Goal: Task Accomplishment & Management: Use online tool/utility

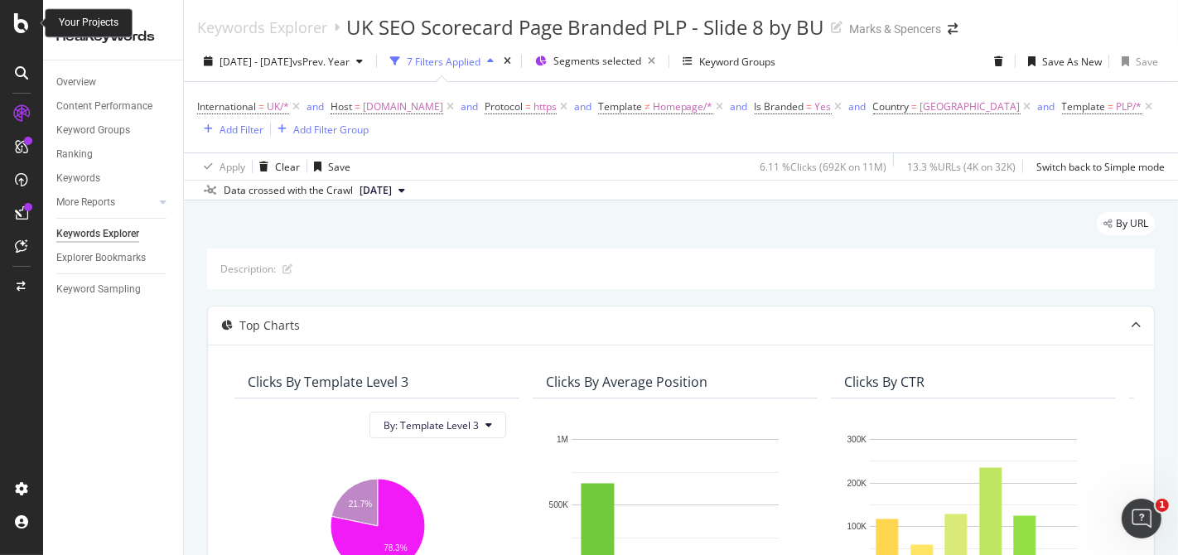
click at [18, 25] on icon at bounding box center [21, 23] width 15 height 20
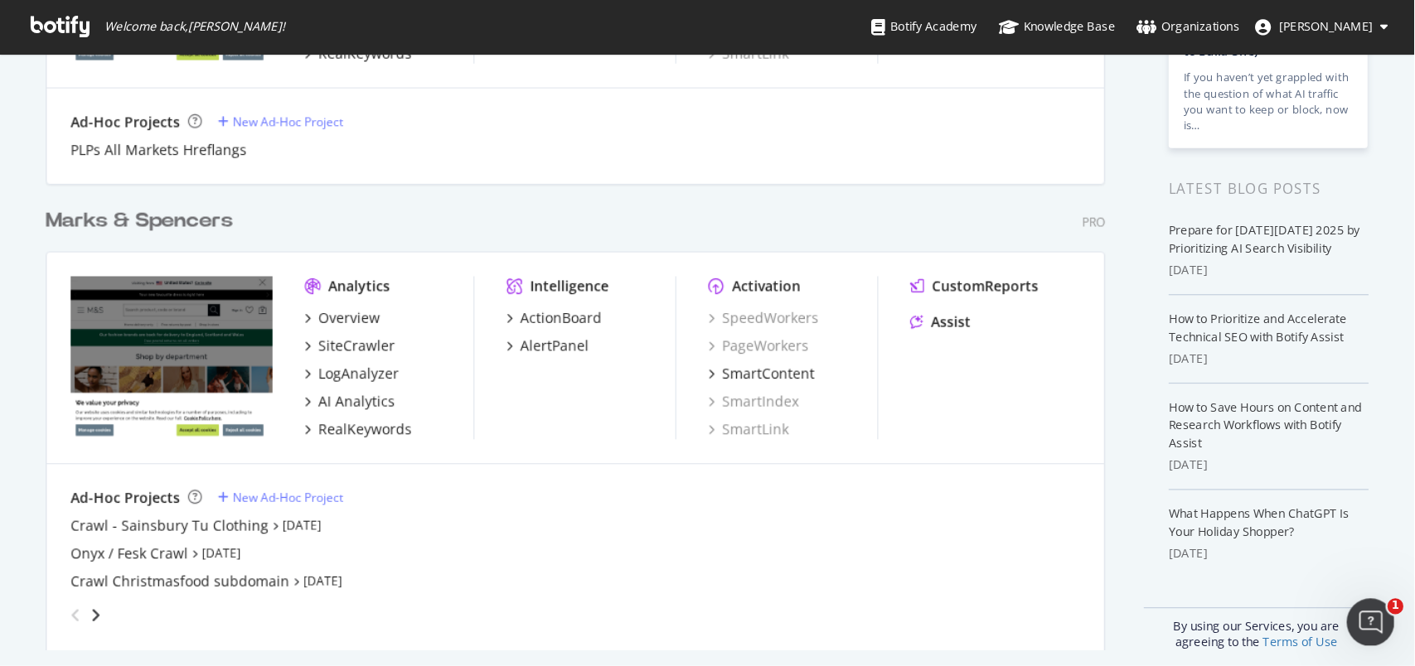
scroll to position [276, 0]
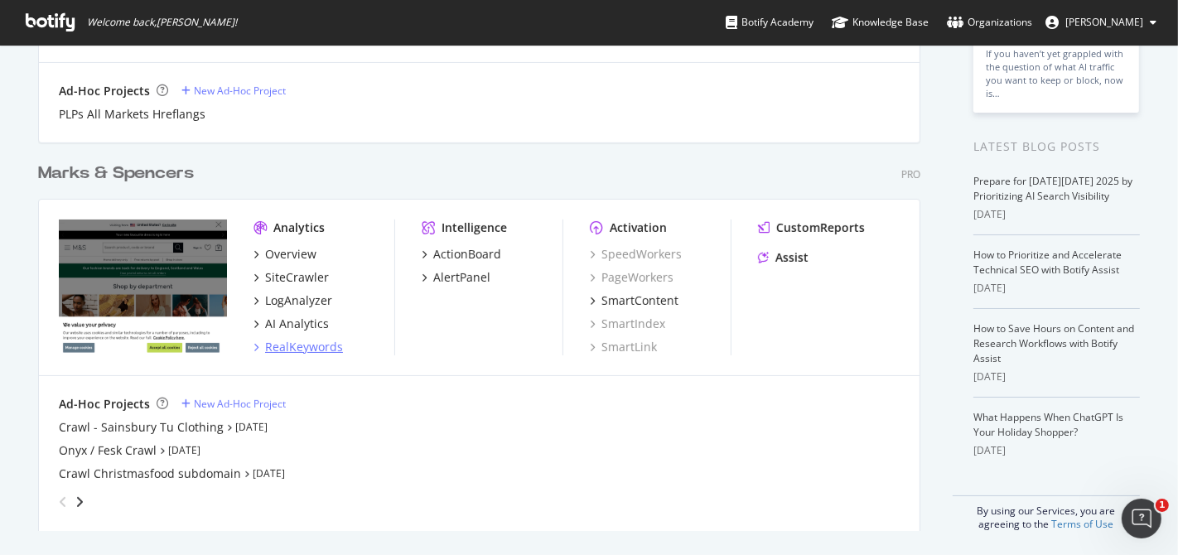
click at [305, 349] on div "RealKeywords" at bounding box center [304, 347] width 78 height 17
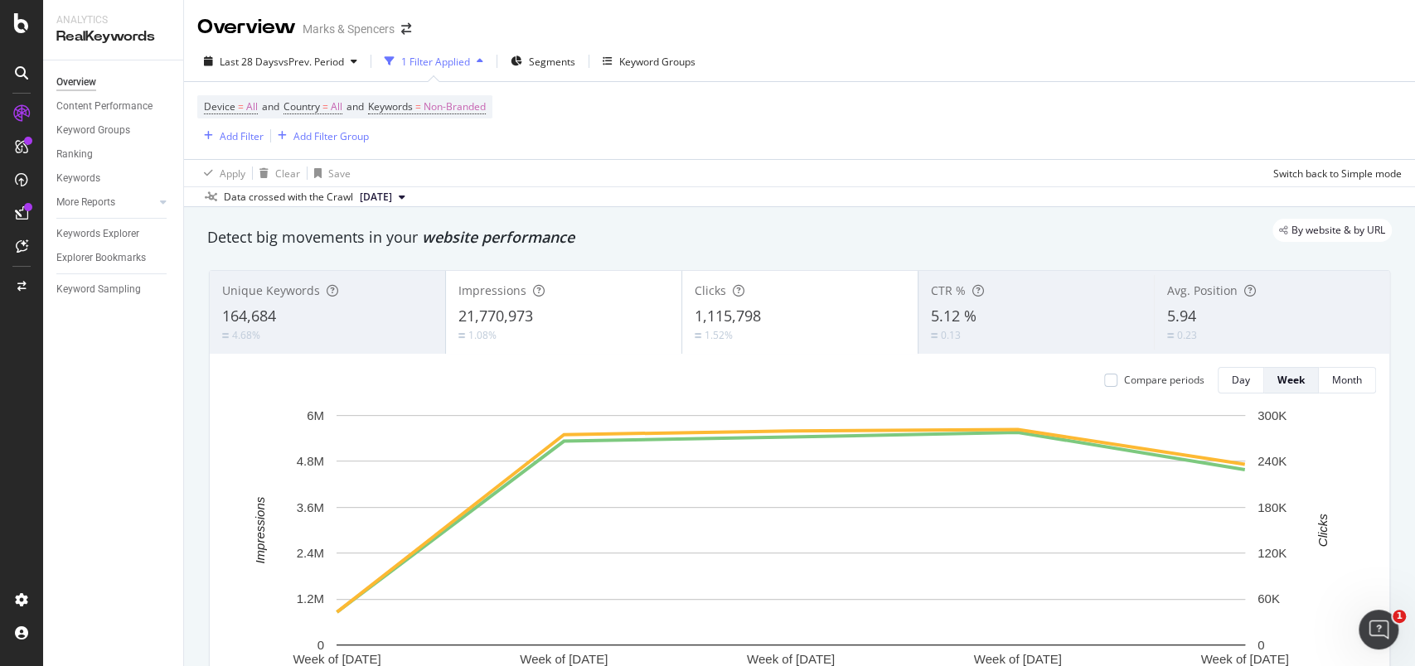
drag, startPoint x: 305, startPoint y: 349, endPoint x: 175, endPoint y: 147, distance: 240.4
click at [92, 408] on div "Overview Content Performance Keyword Groups Ranking Keywords More Reports Count…" at bounding box center [113, 363] width 140 height 606
click at [334, 107] on span "Country = All" at bounding box center [312, 106] width 59 height 15
click at [320, 136] on div "All" at bounding box center [393, 146] width 182 height 27
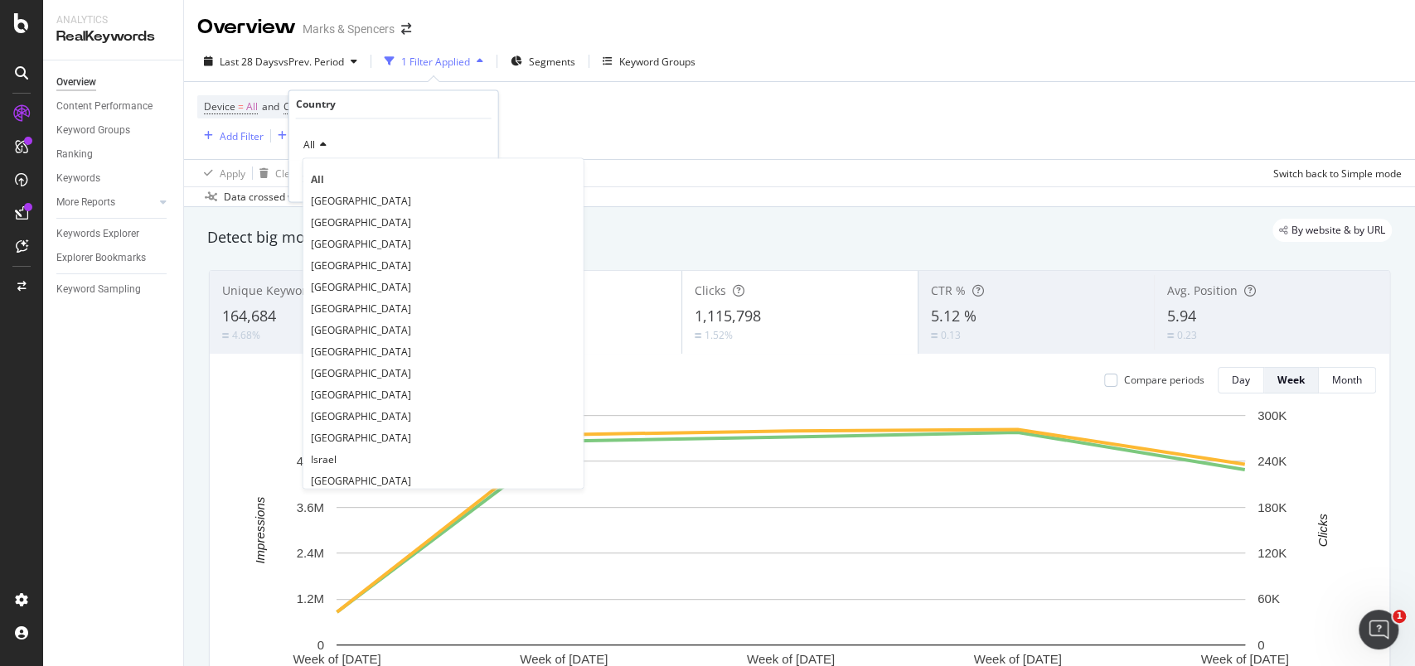
click at [351, 197] on span "[GEOGRAPHIC_DATA]" at bounding box center [361, 201] width 100 height 14
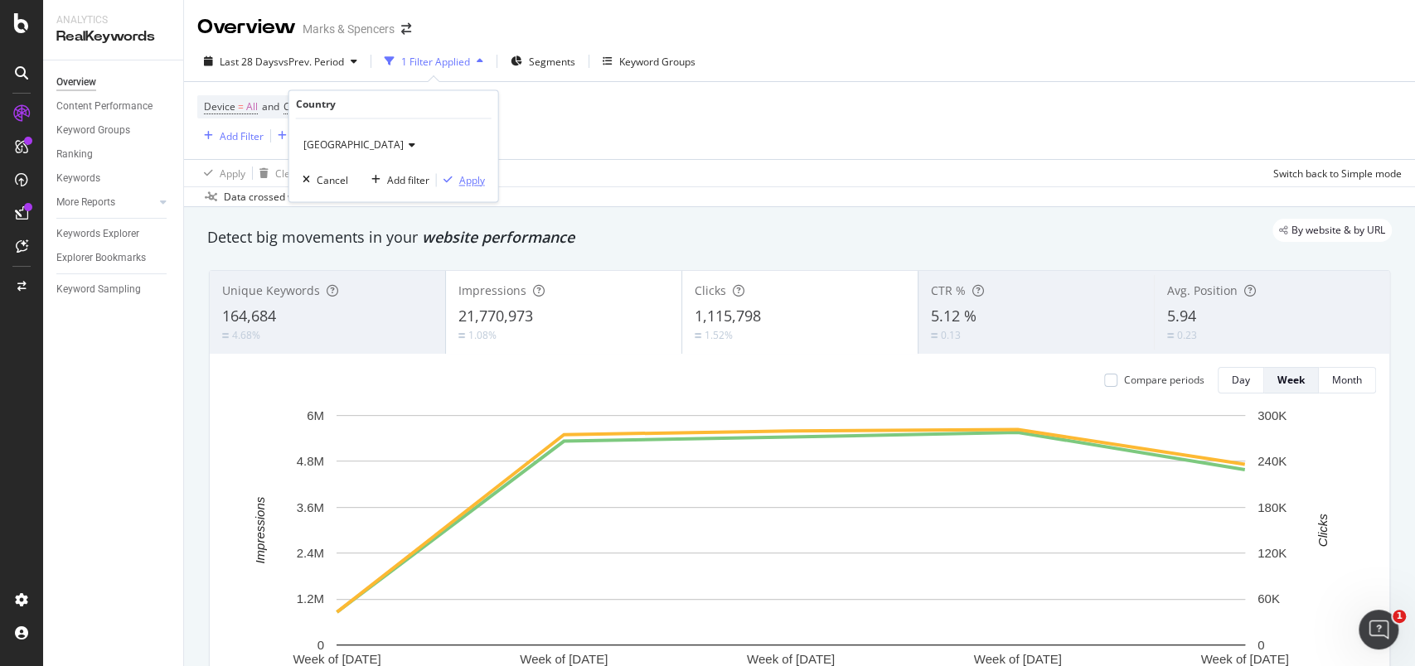
click at [471, 178] on div "Apply" at bounding box center [472, 180] width 26 height 14
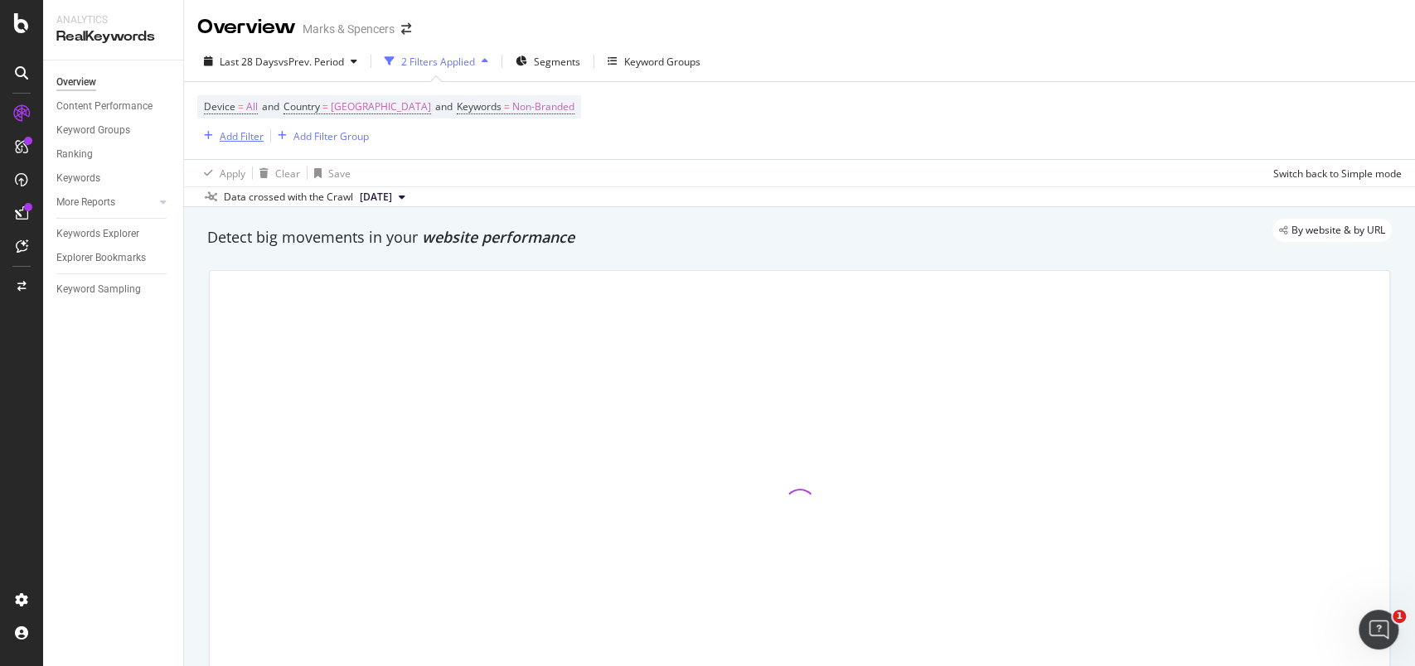
click at [259, 141] on div "Add Filter" at bounding box center [242, 136] width 44 height 14
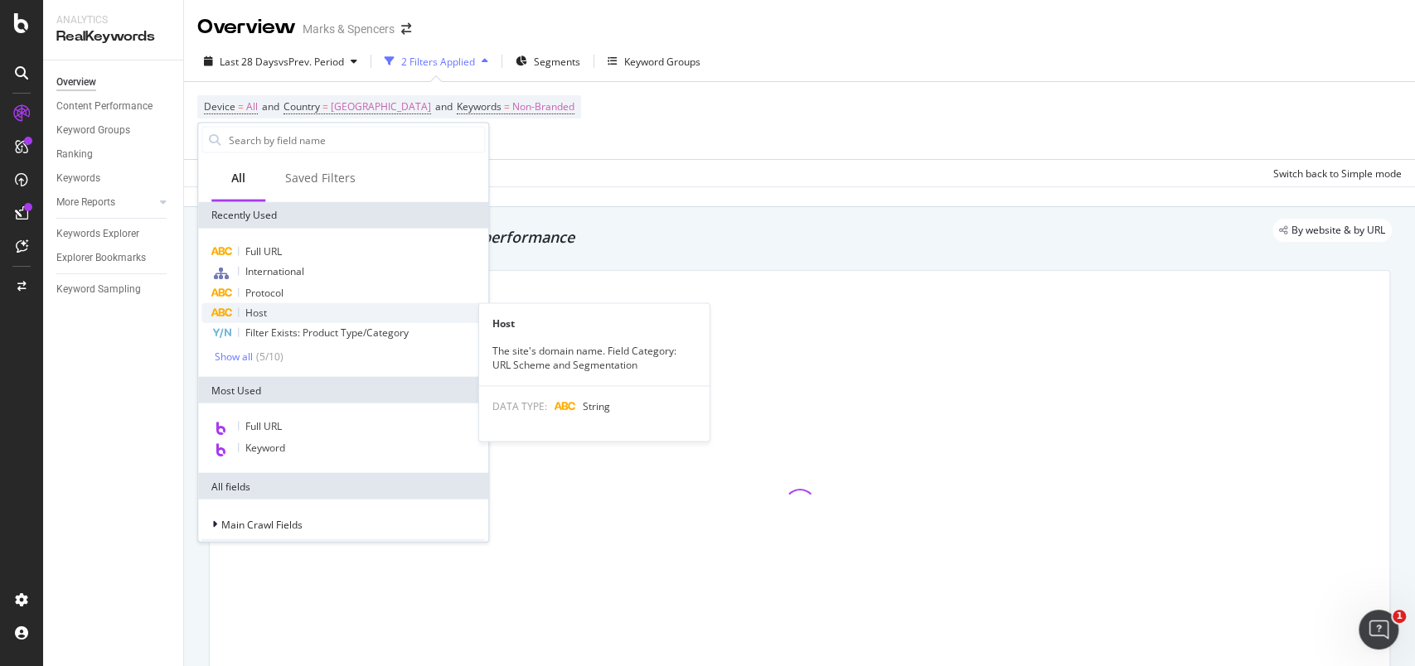
click at [318, 307] on div "Host" at bounding box center [342, 313] width 283 height 20
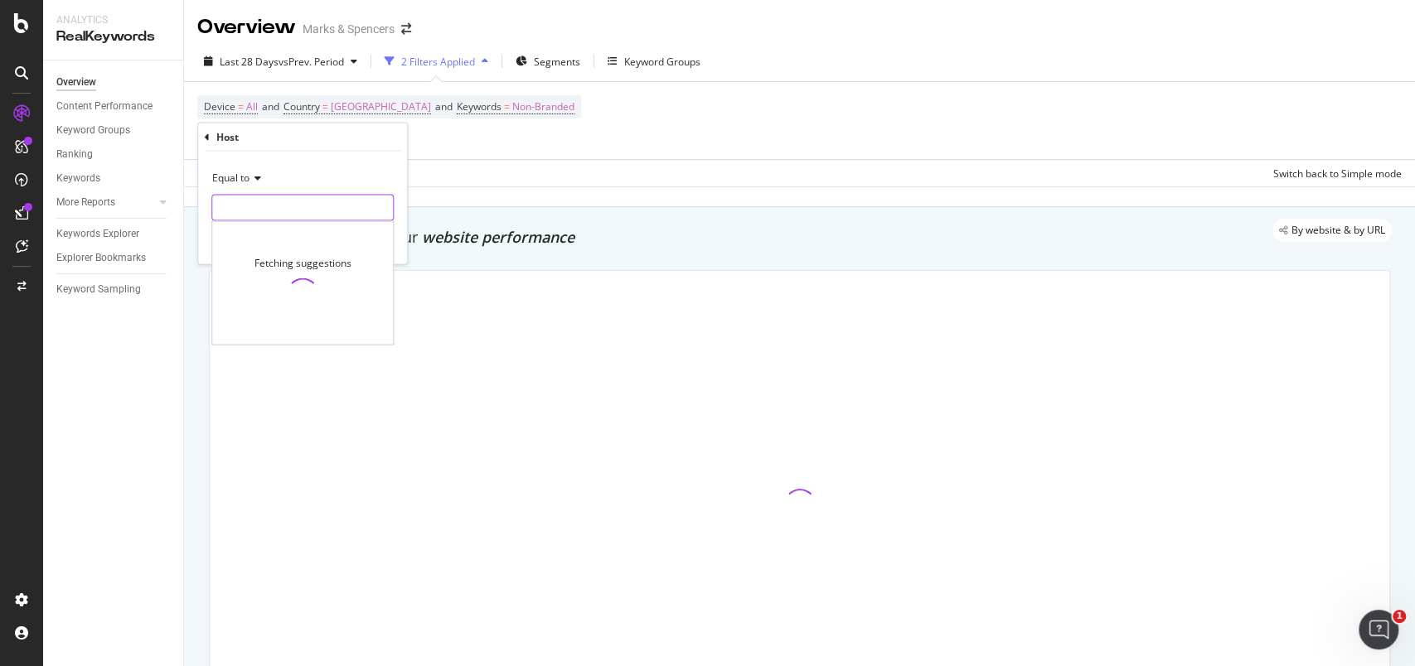
click at [303, 218] on input "text" at bounding box center [302, 208] width 181 height 27
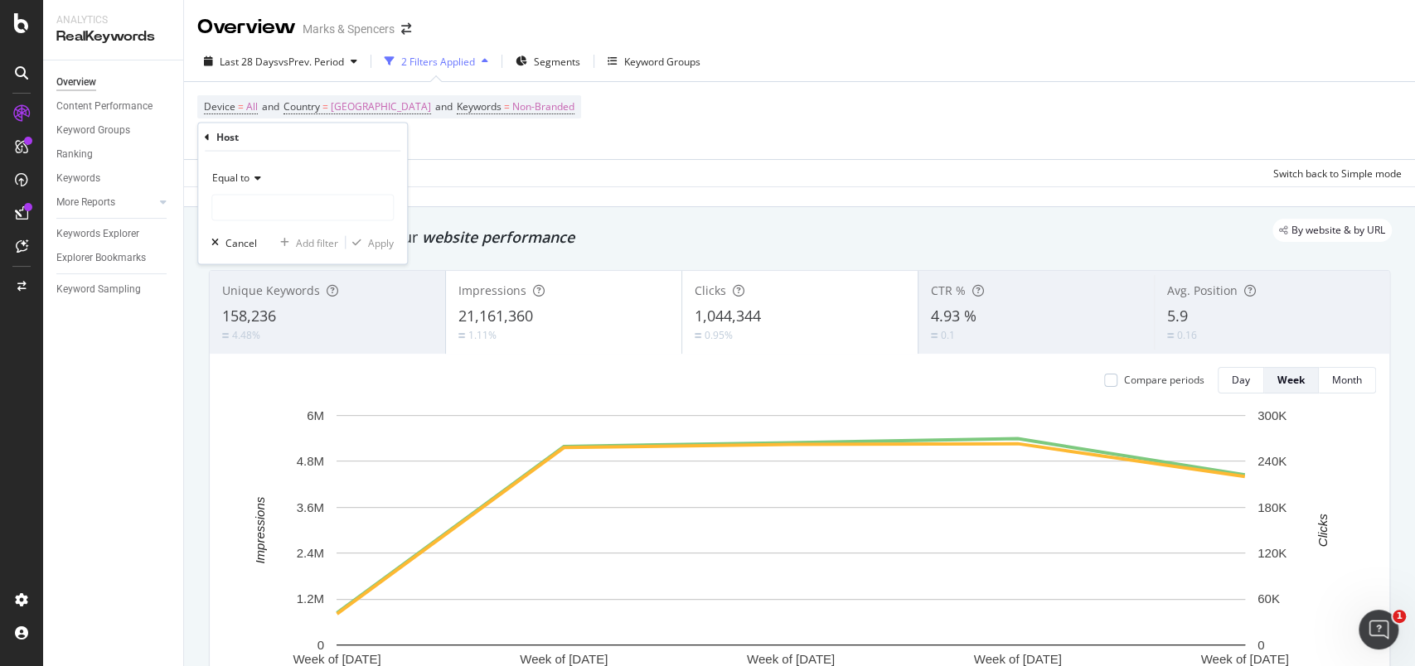
click at [559, 149] on div "Device = All and Country = [GEOGRAPHIC_DATA] and Keywords = Non-Branded Add Fil…" at bounding box center [799, 120] width 1204 height 77
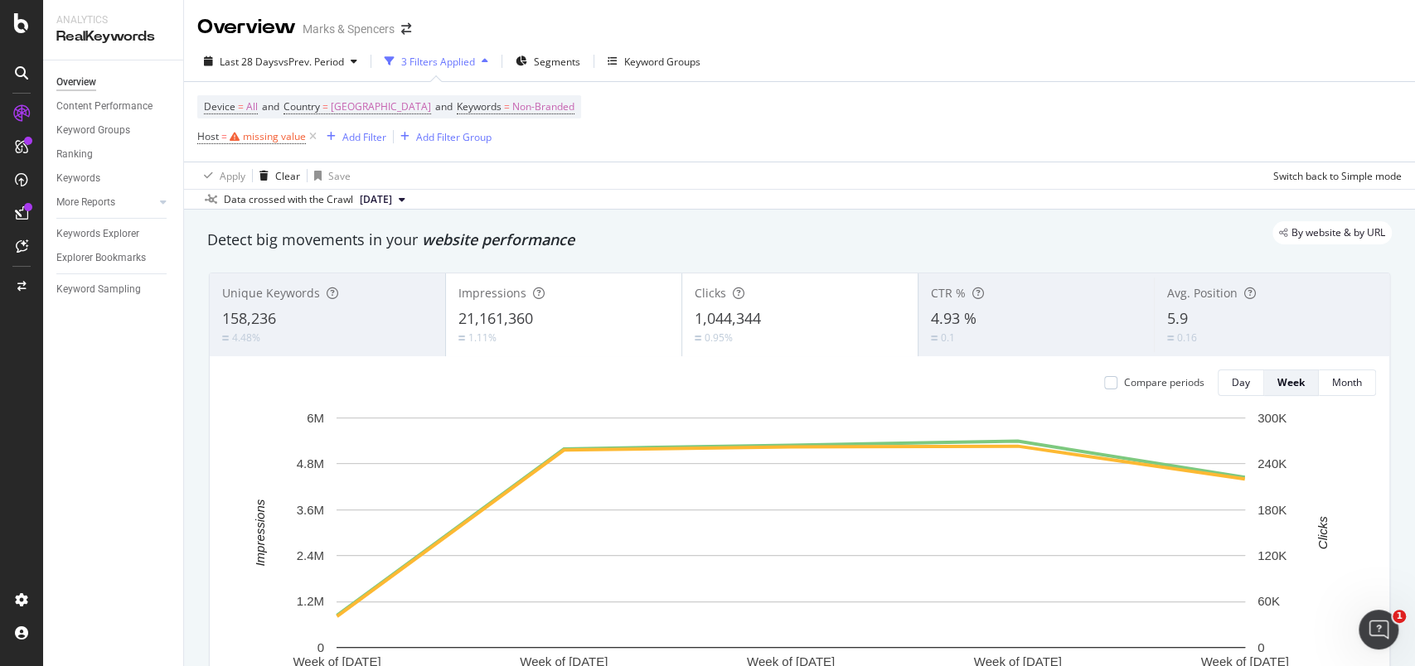
click at [288, 143] on span "Host = missing value" at bounding box center [258, 136] width 123 height 23
click at [283, 141] on div "missing value" at bounding box center [274, 136] width 63 height 14
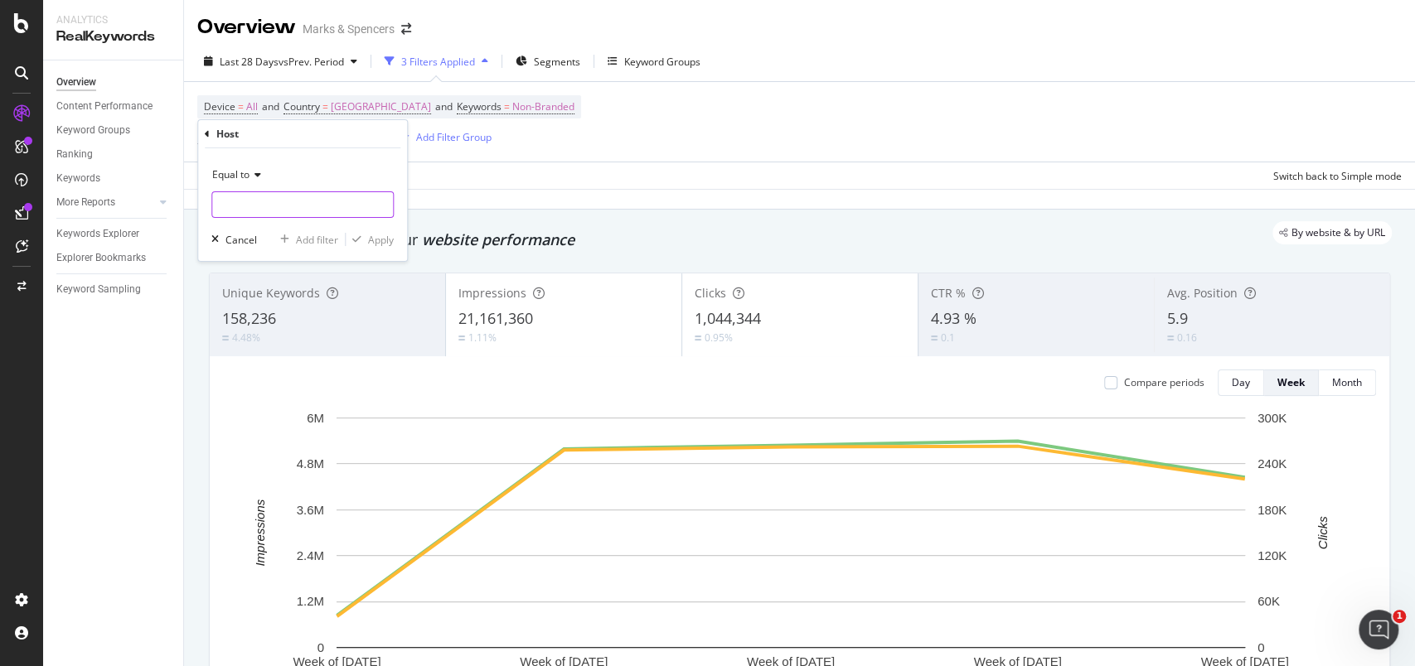
click at [261, 202] on input "text" at bounding box center [302, 204] width 181 height 27
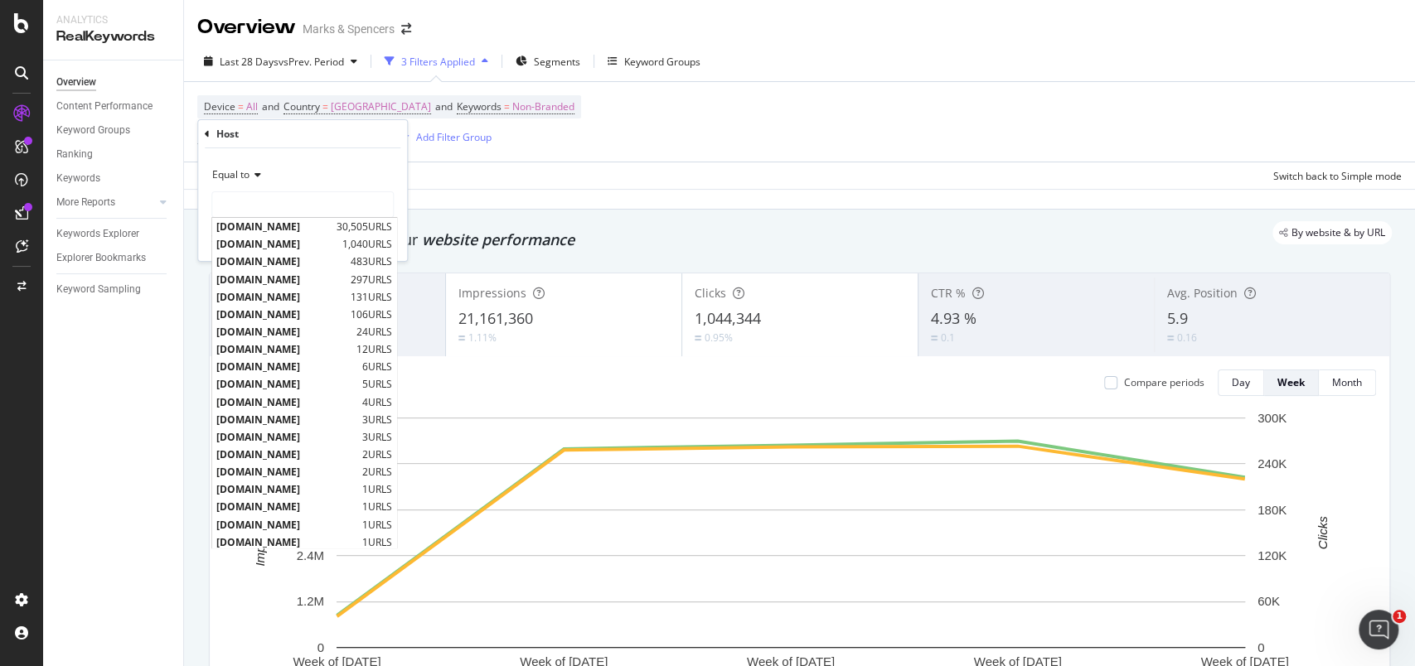
click at [265, 229] on span "[DOMAIN_NAME]" at bounding box center [274, 227] width 116 height 14
type input "[DOMAIN_NAME]"
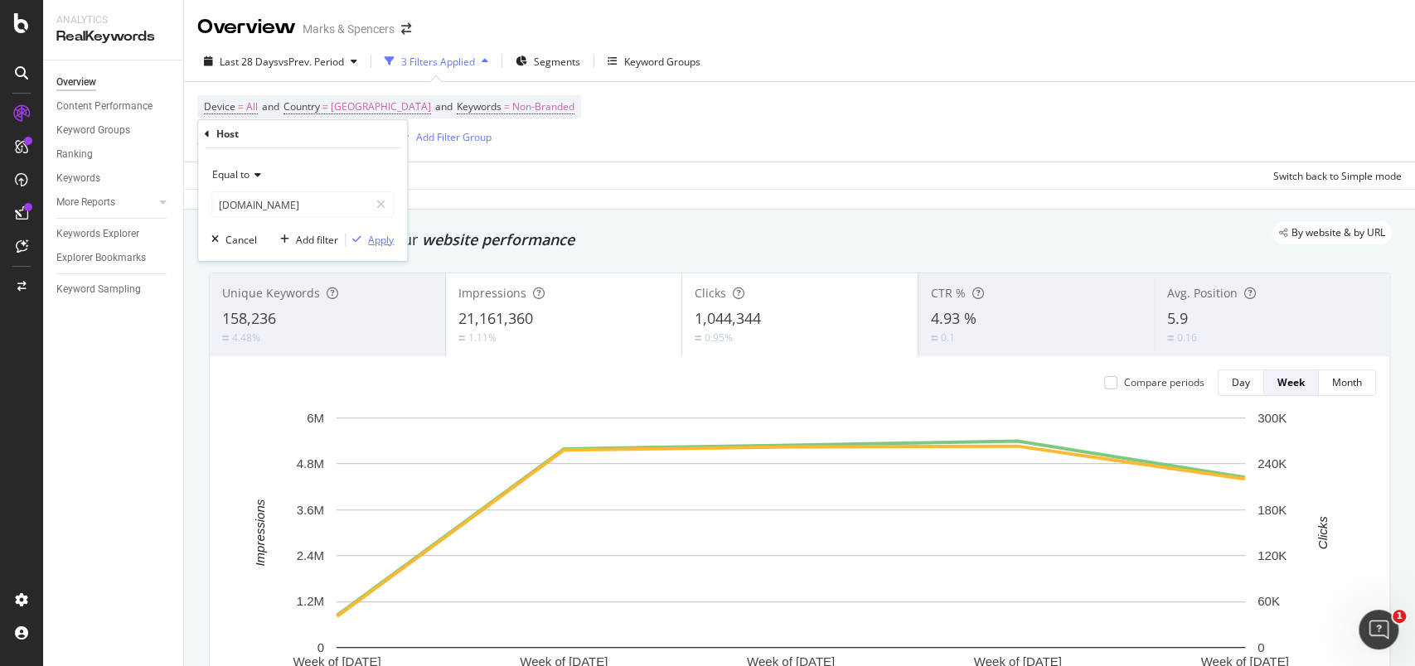
click at [390, 233] on div "Apply" at bounding box center [381, 240] width 26 height 14
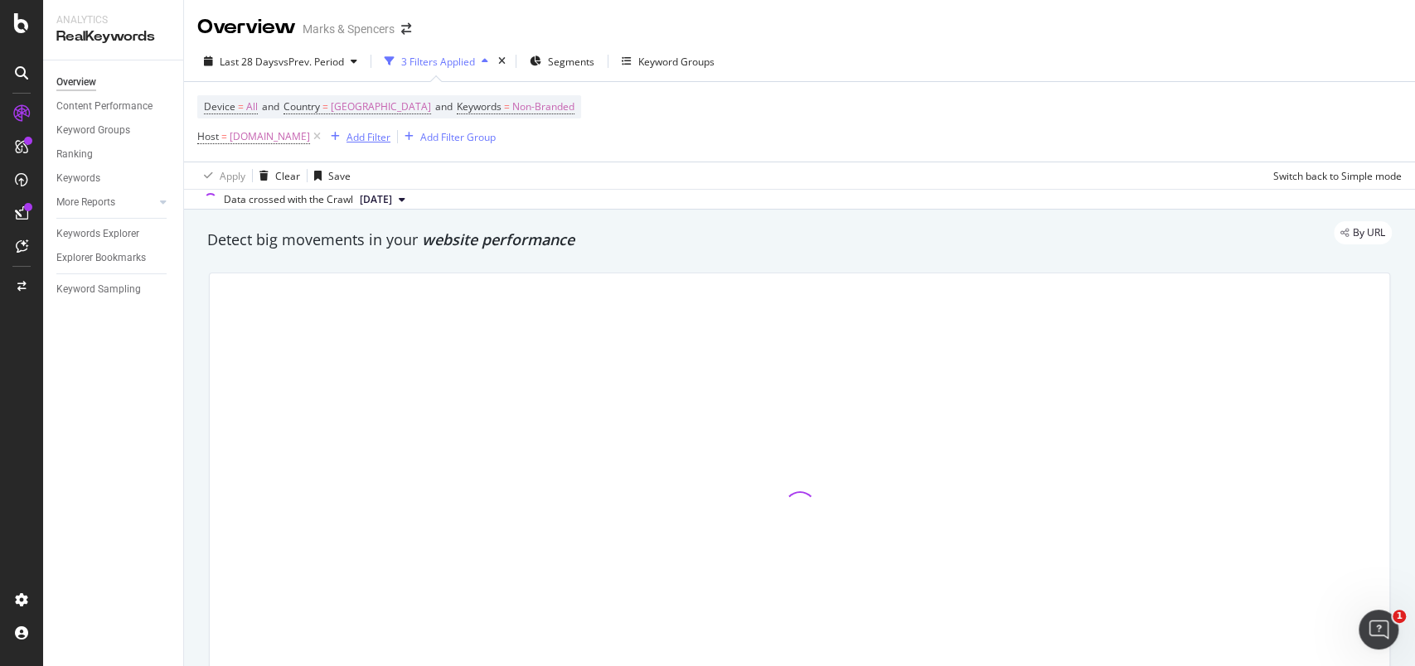
click at [390, 143] on div "Add Filter" at bounding box center [368, 137] width 44 height 14
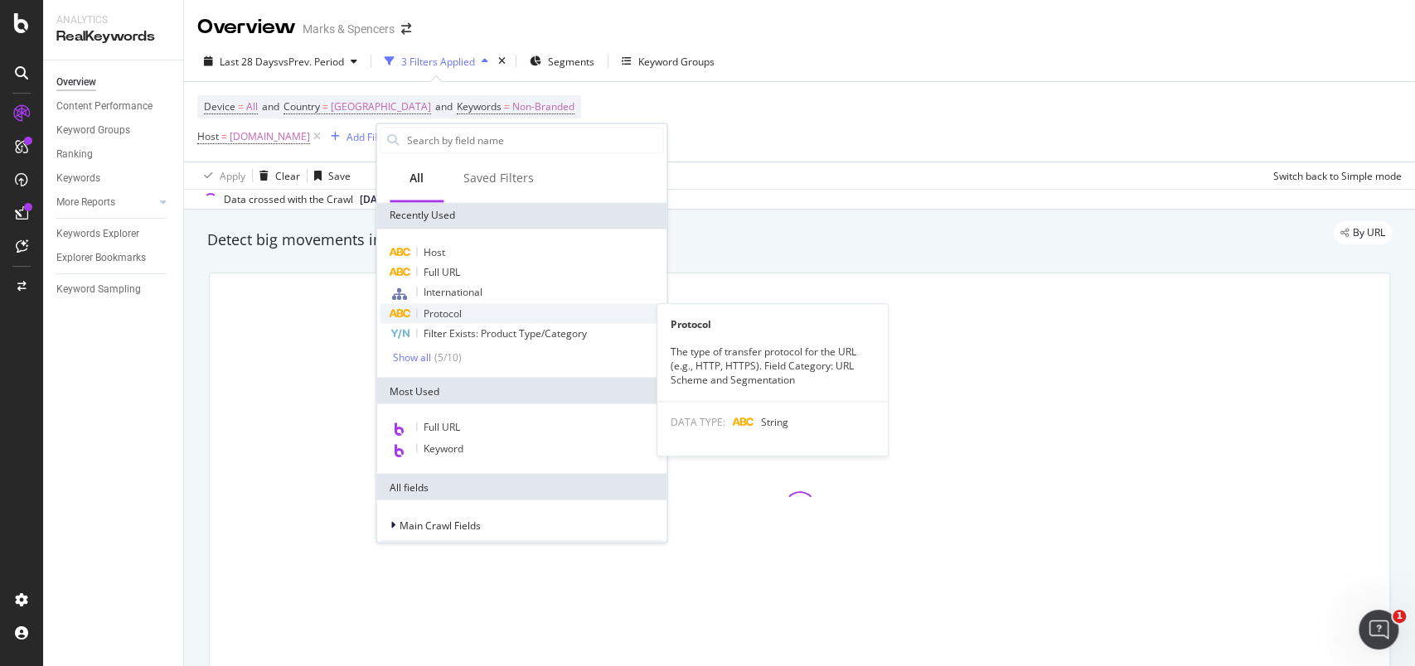
click at [457, 311] on span "Protocol" at bounding box center [442, 313] width 38 height 14
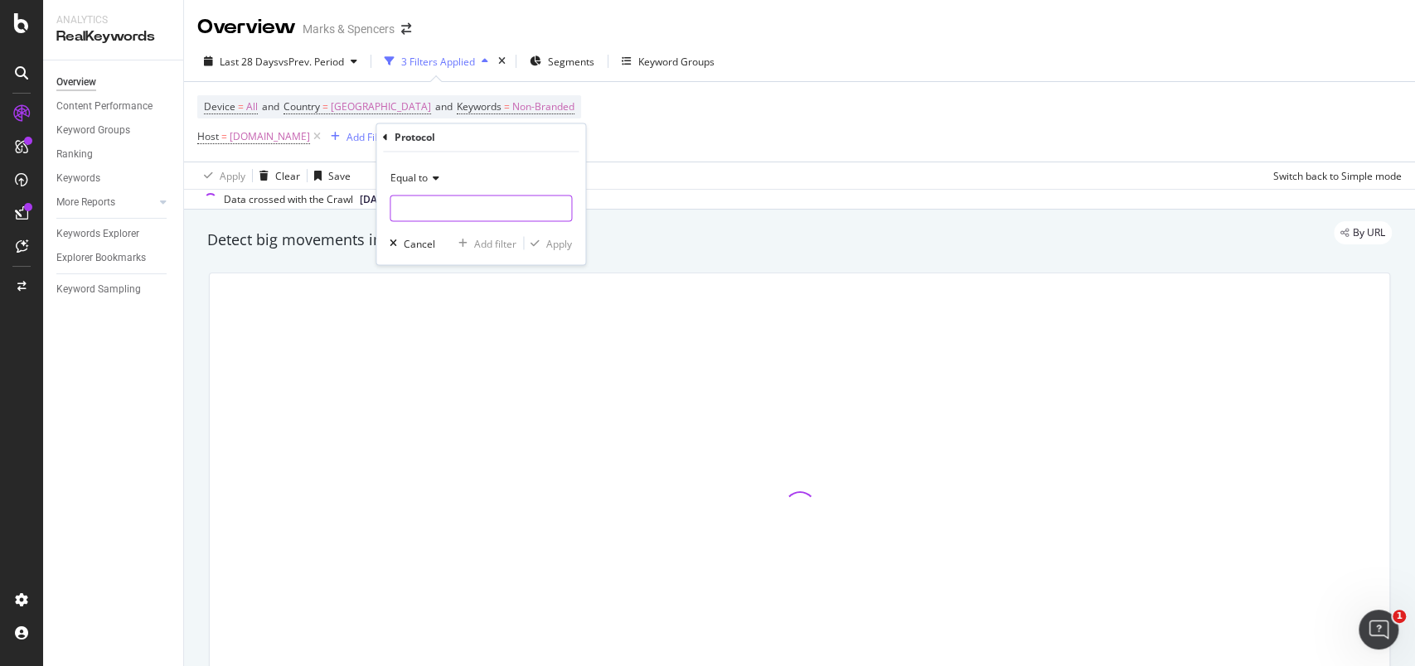
click at [452, 214] on input "text" at bounding box center [480, 209] width 181 height 27
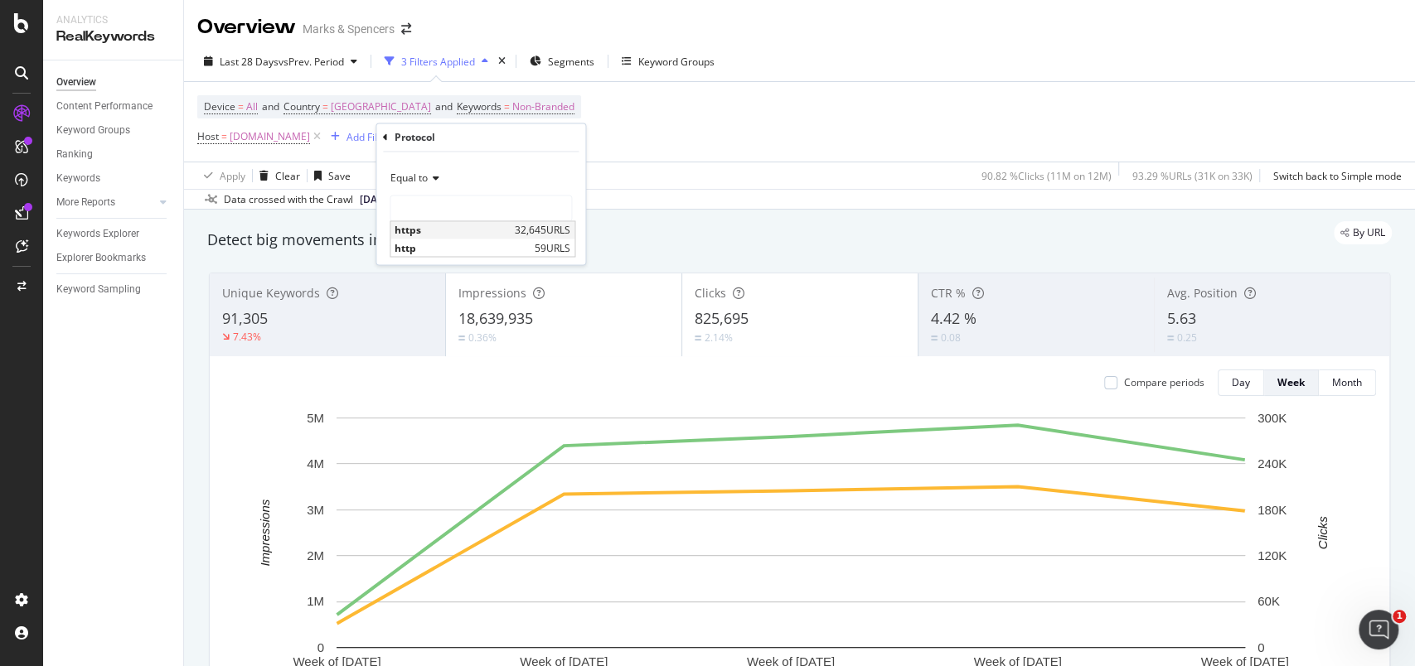
click at [457, 235] on span "https" at bounding box center [452, 231] width 116 height 14
type input "https"
click at [565, 244] on div "Apply" at bounding box center [559, 243] width 26 height 14
click at [568, 66] on span "Segments" at bounding box center [571, 62] width 46 height 14
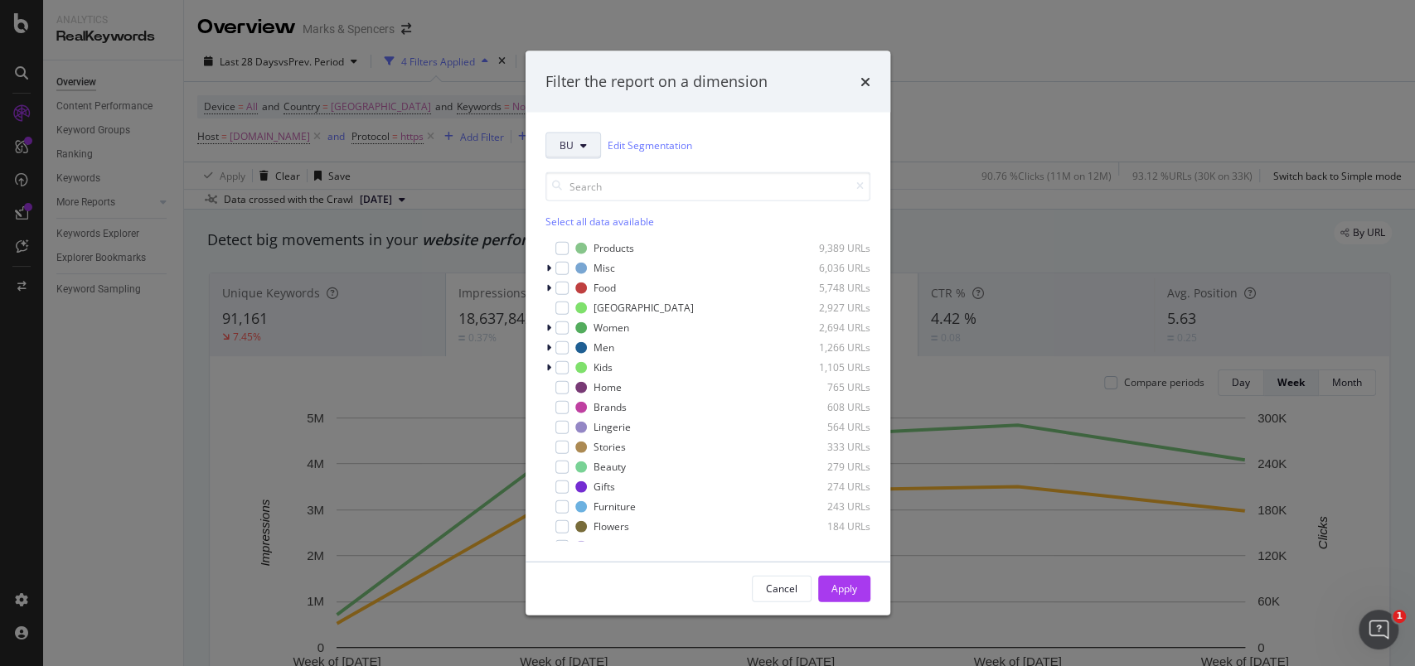
click at [583, 136] on button "BU" at bounding box center [573, 145] width 56 height 27
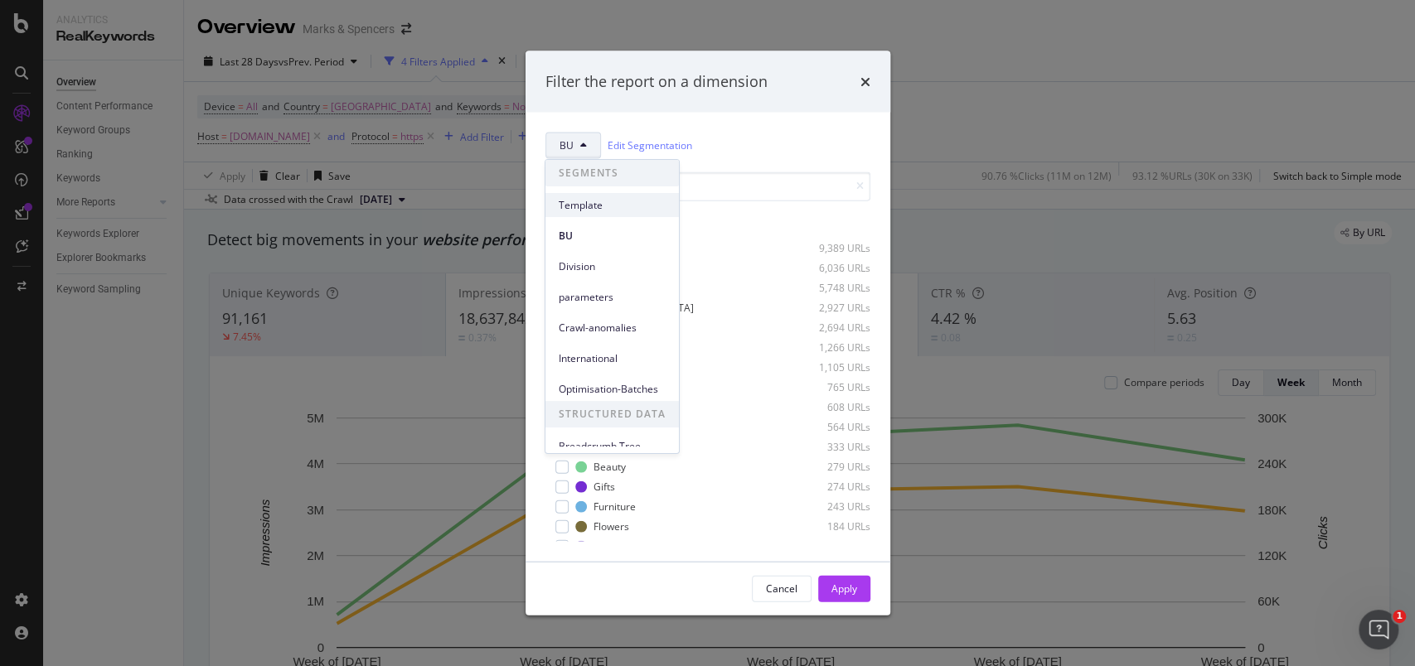
click at [583, 202] on span "Template" at bounding box center [612, 205] width 107 height 15
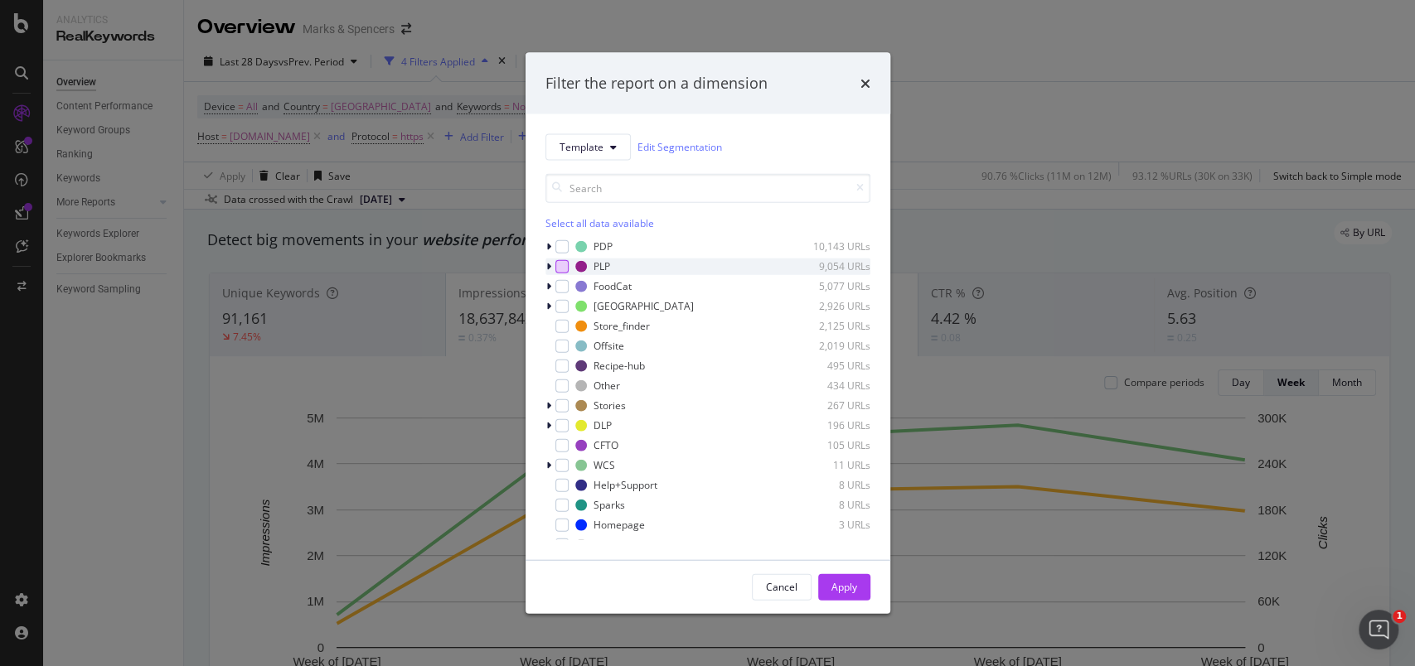
click at [564, 267] on div "modal" at bounding box center [561, 265] width 13 height 13
click at [546, 269] on icon "modal" at bounding box center [548, 266] width 5 height 10
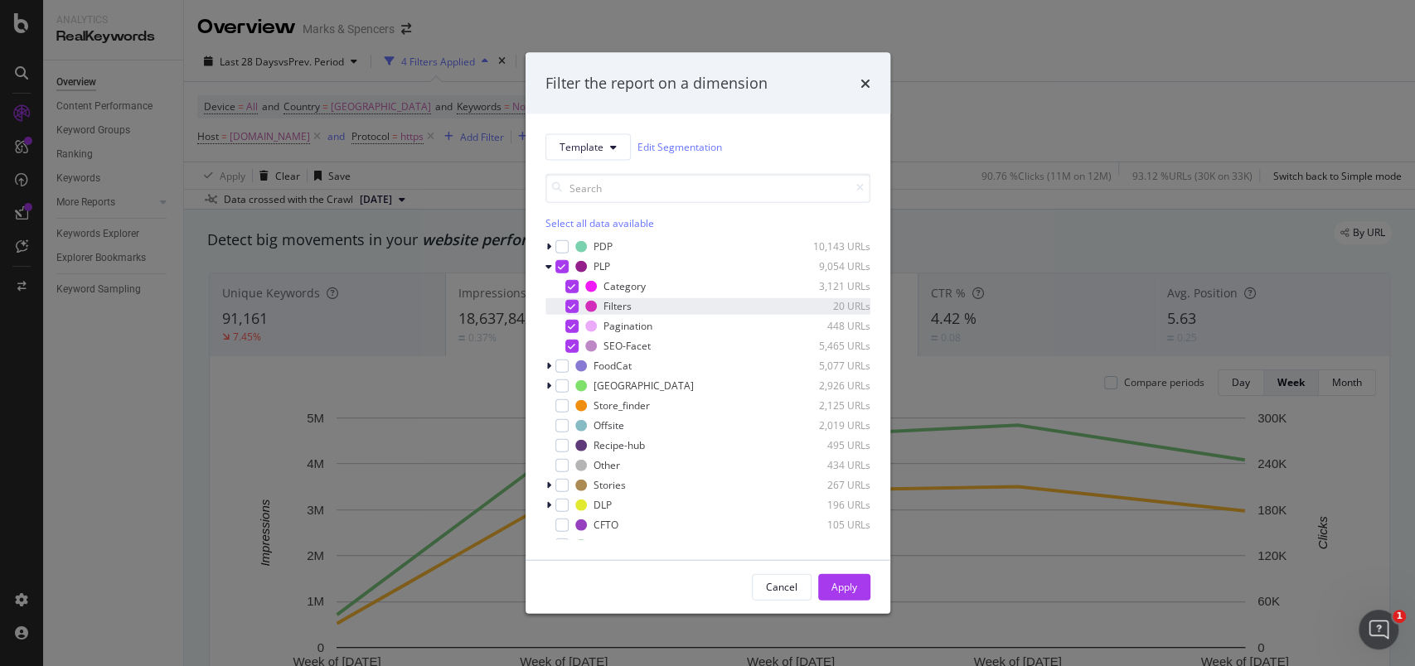
click at [572, 305] on icon "modal" at bounding box center [571, 306] width 7 height 8
click at [573, 325] on icon "modal" at bounding box center [571, 326] width 7 height 8
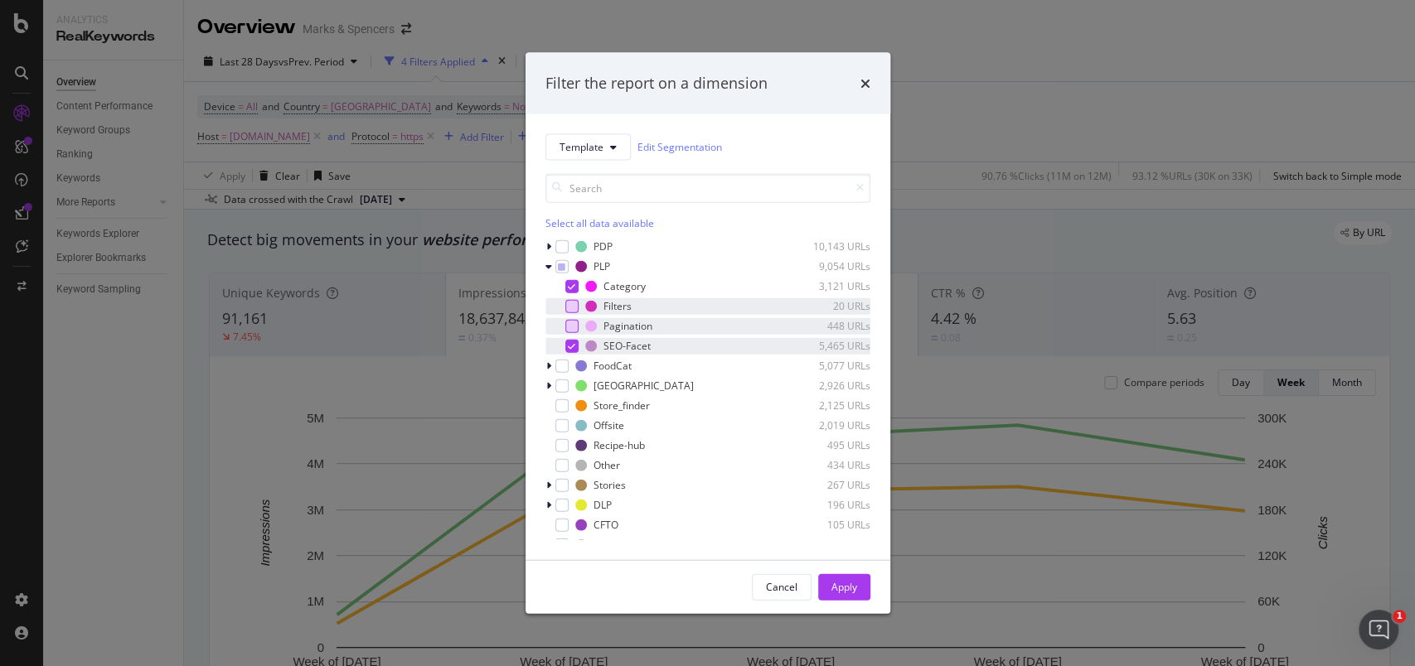
click at [574, 349] on icon "modal" at bounding box center [571, 345] width 7 height 8
click at [857, 581] on button "Apply" at bounding box center [844, 586] width 52 height 27
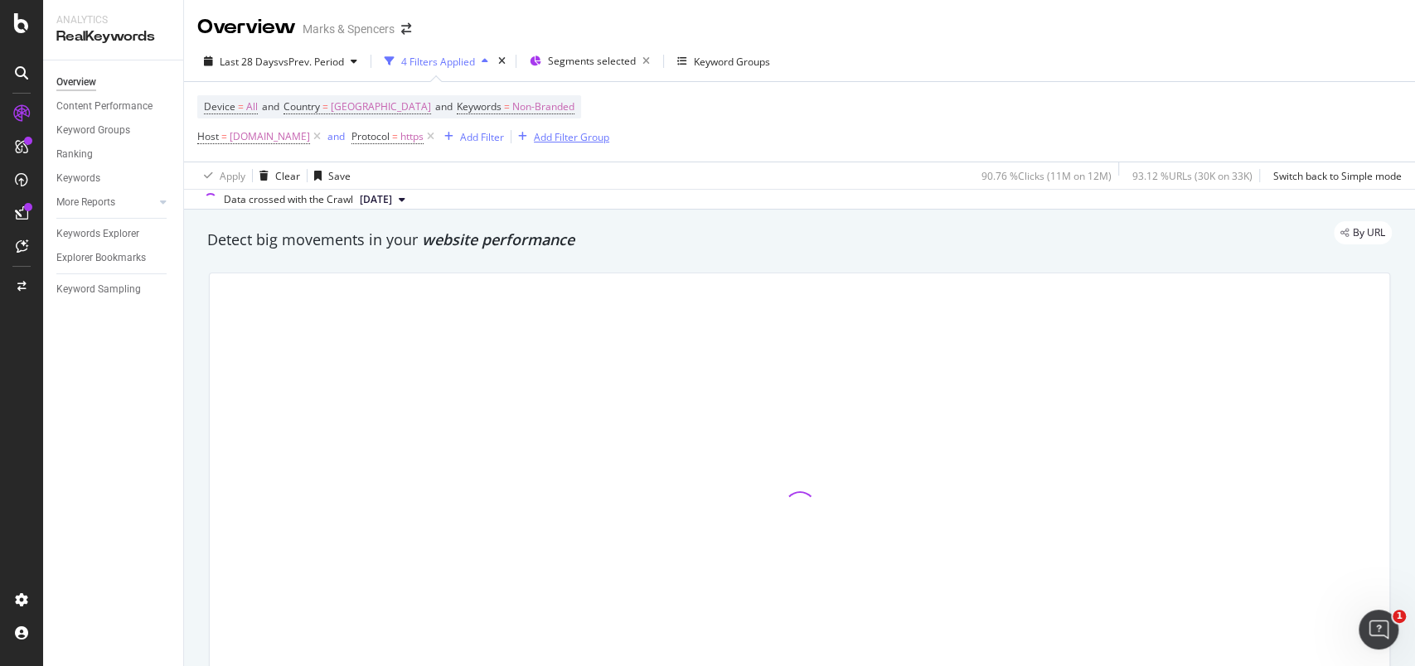
click at [606, 130] on div "Add Filter Group" at bounding box center [571, 137] width 75 height 14
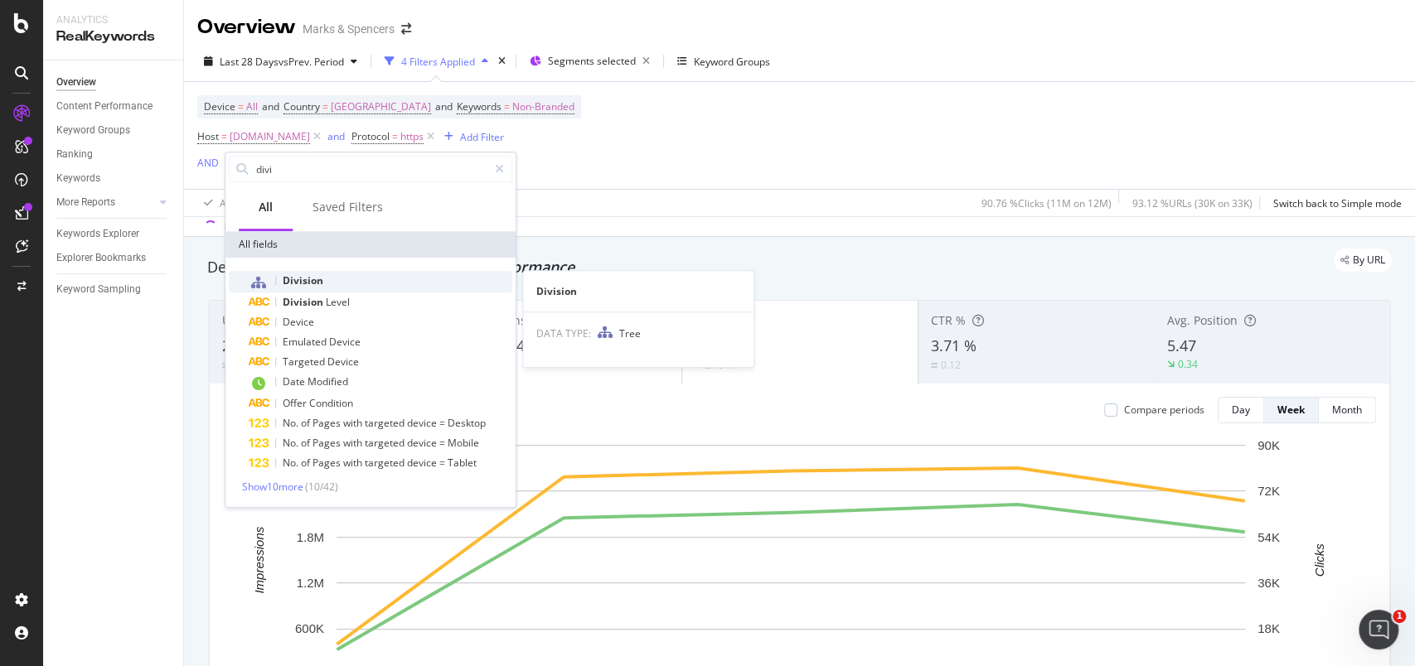
type input "divi"
click at [331, 273] on div "Division" at bounding box center [381, 282] width 264 height 22
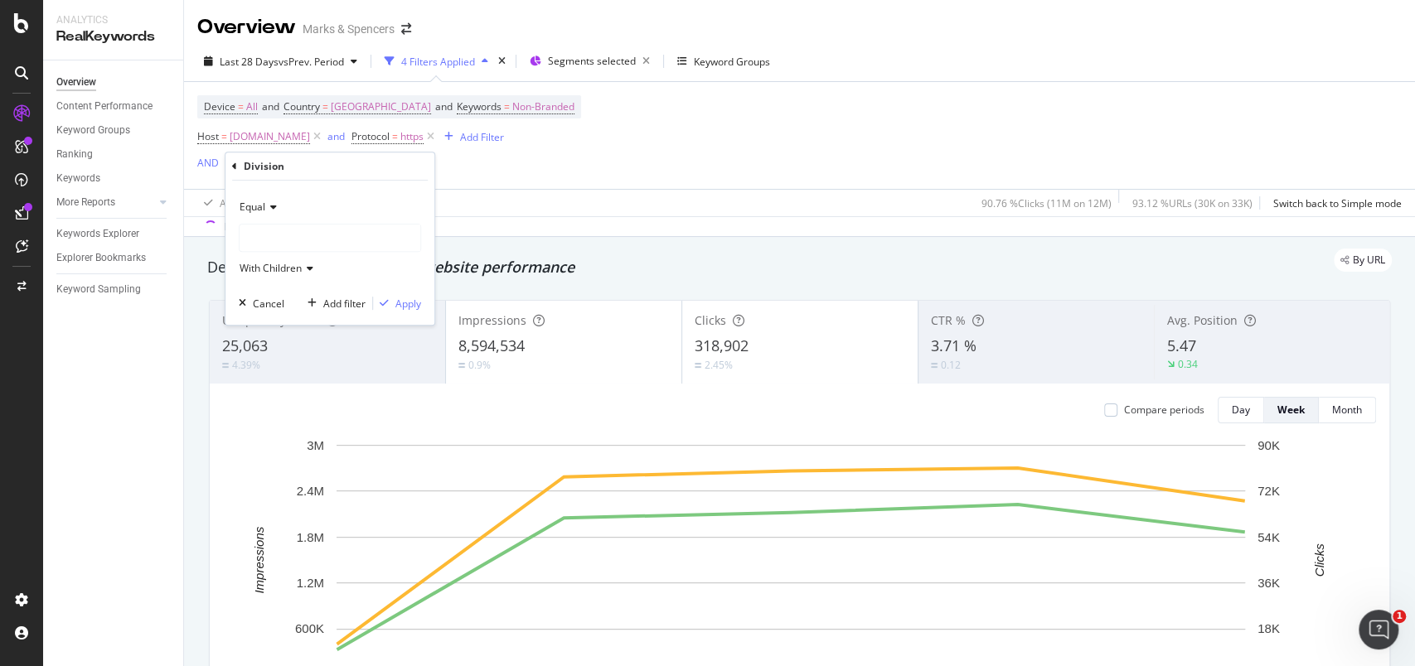
click at [343, 245] on div at bounding box center [329, 238] width 181 height 27
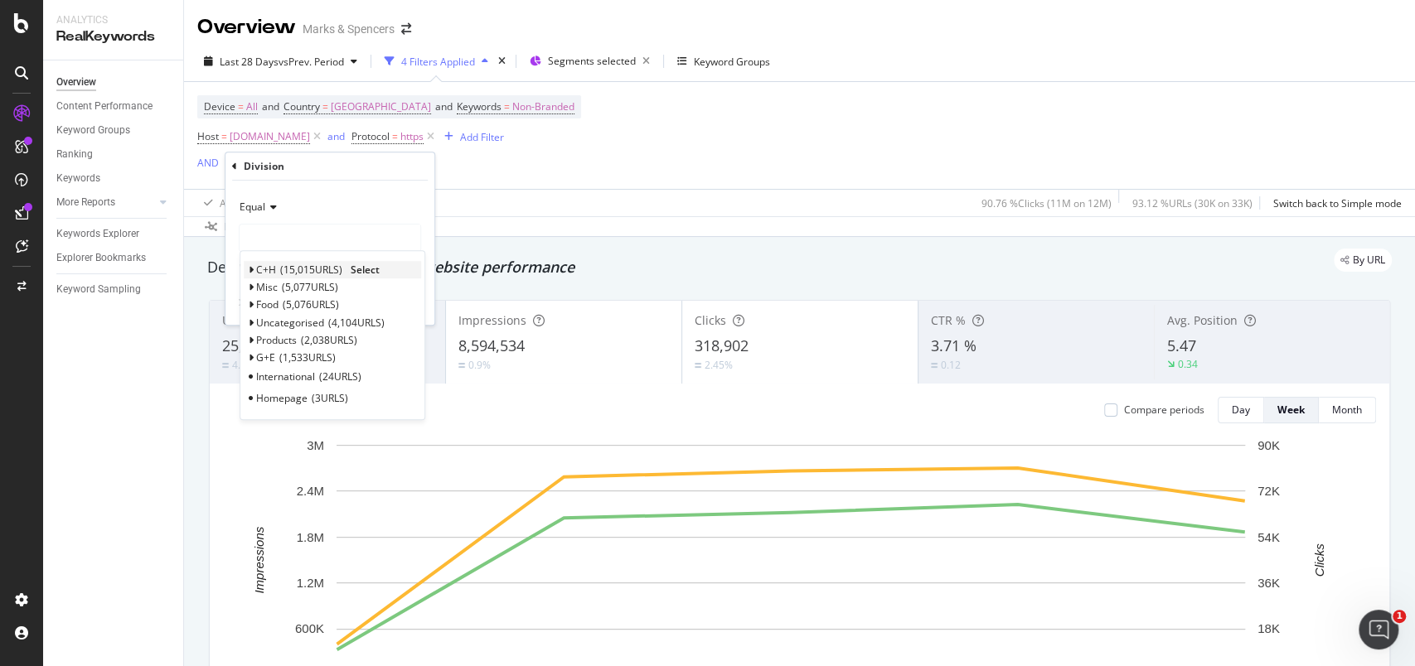
click at [325, 266] on span "15,015 URLS" at bounding box center [311, 270] width 62 height 14
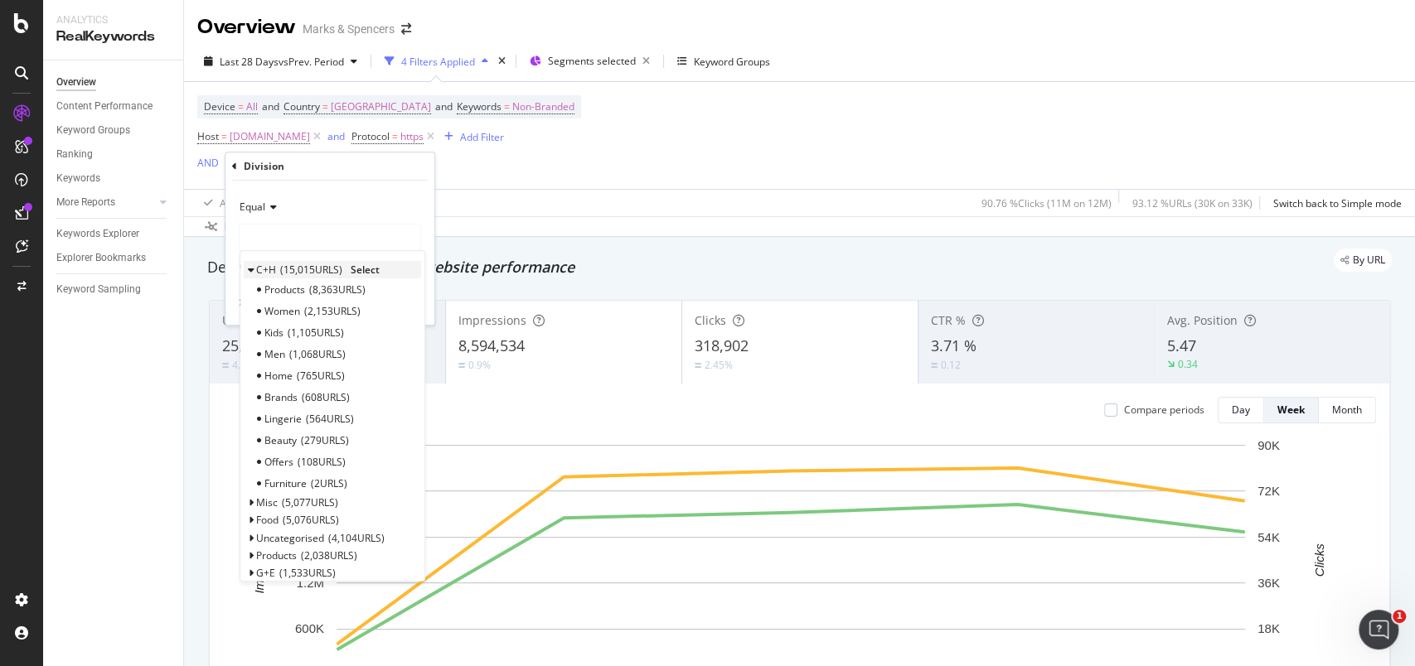
click at [370, 270] on span "Select" at bounding box center [365, 270] width 29 height 14
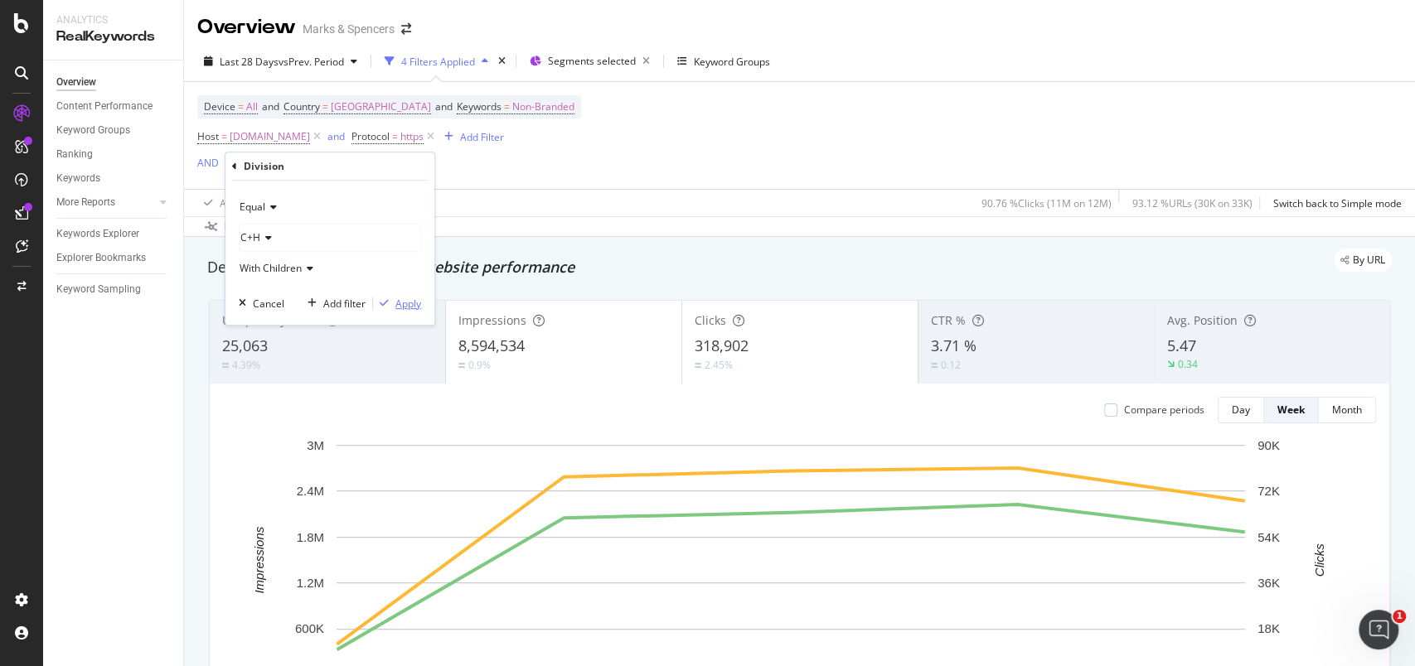
click at [411, 307] on div "Apply" at bounding box center [408, 304] width 26 height 14
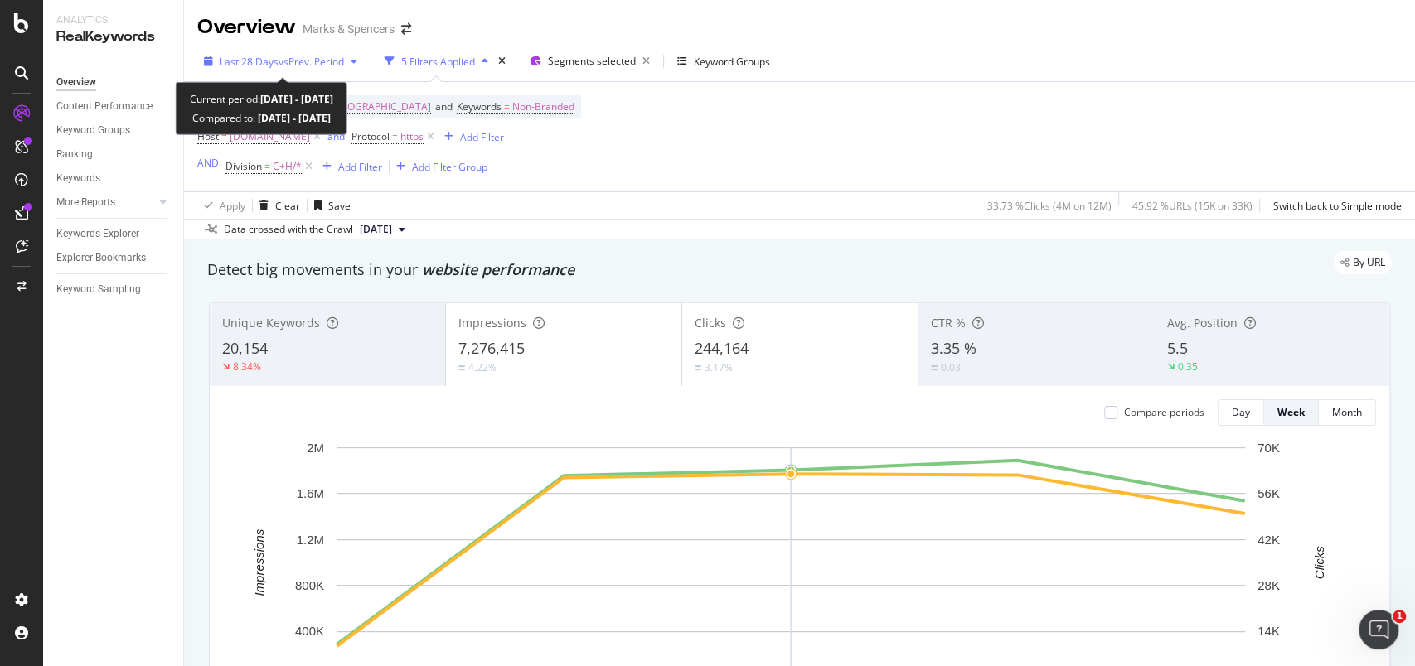
click at [202, 70] on div "Last 28 Days vs Prev. Period" at bounding box center [280, 61] width 167 height 25
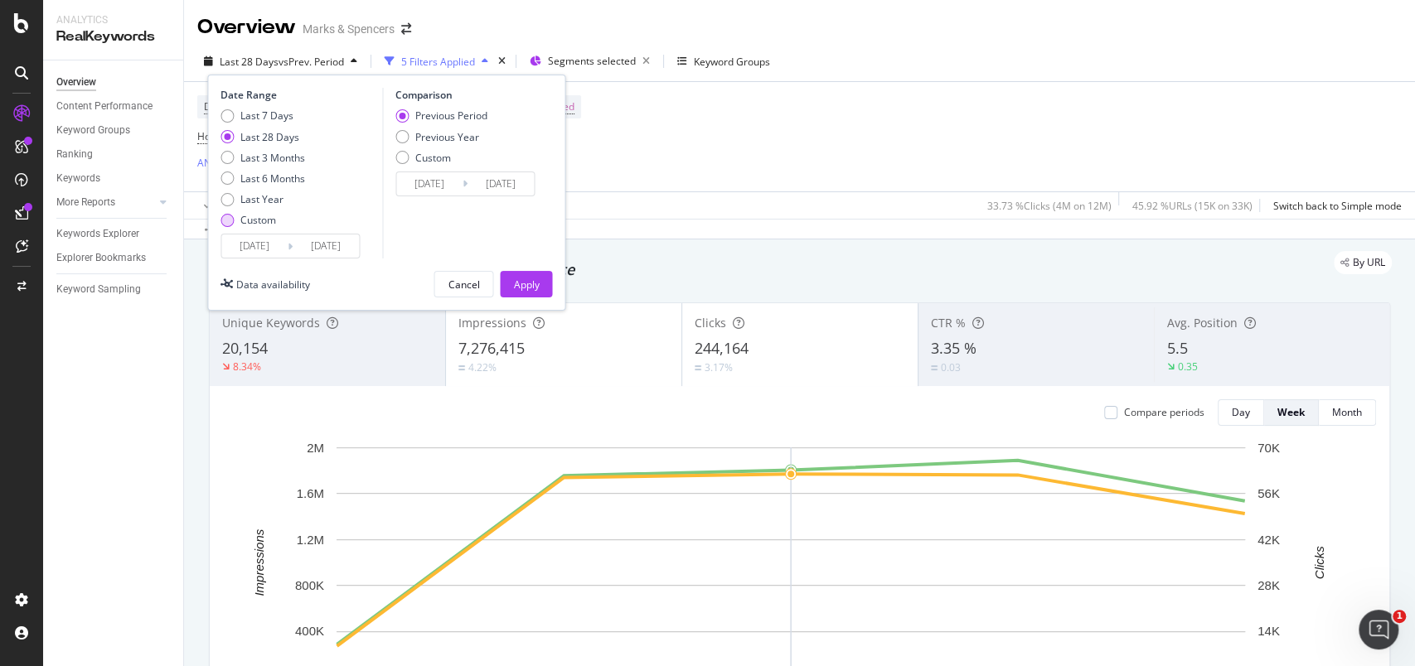
click at [234, 219] on div "Custom" at bounding box center [262, 220] width 85 height 14
click at [261, 246] on input "[DATE]" at bounding box center [254, 246] width 66 height 23
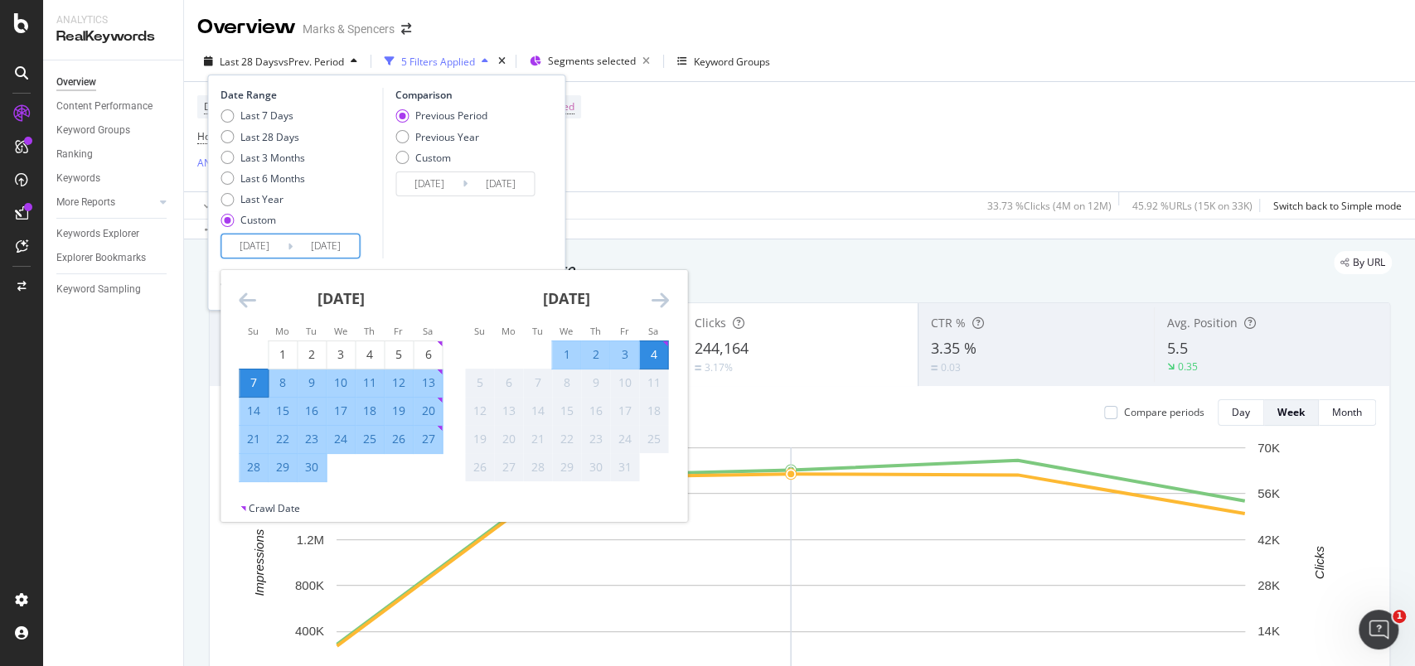
click at [252, 294] on icon "Move backward to switch to the previous month." at bounding box center [247, 300] width 17 height 20
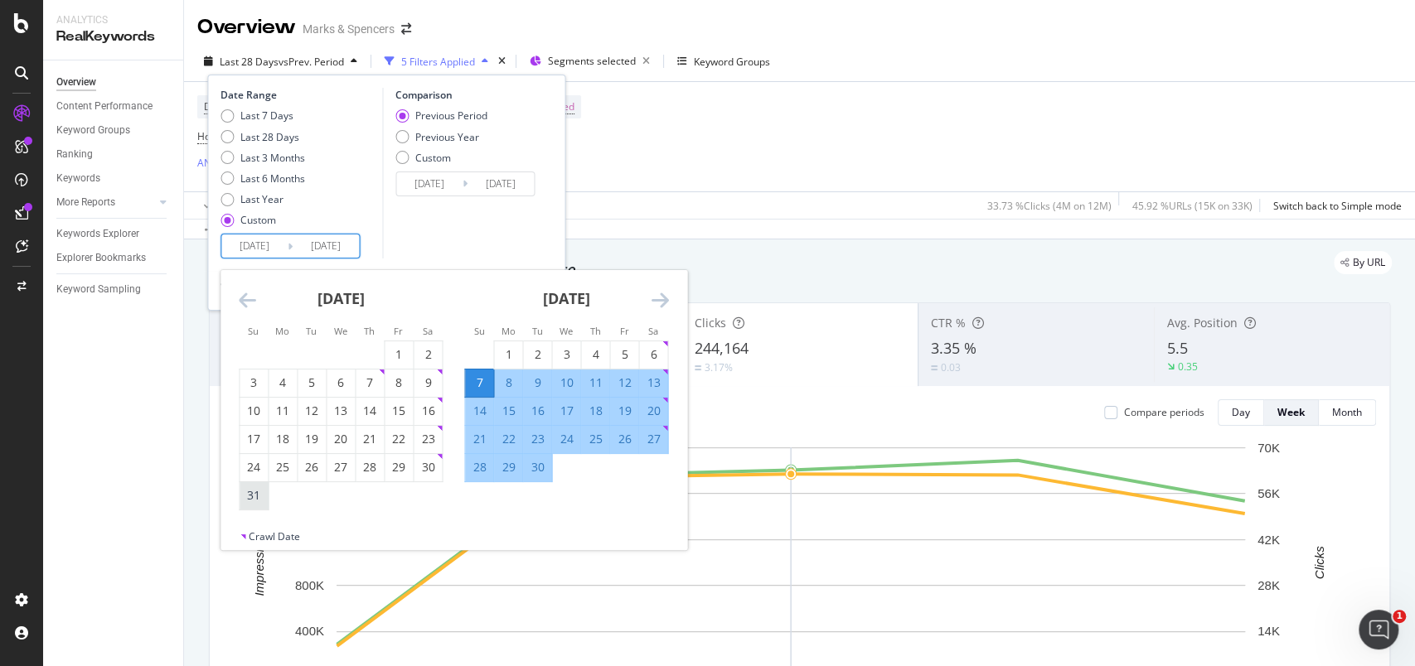
click at [257, 493] on div "31" at bounding box center [253, 495] width 28 height 17
type input "[DATE]"
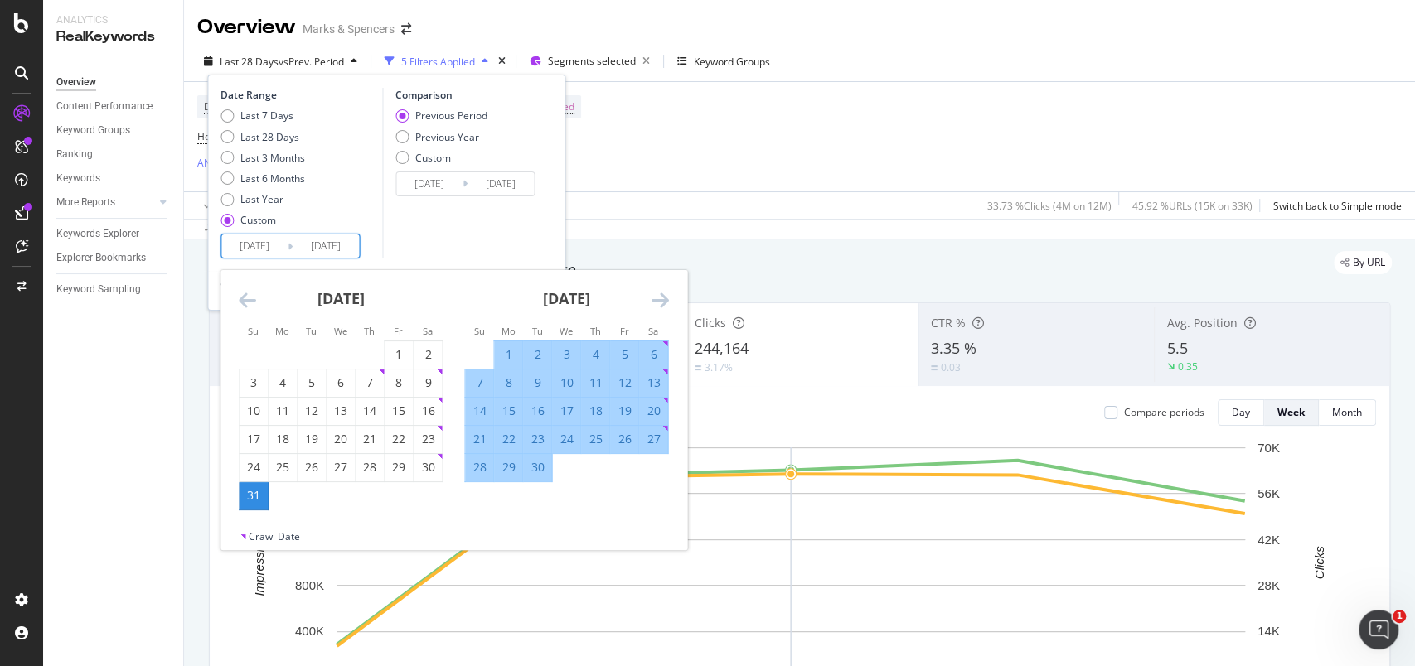
click at [626, 447] on div "26" at bounding box center [624, 439] width 28 height 17
type input "[DATE]"
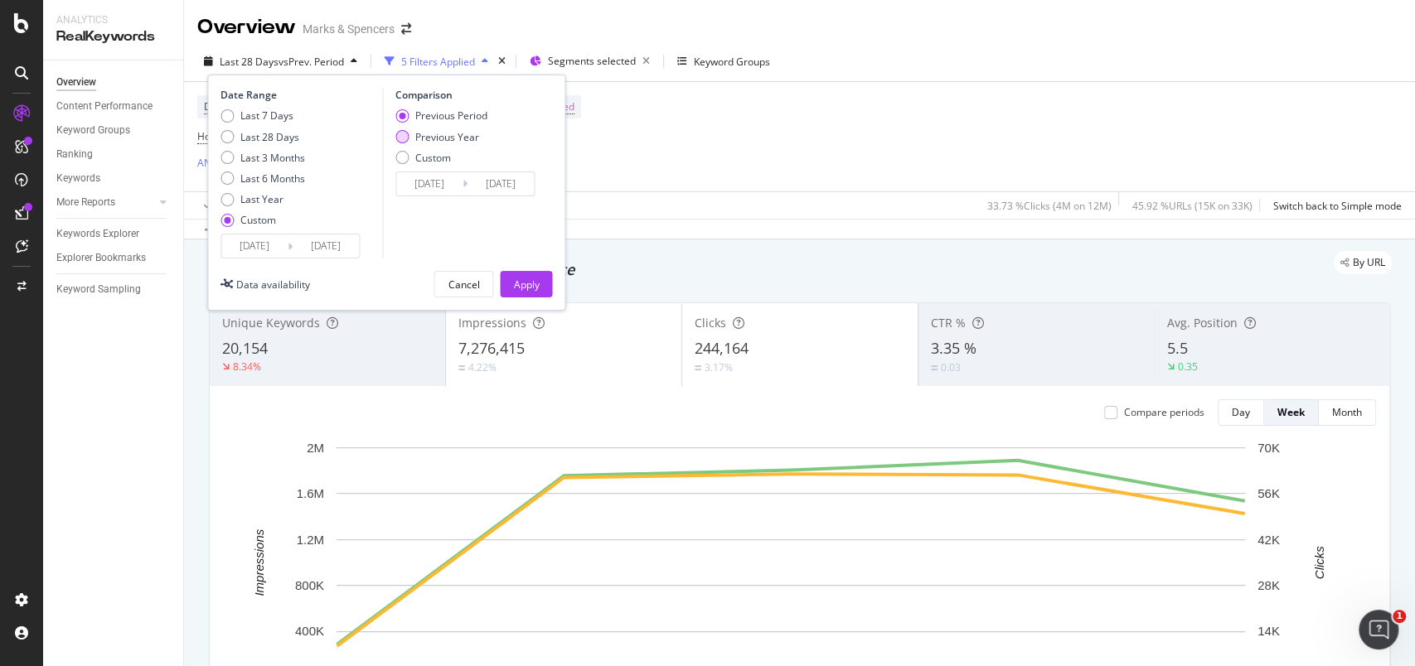
click at [466, 136] on div "Previous Year" at bounding box center [447, 137] width 64 height 14
type input "[DATE]"
click at [524, 273] on div "Apply" at bounding box center [526, 284] width 26 height 25
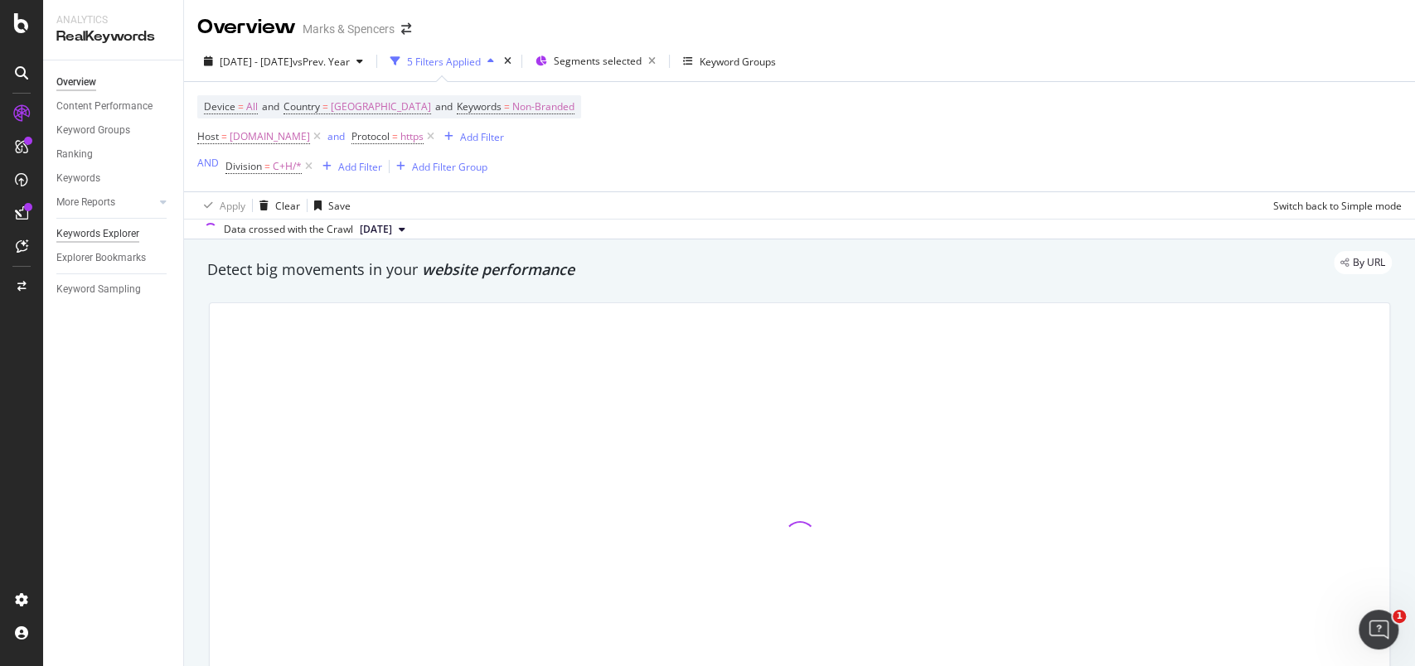
click at [94, 235] on div "Keywords Explorer" at bounding box center [97, 233] width 83 height 17
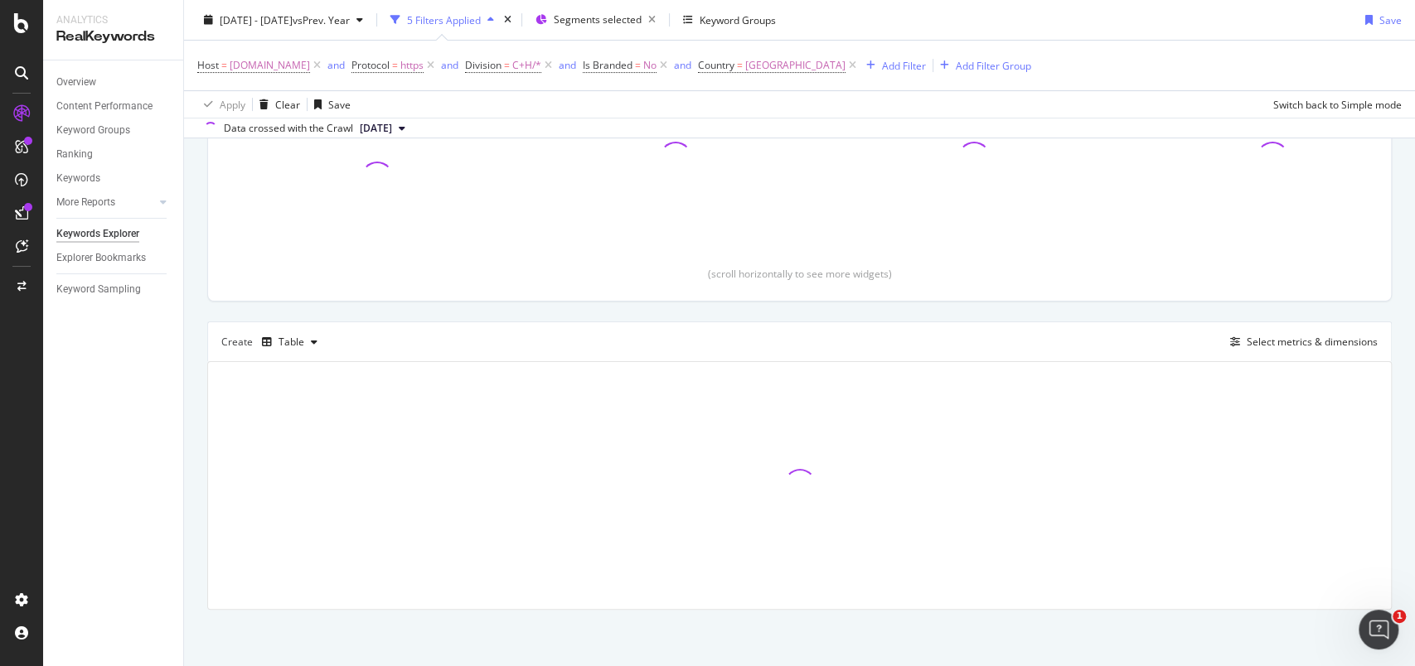
scroll to position [272, 0]
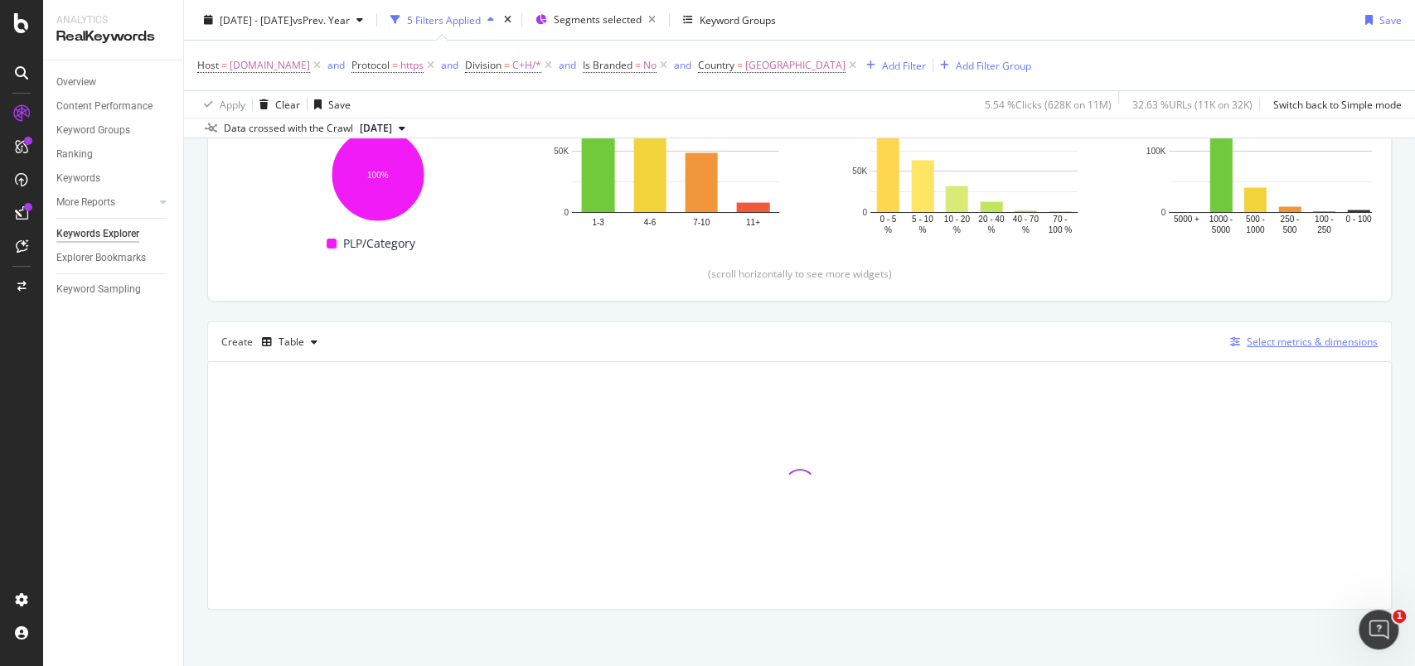
click at [1294, 345] on div "Select metrics & dimensions" at bounding box center [1311, 342] width 131 height 14
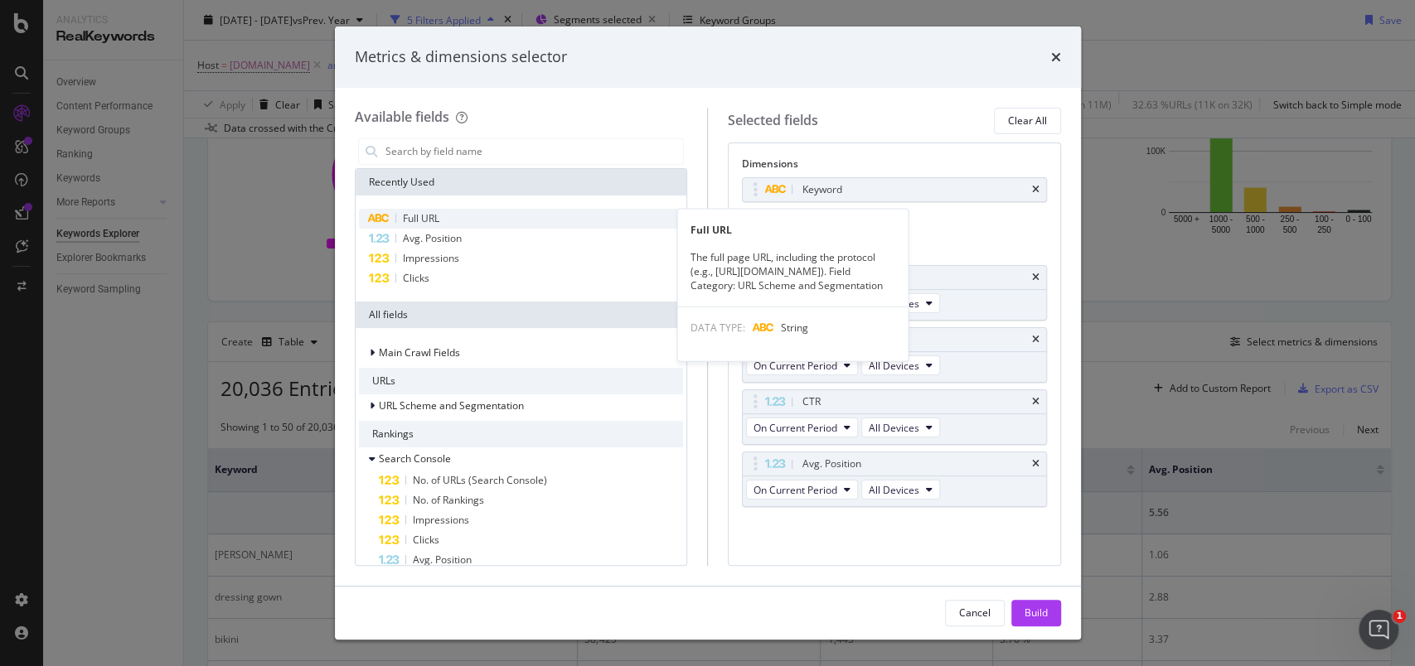
drag, startPoint x: 460, startPoint y: 213, endPoint x: 574, endPoint y: 218, distance: 114.5
click at [462, 214] on div "Full URL" at bounding box center [521, 219] width 325 height 20
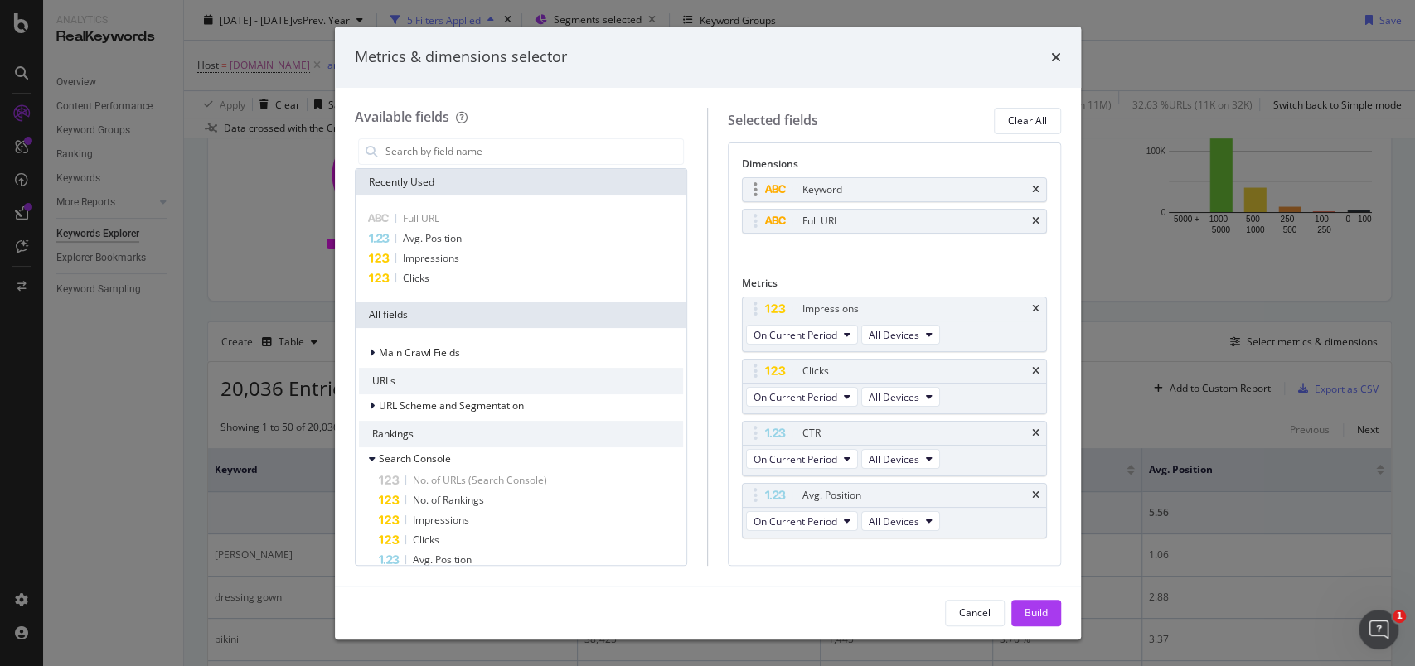
click at [1023, 191] on div "Keyword" at bounding box center [894, 189] width 303 height 23
click at [1032, 191] on icon "times" at bounding box center [1035, 190] width 7 height 10
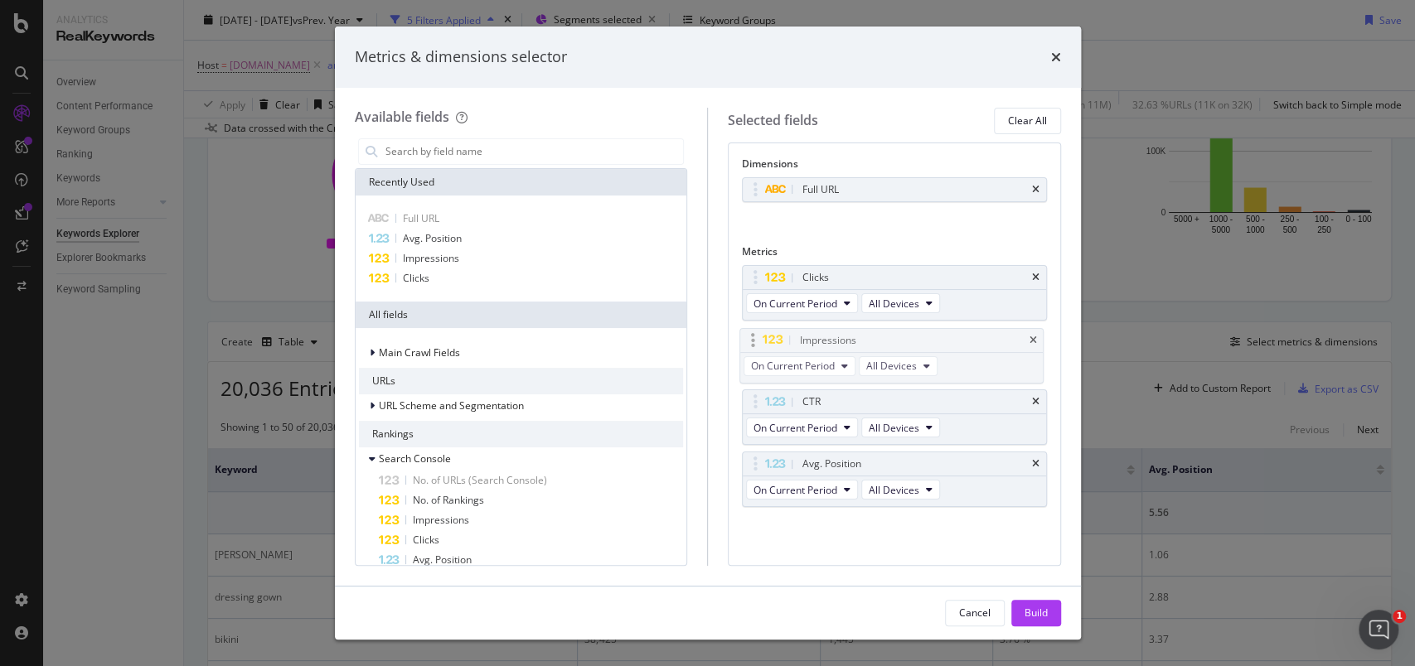
drag, startPoint x: 757, startPoint y: 273, endPoint x: 755, endPoint y: 335, distance: 62.2
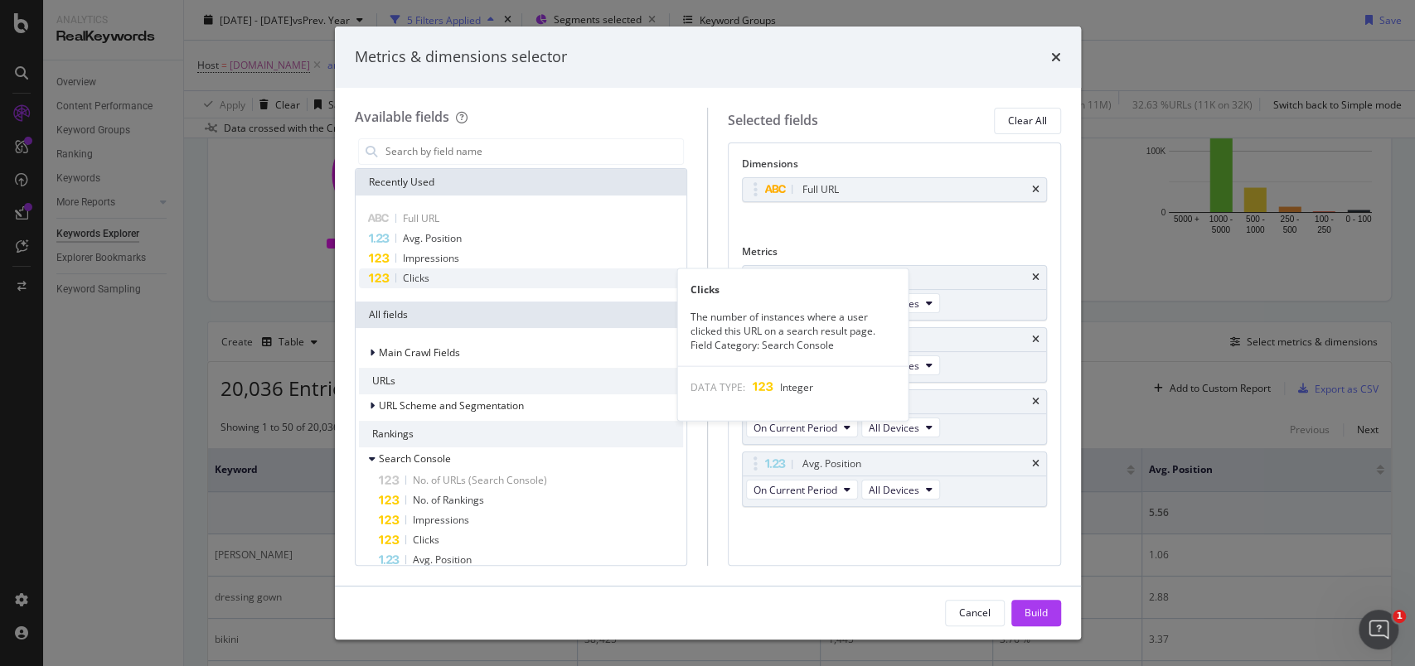
click at [438, 285] on div "Clicks" at bounding box center [521, 278] width 325 height 20
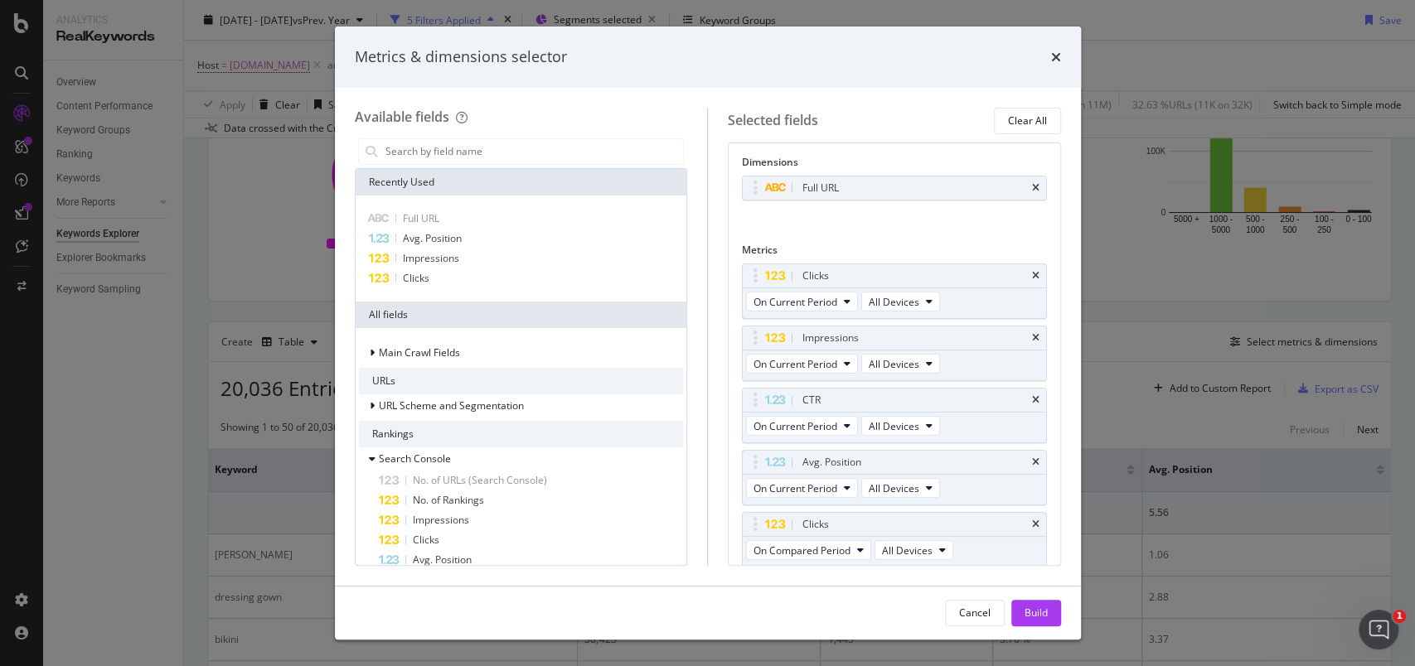
click at [443, 282] on div "Clicks" at bounding box center [521, 278] width 325 height 20
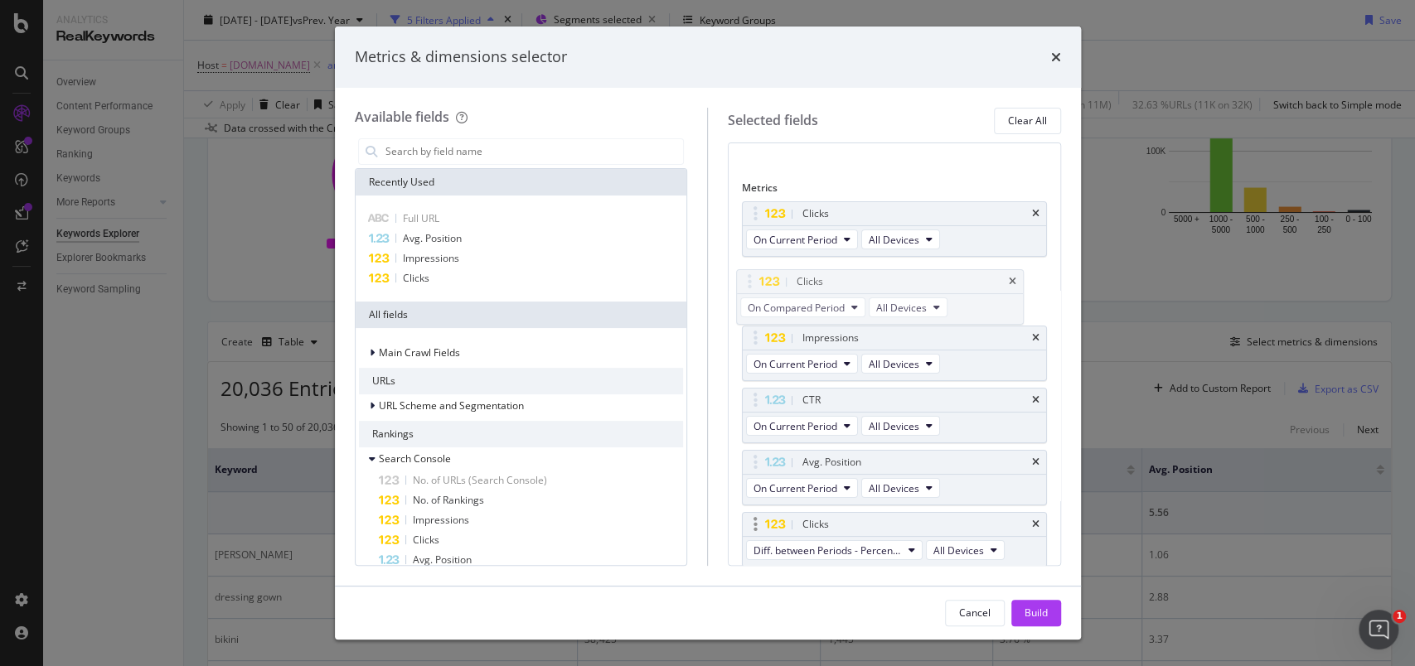
drag, startPoint x: 757, startPoint y: 464, endPoint x: 763, endPoint y: 532, distance: 68.3
click at [751, 284] on body "Analytics RealKeywords Overview Content Performance Keyword Groups Ranking Keyw…" at bounding box center [707, 333] width 1415 height 666
drag, startPoint x: 757, startPoint y: 528, endPoint x: 757, endPoint y: 341, distance: 187.3
click at [757, 341] on body "Analytics RealKeywords Overview Content Performance Keyword Groups Ranking Keyw…" at bounding box center [707, 333] width 1415 height 666
click at [875, 367] on span "Diff. between Periods - Percentage" at bounding box center [827, 364] width 148 height 14
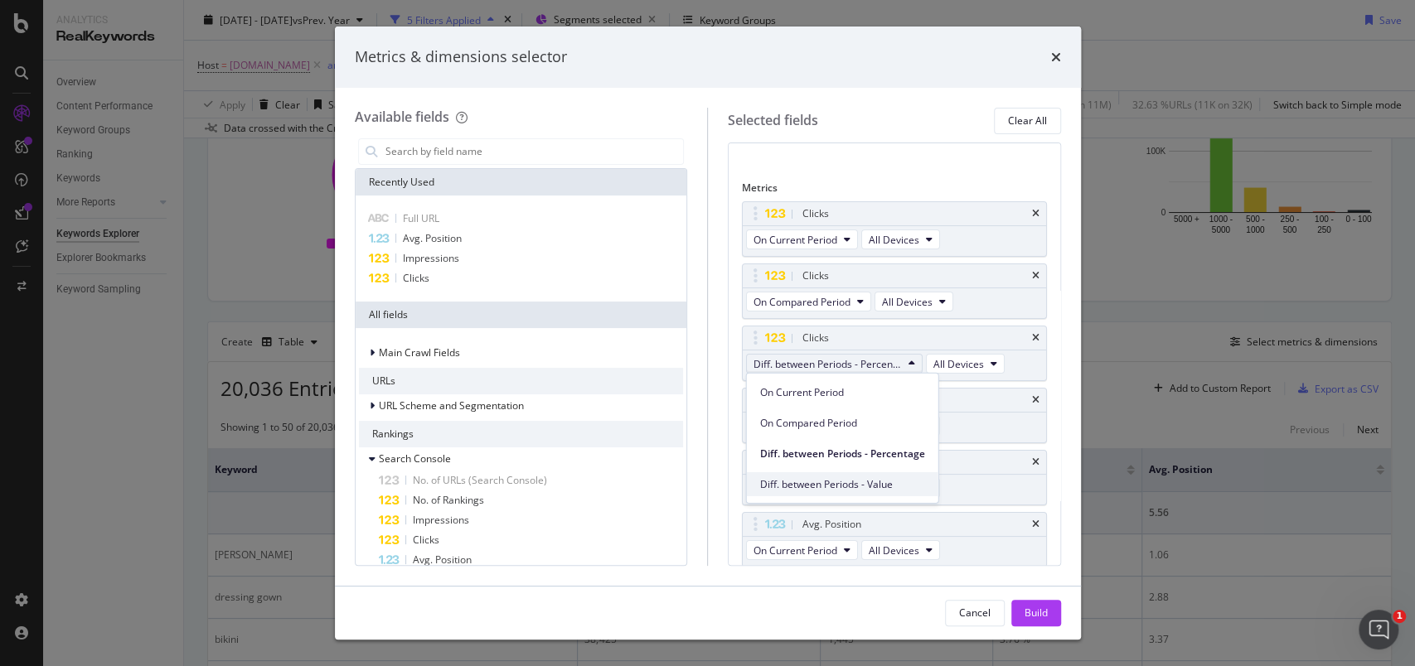
click at [868, 478] on span "Diff. between Periods - Value" at bounding box center [842, 483] width 165 height 15
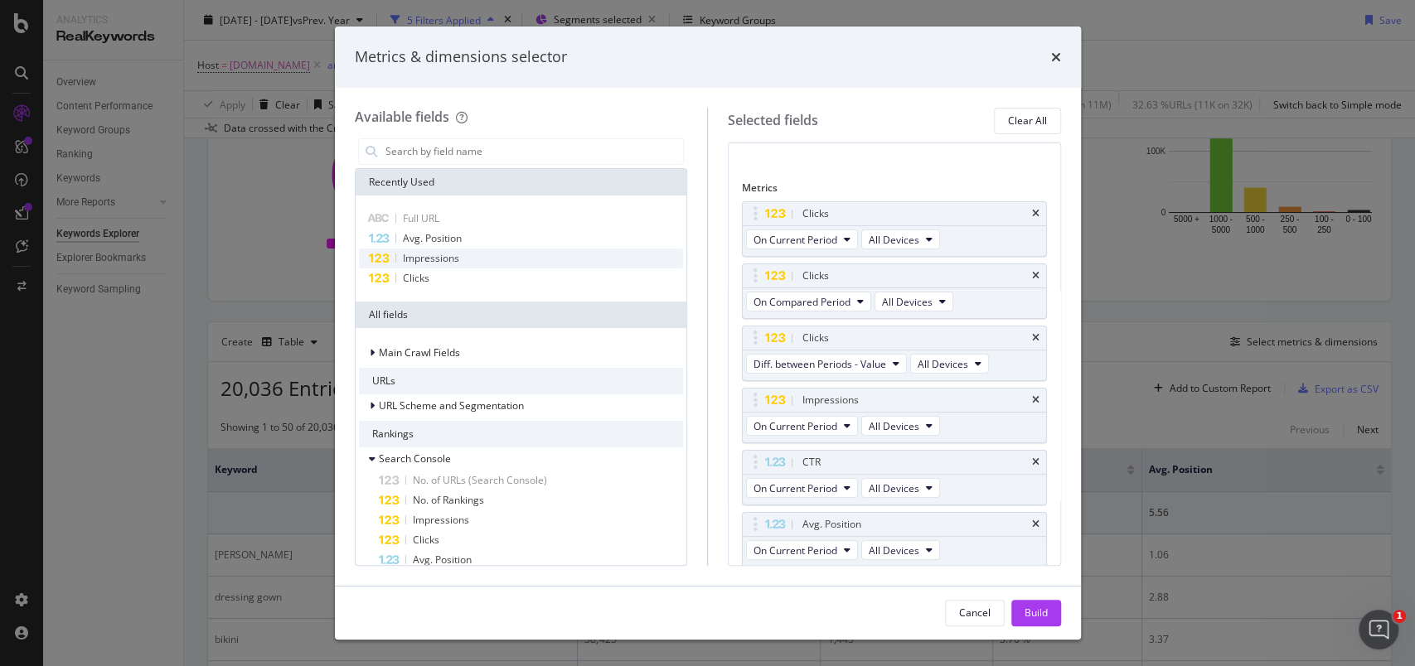
click at [458, 258] on div "Impressions" at bounding box center [521, 259] width 325 height 20
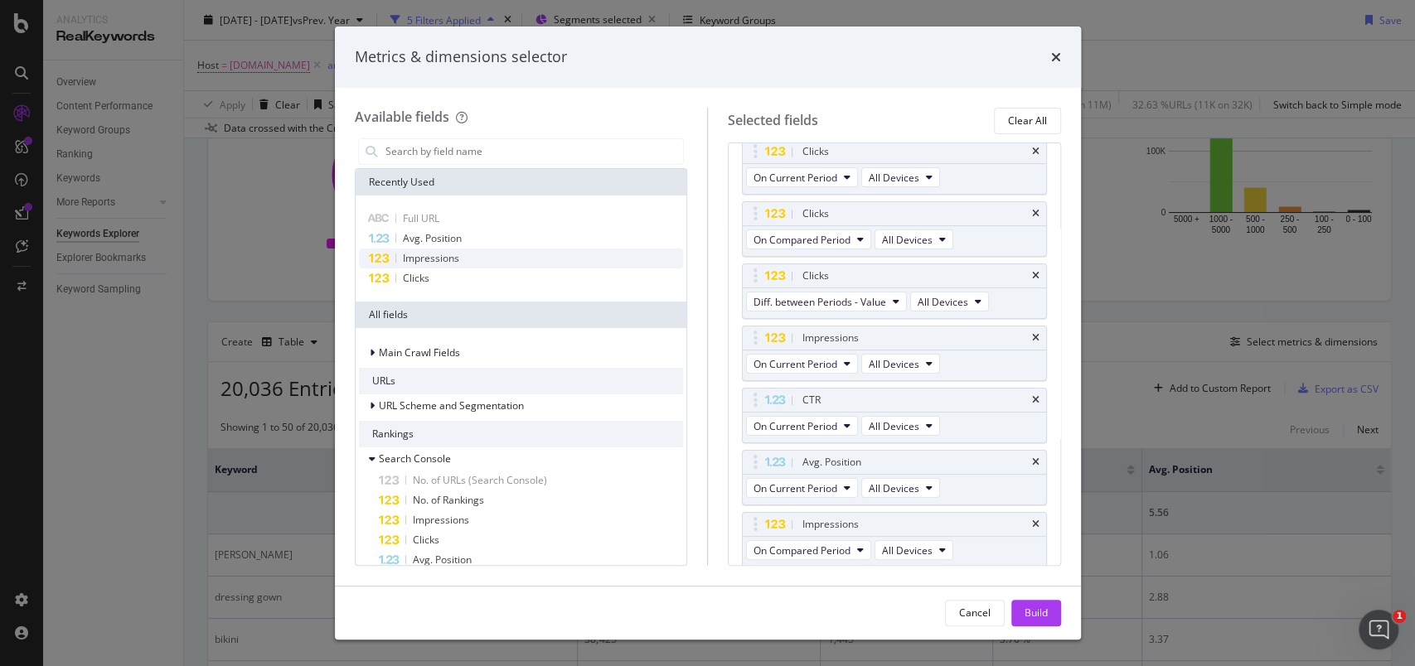
click at [458, 258] on div "Impressions" at bounding box center [521, 259] width 325 height 20
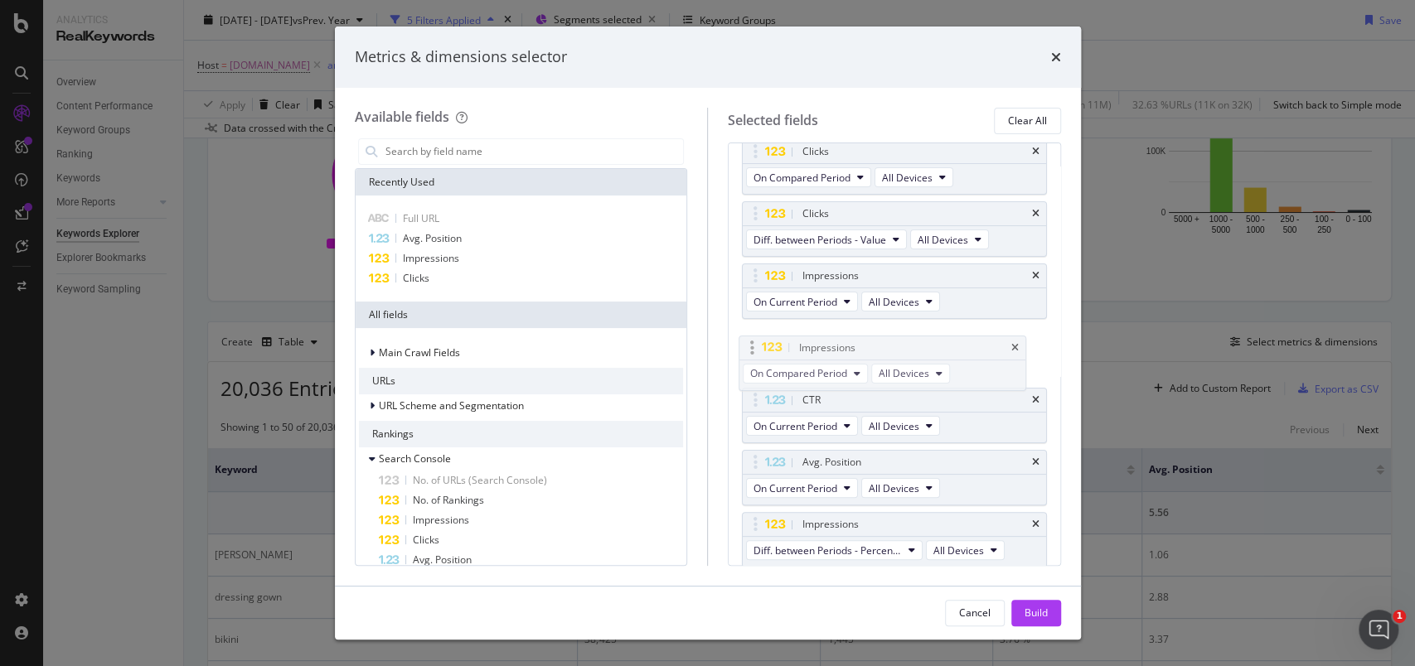
drag, startPoint x: 758, startPoint y: 462, endPoint x: 754, endPoint y: 349, distance: 112.8
click at [754, 349] on body "Analytics RealKeywords Overview Content Performance Keyword Groups Ranking Keyw…" at bounding box center [707, 333] width 1415 height 666
drag, startPoint x: 757, startPoint y: 527, endPoint x: 752, endPoint y: 404, distance: 123.6
click at [752, 404] on body "Analytics RealKeywords Overview Content Performance Keyword Groups Ranking Keyw…" at bounding box center [707, 333] width 1415 height 666
click at [866, 429] on span "Diff. between Periods - Percentage" at bounding box center [827, 426] width 148 height 14
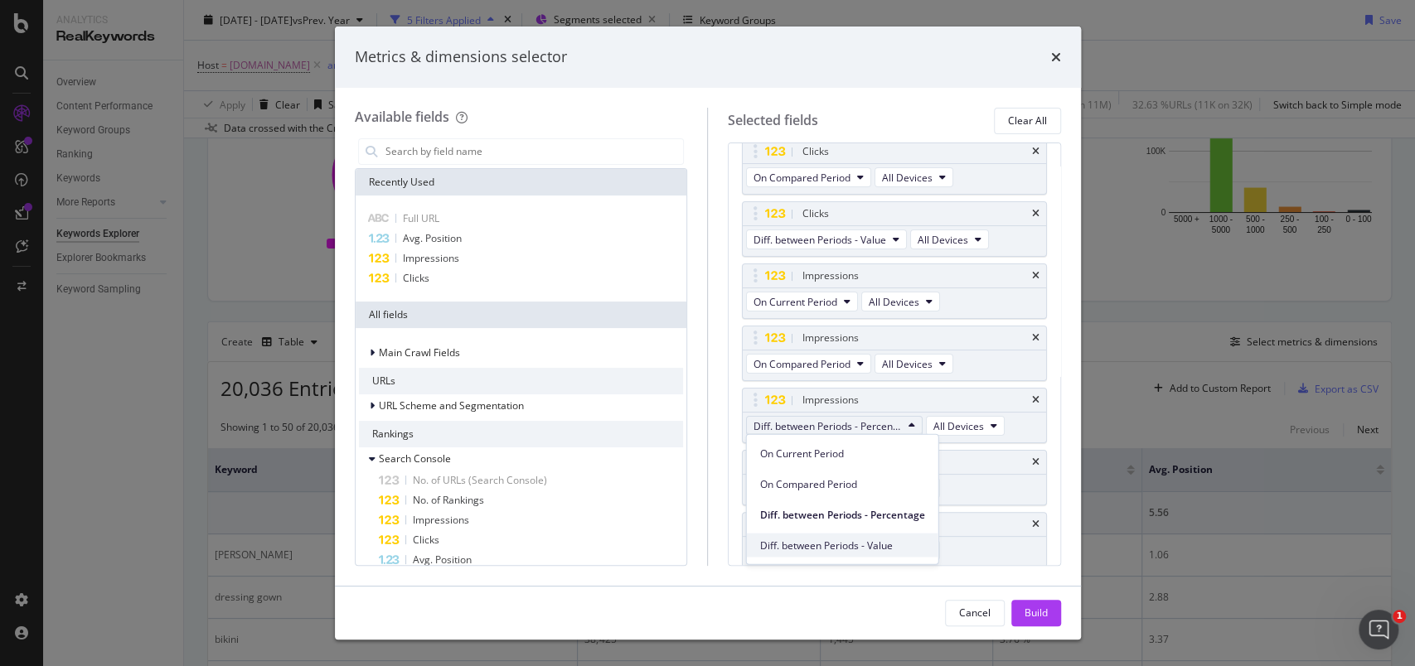
click at [873, 541] on span "Diff. between Periods - Value" at bounding box center [842, 545] width 165 height 15
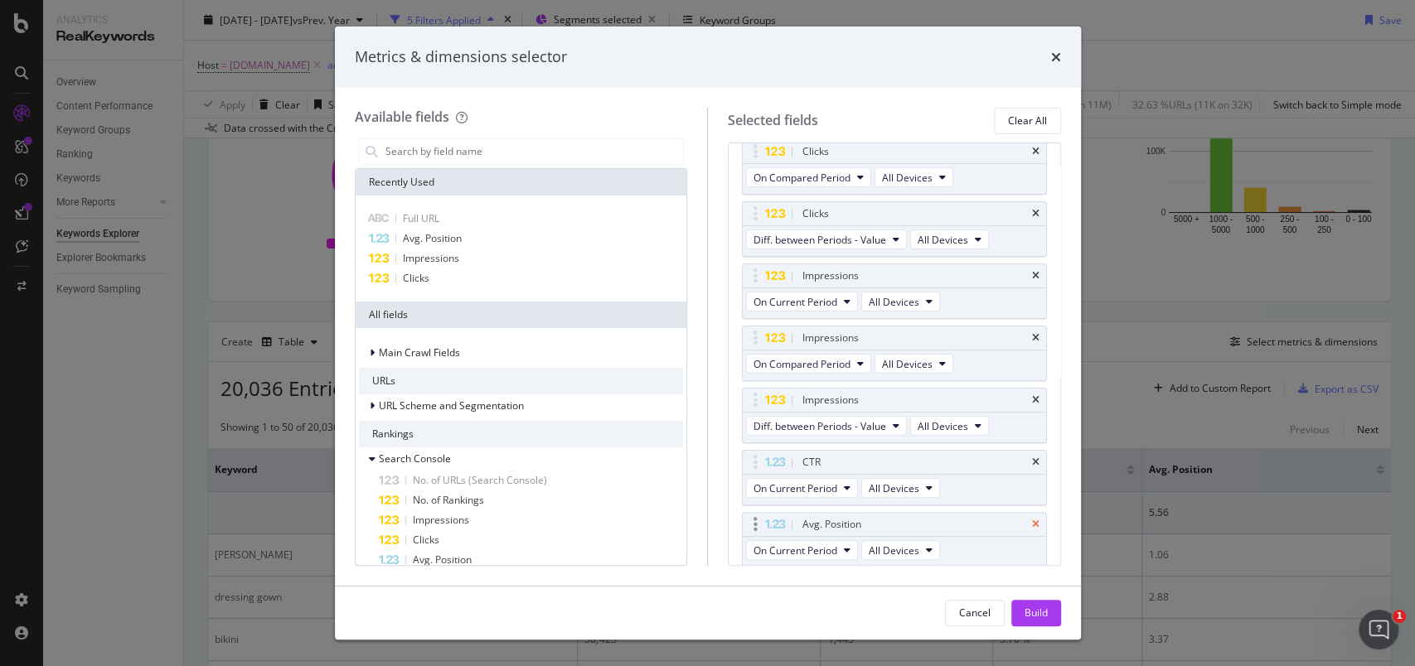
click at [1032, 460] on icon "times" at bounding box center [1035, 462] width 7 height 10
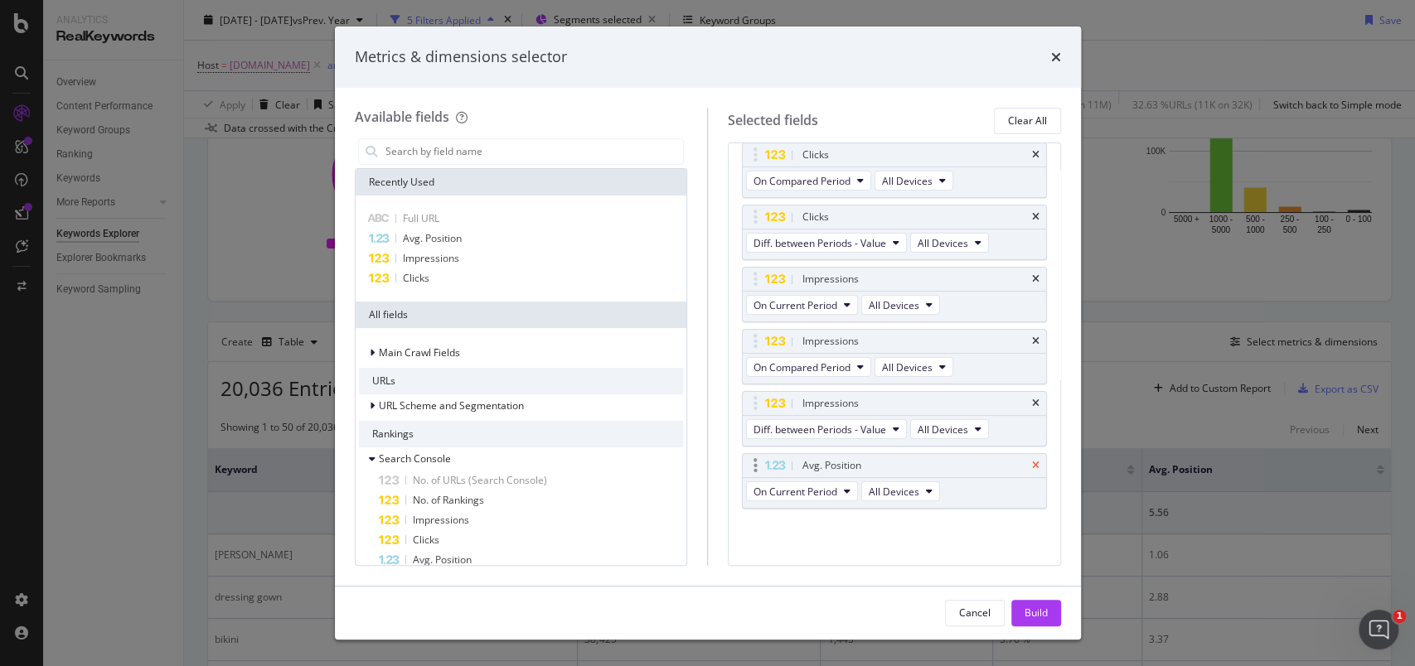
scroll to position [181, 0]
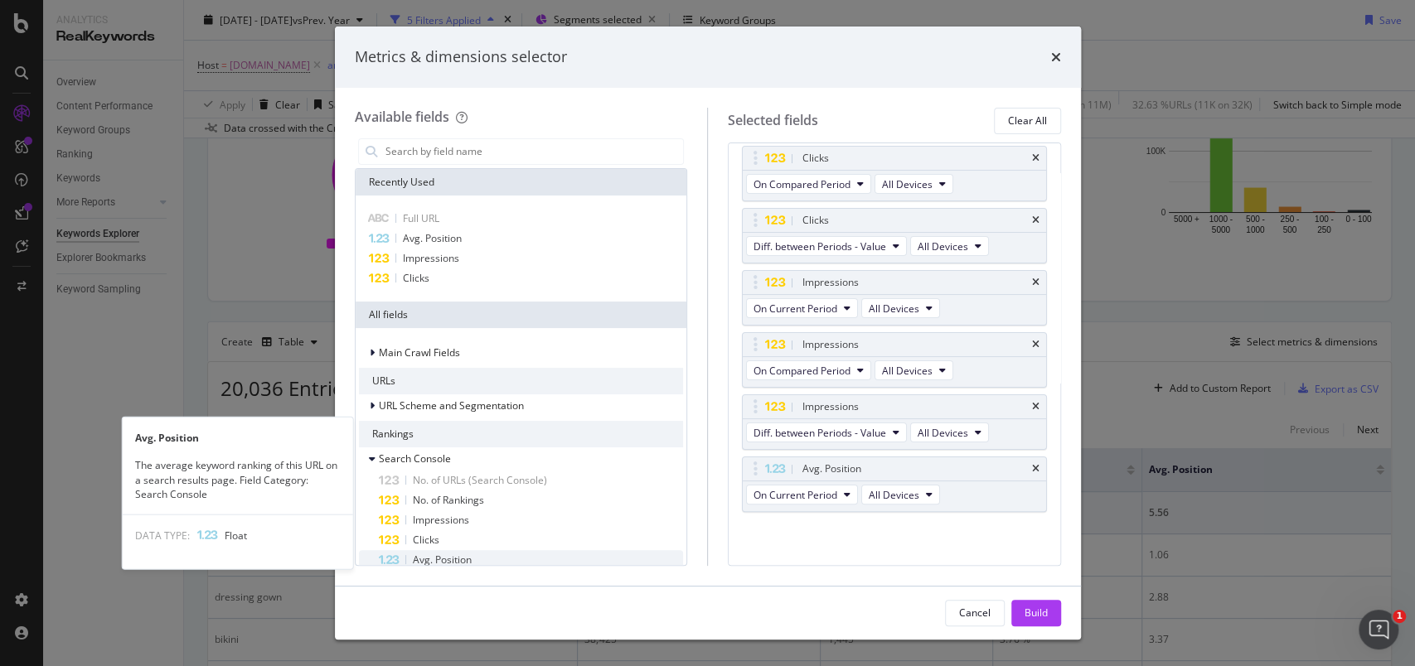
click at [454, 557] on span "Avg. Position" at bounding box center [442, 560] width 59 height 14
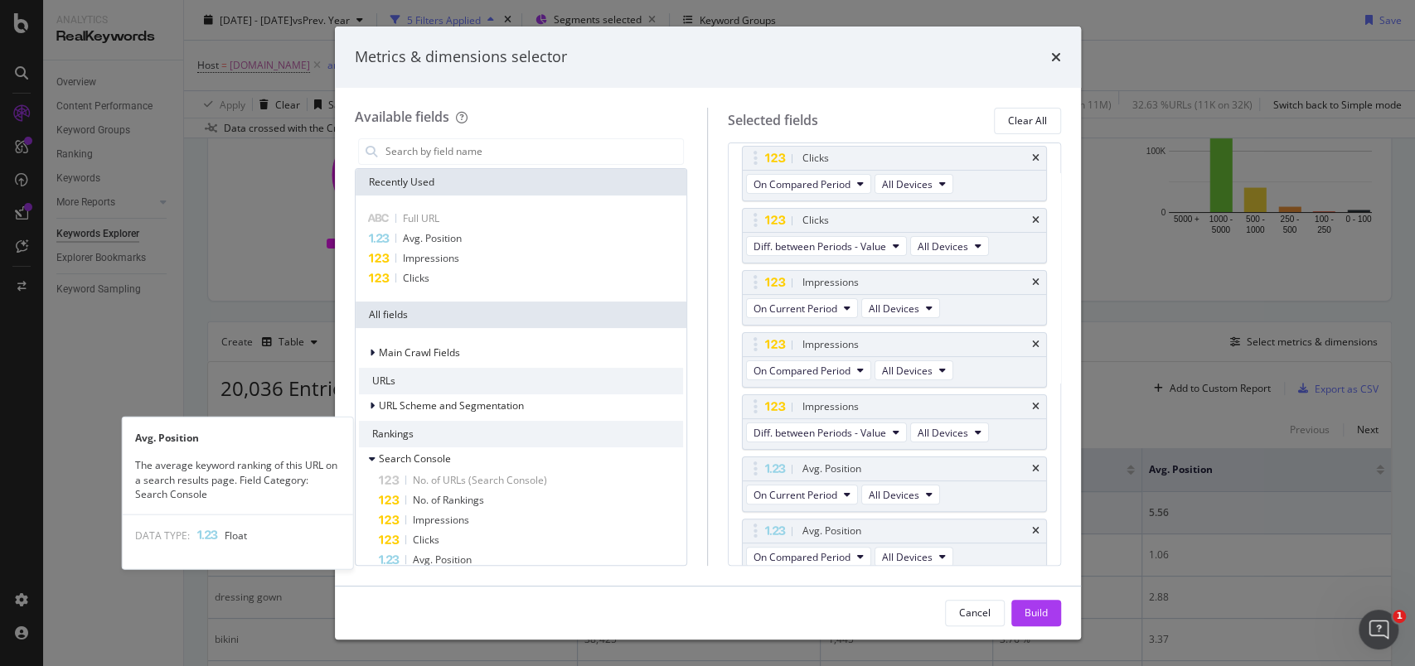
scroll to position [188, 0]
click at [453, 557] on span "Avg. Position" at bounding box center [442, 560] width 59 height 14
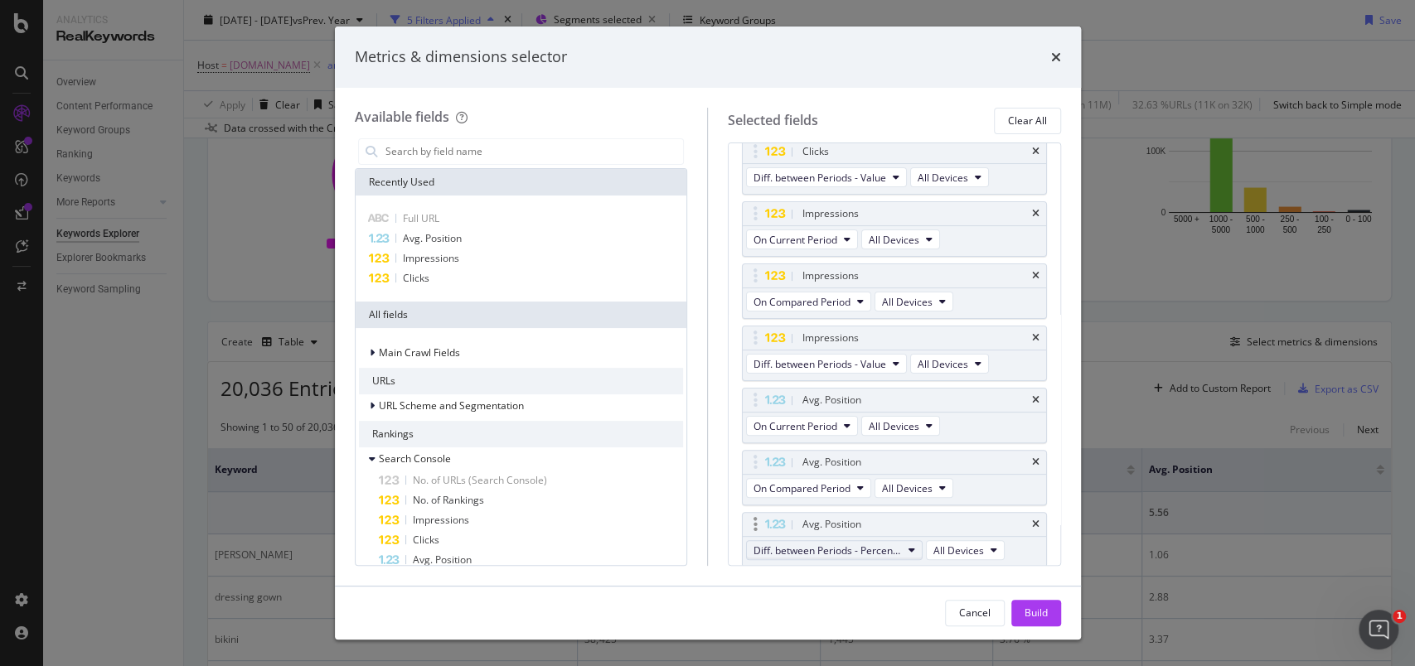
click at [862, 547] on span "Diff. between Periods - Percentage" at bounding box center [827, 551] width 148 height 14
click at [863, 525] on span "Diff. between Periods - Value" at bounding box center [842, 518] width 165 height 15
click at [1029, 608] on div "Build" at bounding box center [1035, 613] width 23 height 14
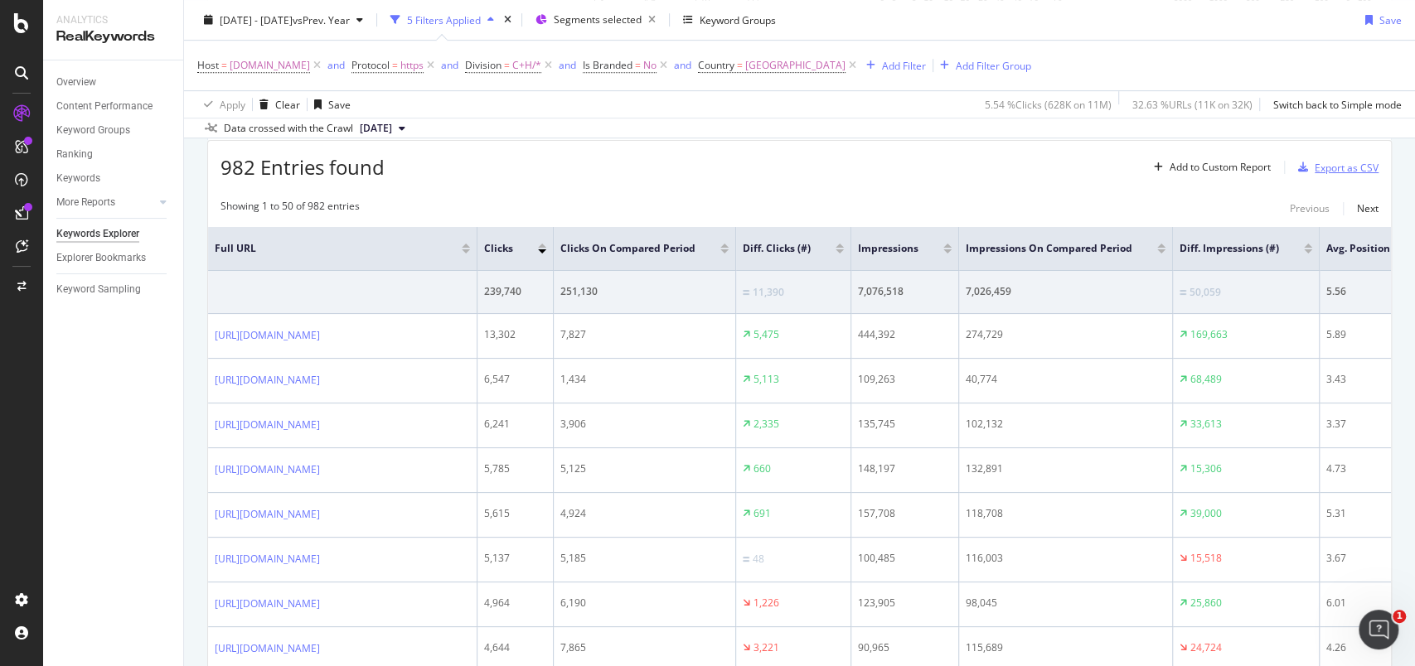
click at [1330, 161] on div "Export as CSV" at bounding box center [1346, 168] width 64 height 14
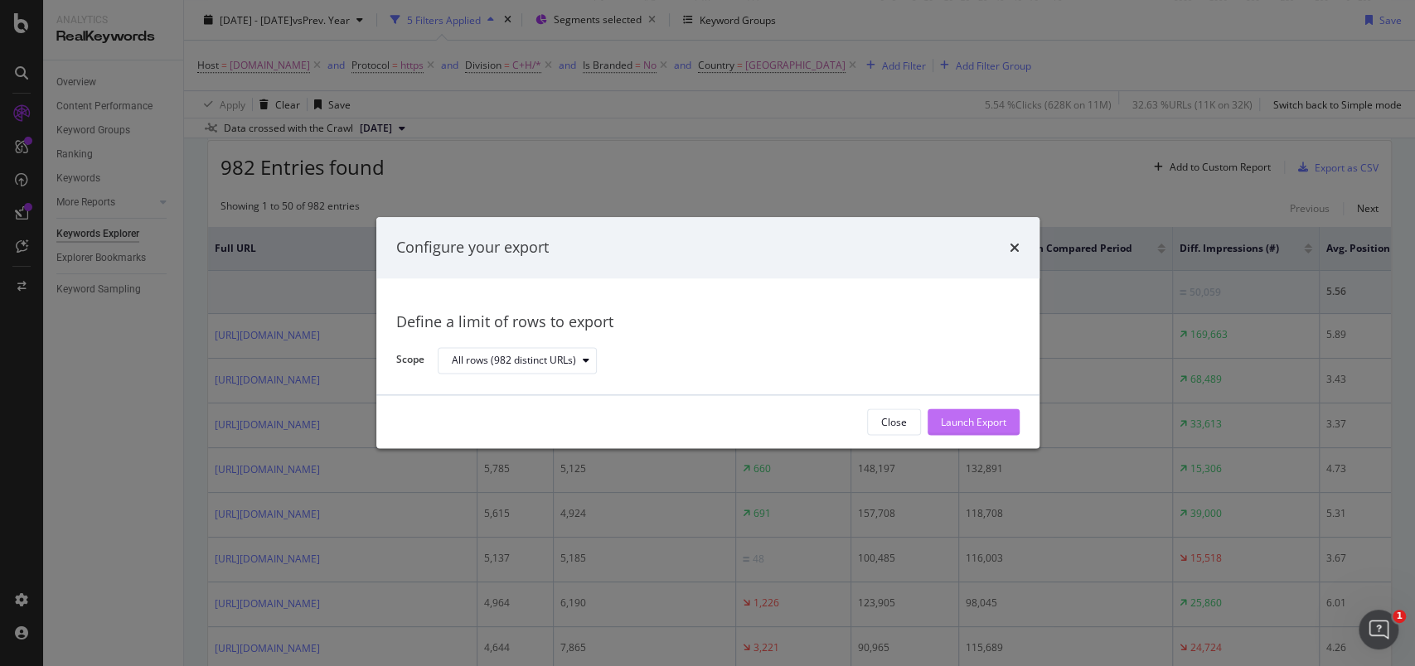
click at [998, 420] on div "Launch Export" at bounding box center [973, 422] width 65 height 14
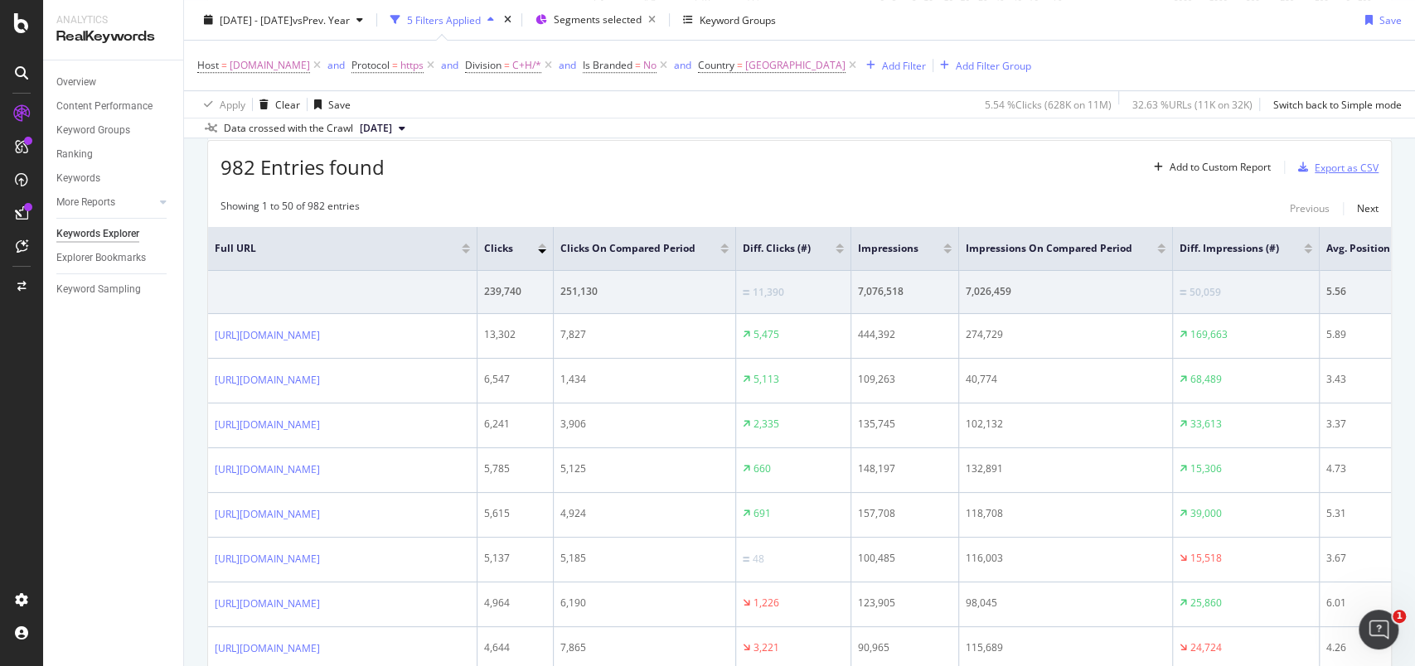
click at [1343, 167] on div "Export as CSV" at bounding box center [1346, 168] width 64 height 14
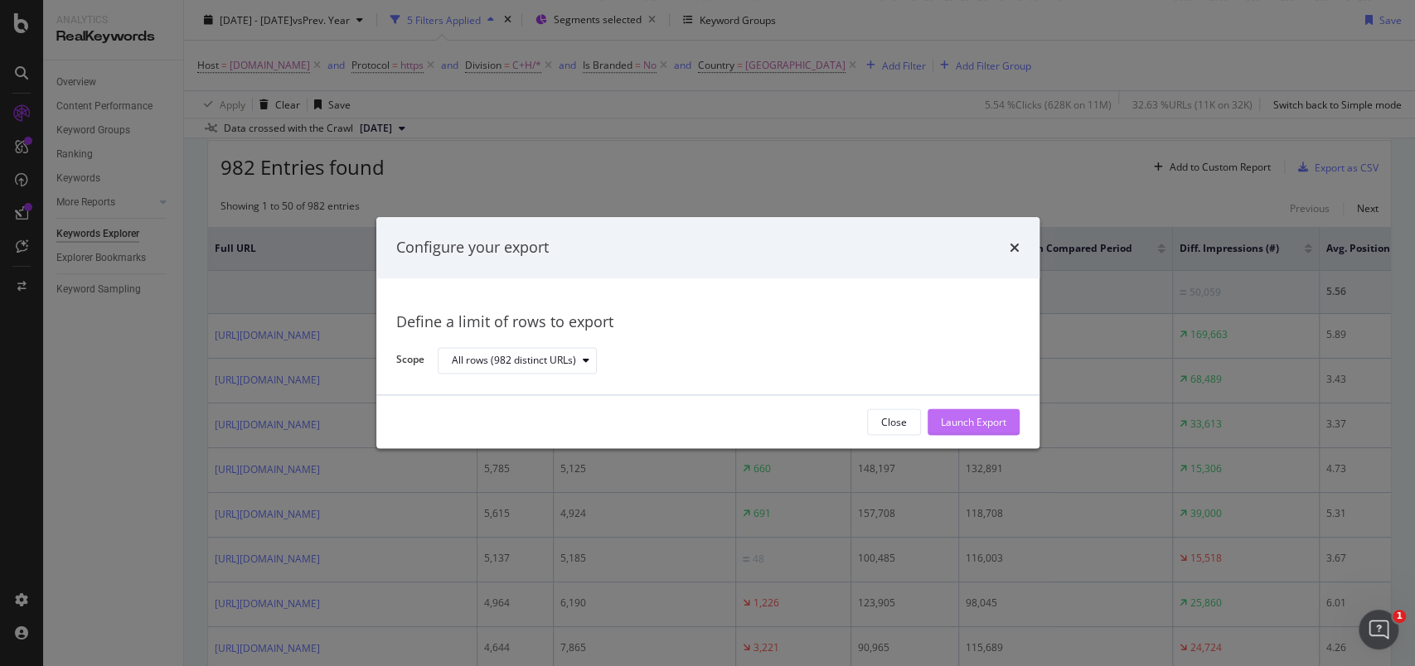
click at [970, 421] on div "Launch Export" at bounding box center [973, 422] width 65 height 14
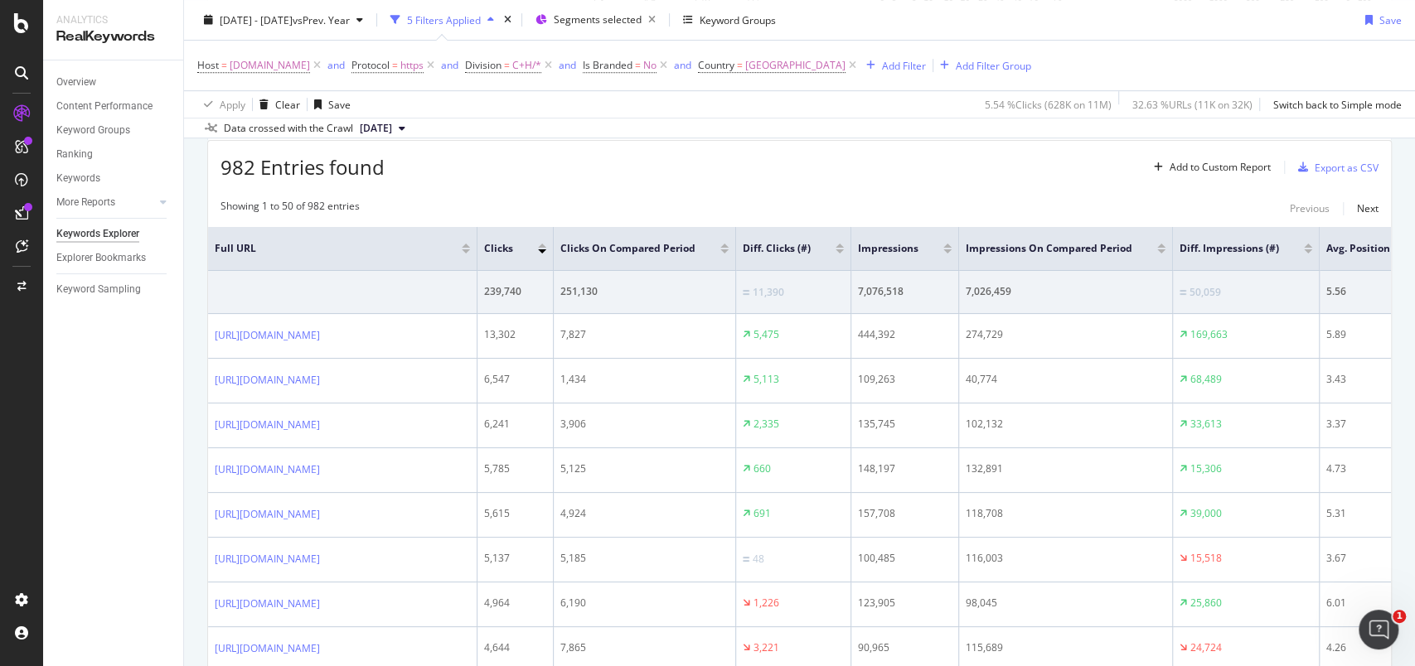
click at [98, 410] on div "Overview Content Performance Keyword Groups Ranking Keywords More Reports Count…" at bounding box center [113, 363] width 140 height 606
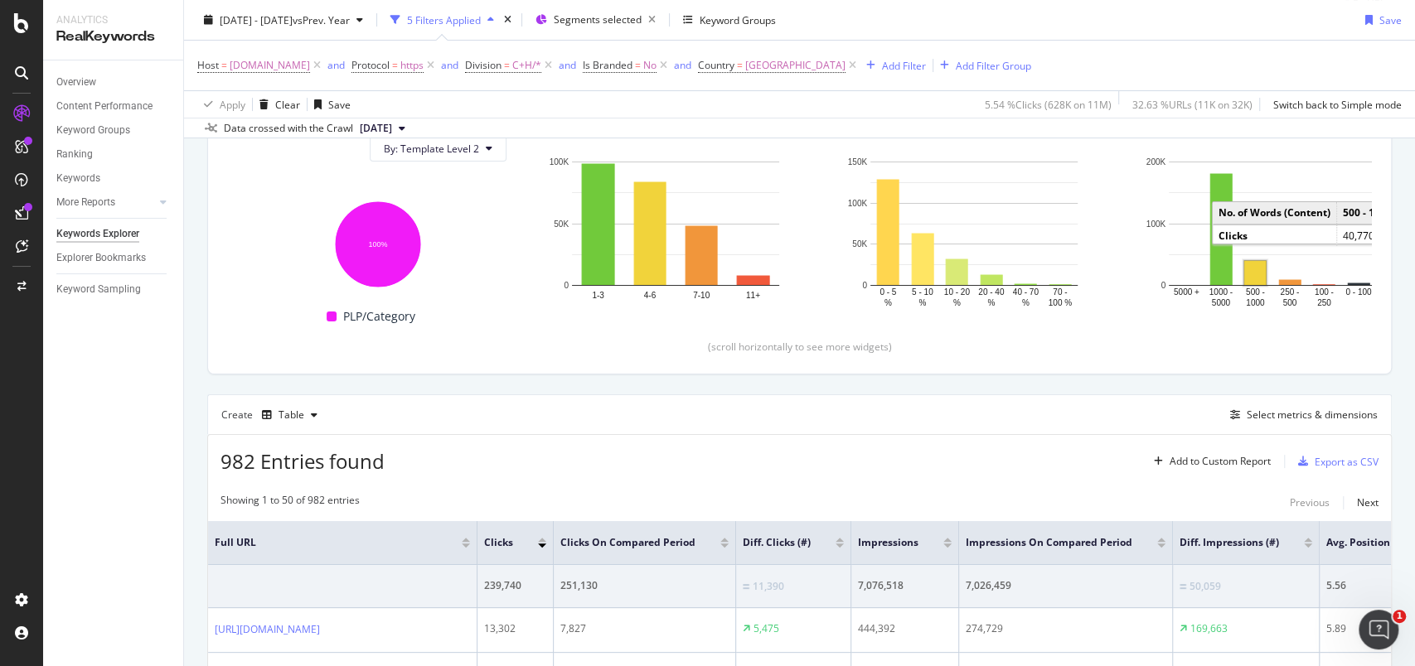
scroll to position [272, 0]
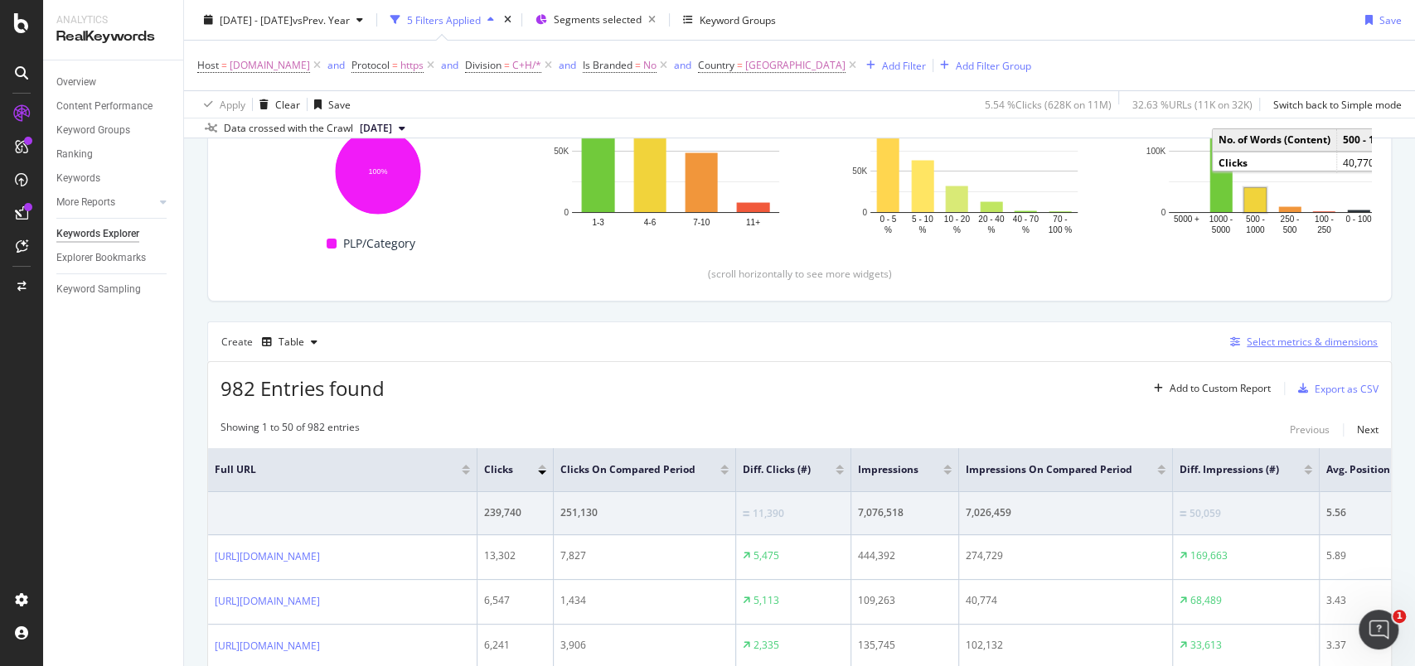
click at [1267, 337] on div "Select metrics & dimensions" at bounding box center [1311, 342] width 131 height 14
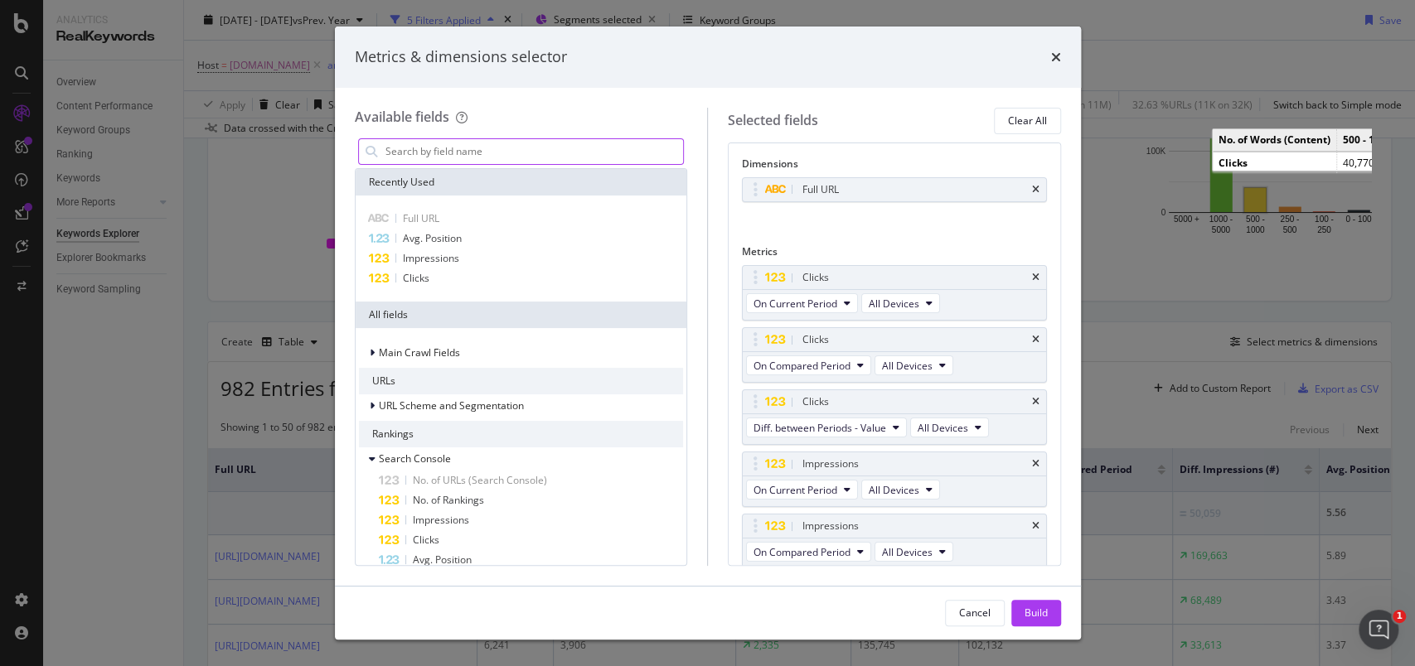
click at [492, 157] on input "modal" at bounding box center [534, 151] width 300 height 25
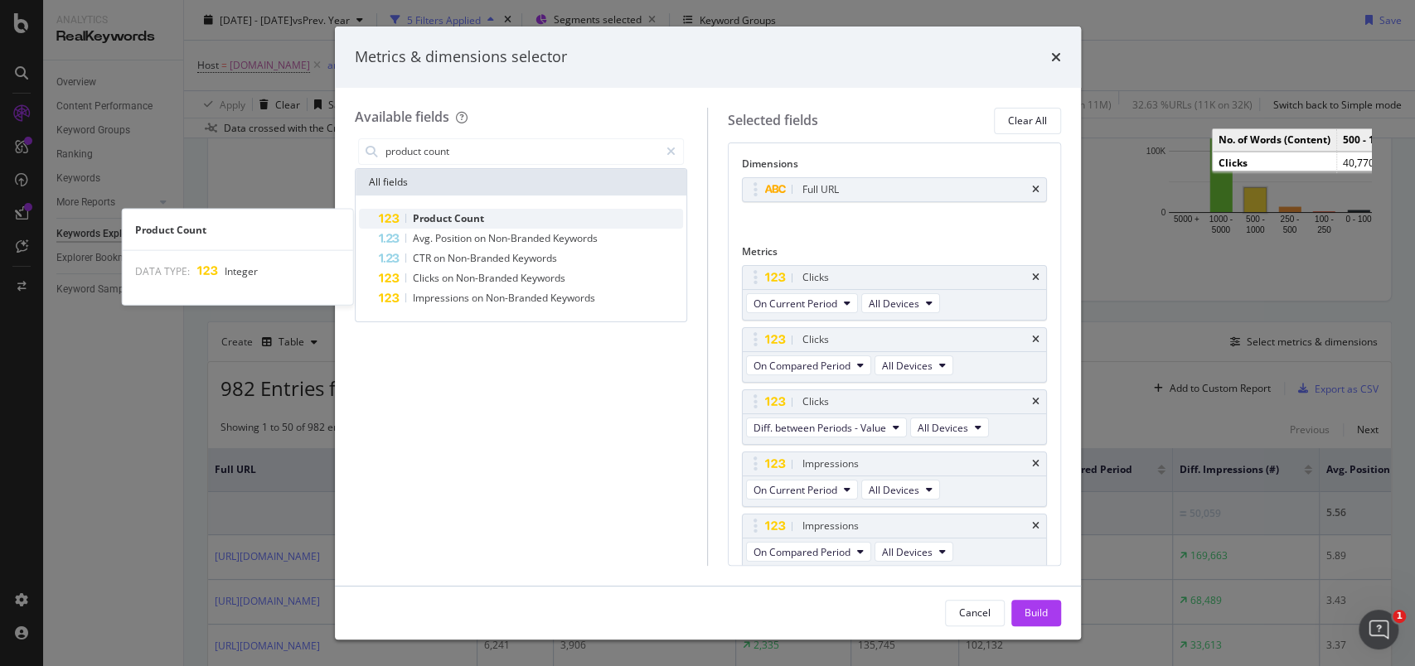
type input "product count"
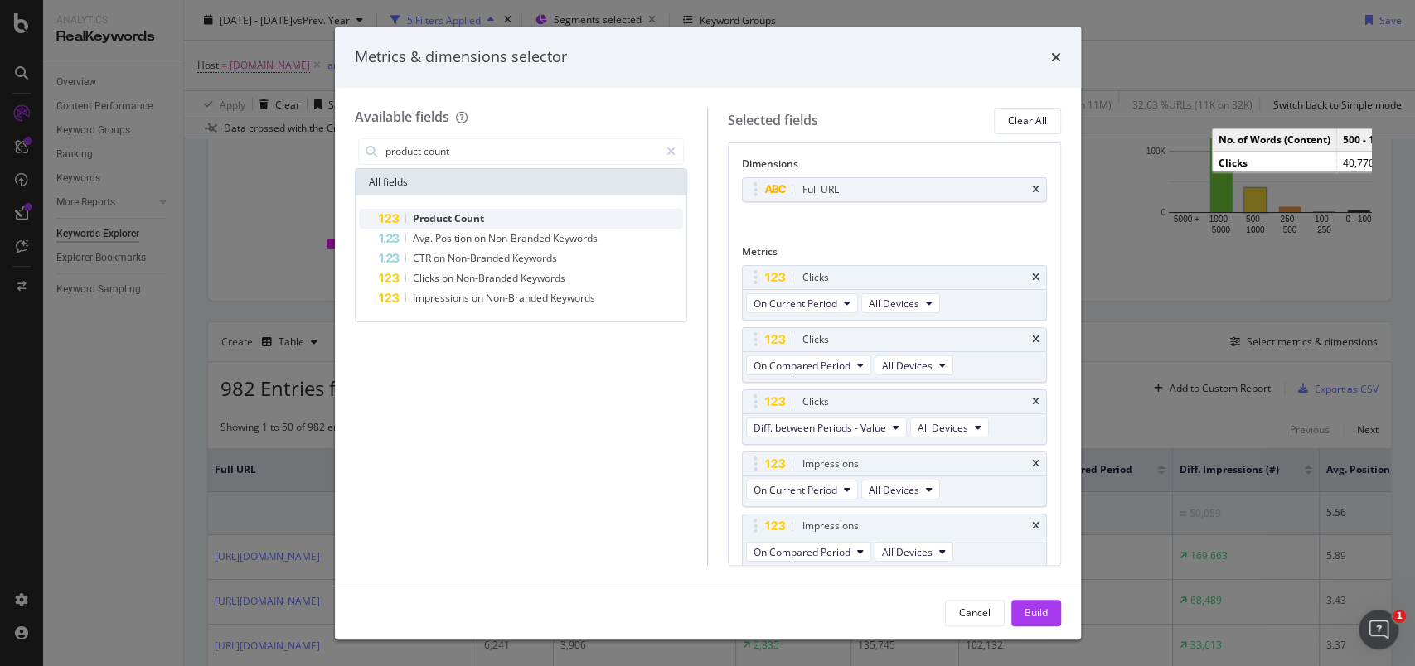
click at [472, 220] on span "Count" at bounding box center [469, 218] width 30 height 14
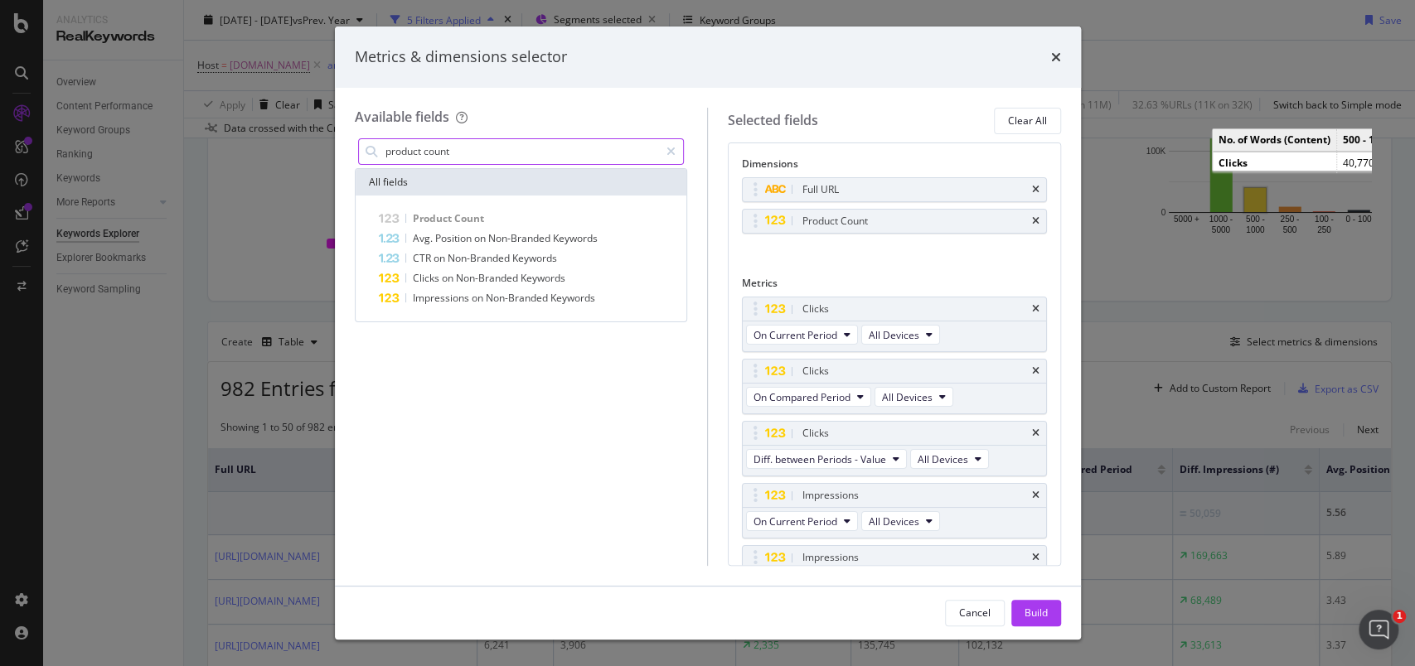
click at [668, 148] on icon "modal" at bounding box center [670, 152] width 9 height 12
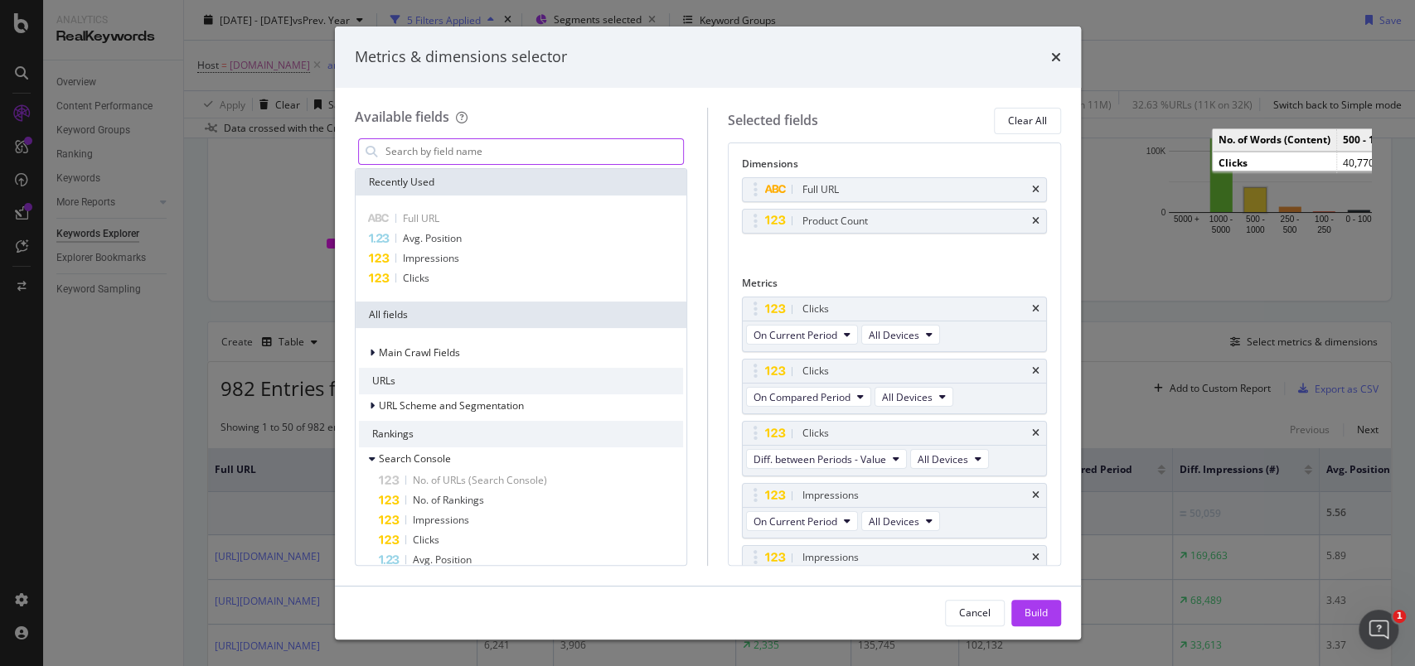
click at [500, 152] on input "modal" at bounding box center [534, 151] width 300 height 25
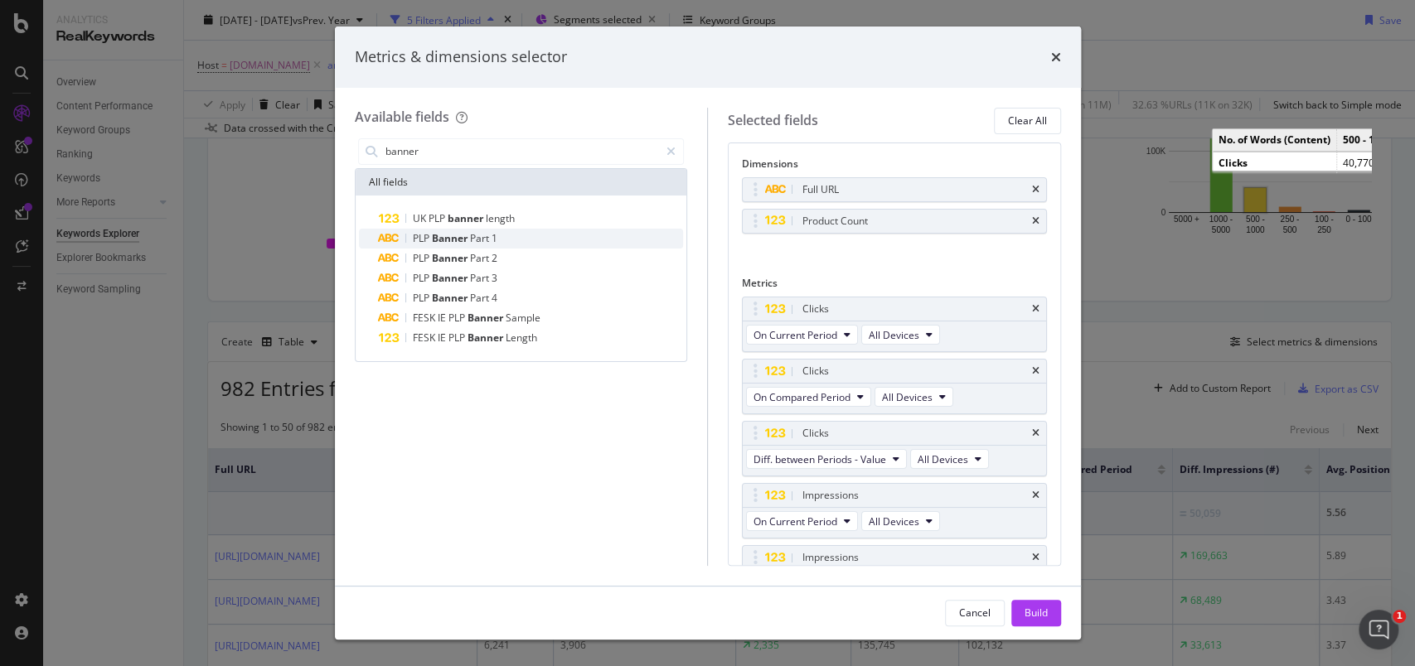
click at [477, 229] on div "PLP Banner Part 1" at bounding box center [531, 239] width 305 height 20
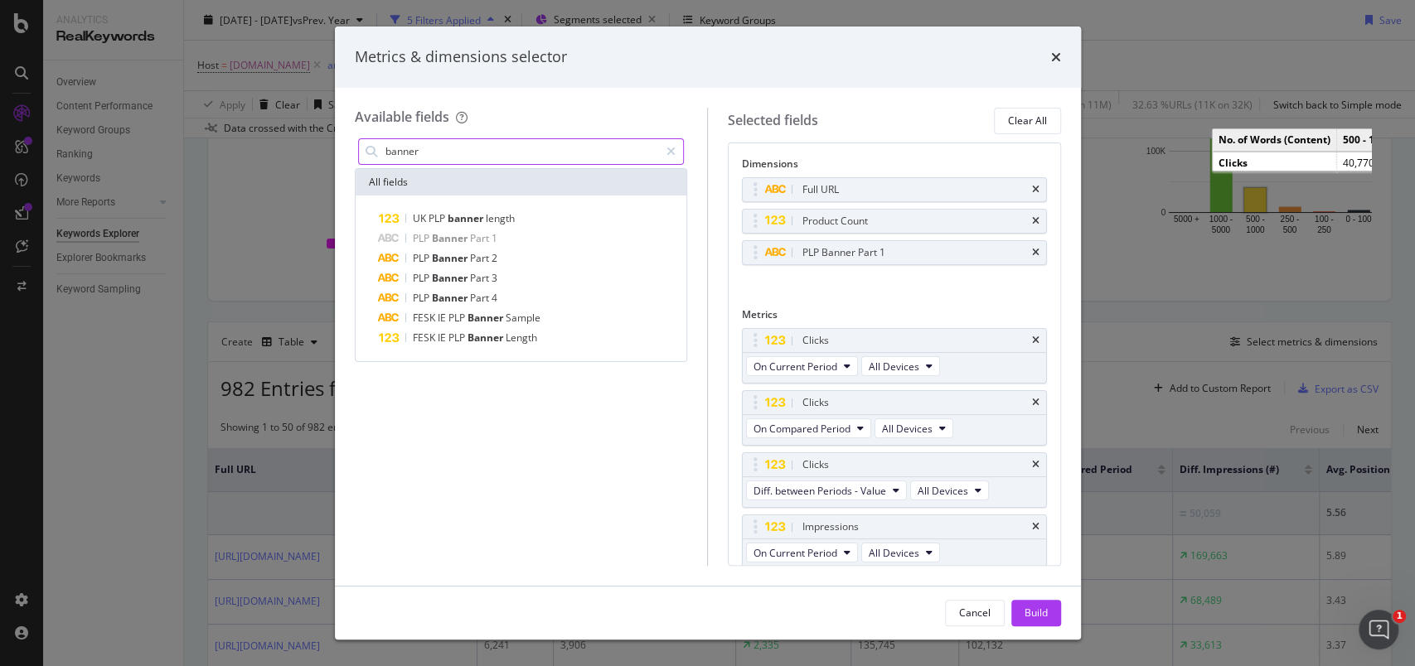
click at [493, 153] on input "banner" at bounding box center [522, 151] width 276 height 25
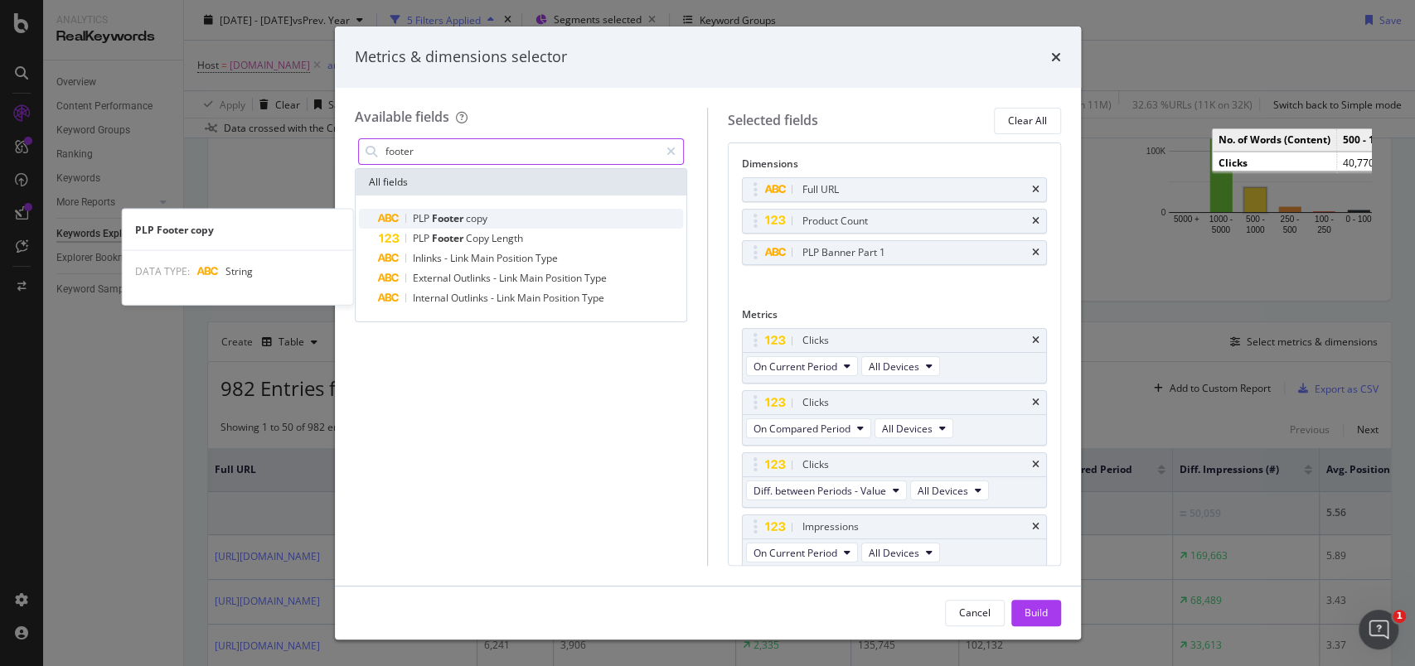
type input "footer"
click at [474, 220] on span "copy" at bounding box center [477, 218] width 22 height 14
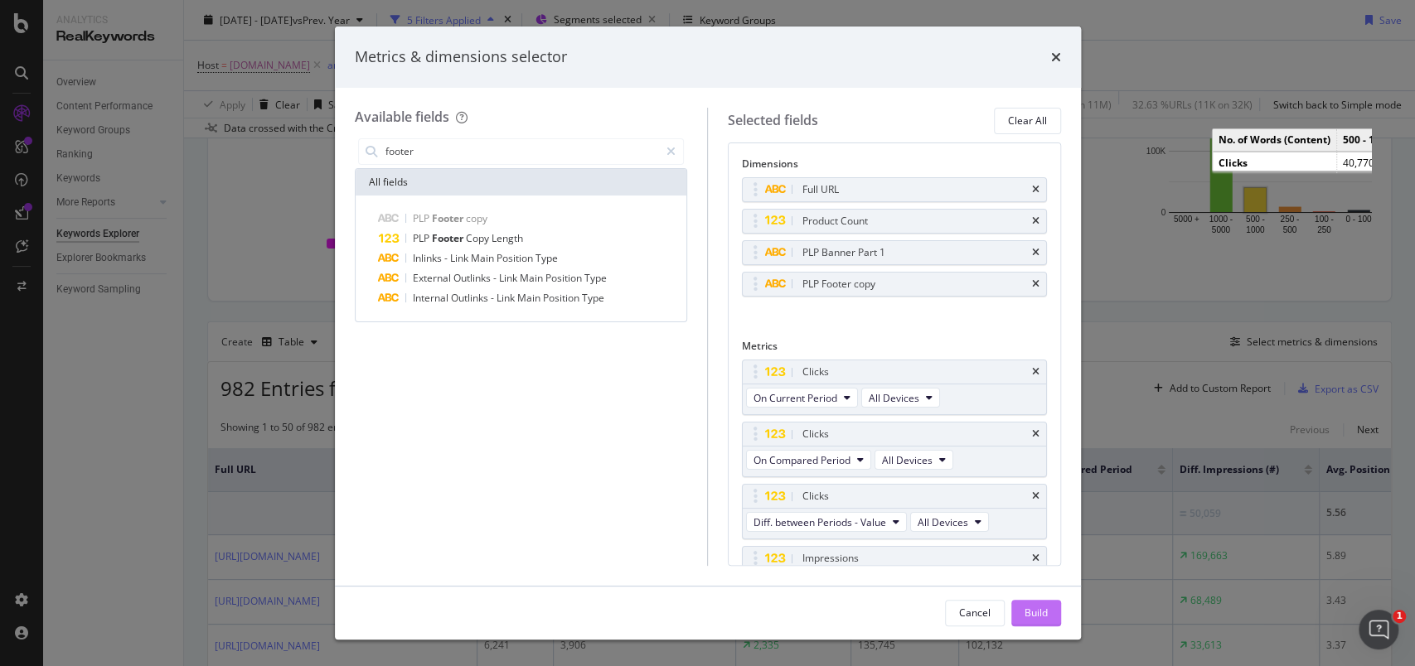
click at [1034, 616] on div "Build" at bounding box center [1035, 613] width 23 height 14
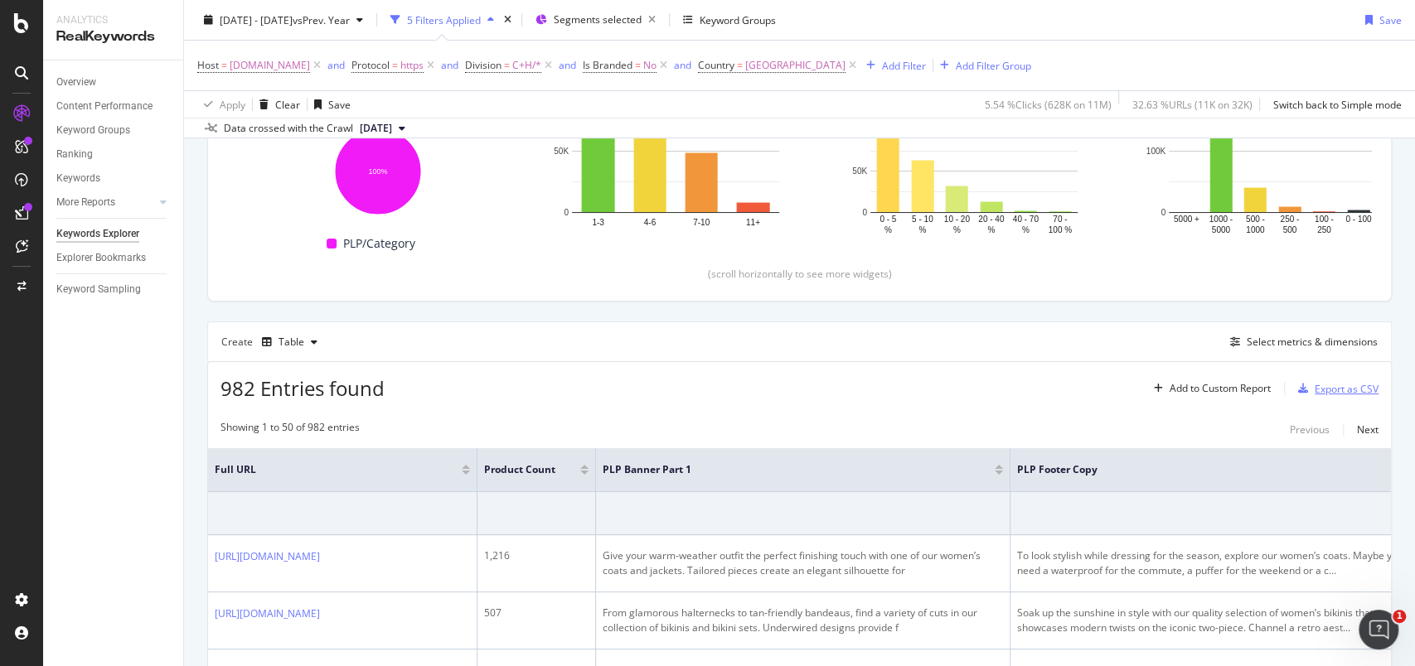
click at [1318, 395] on div "Export as CSV" at bounding box center [1334, 388] width 87 height 25
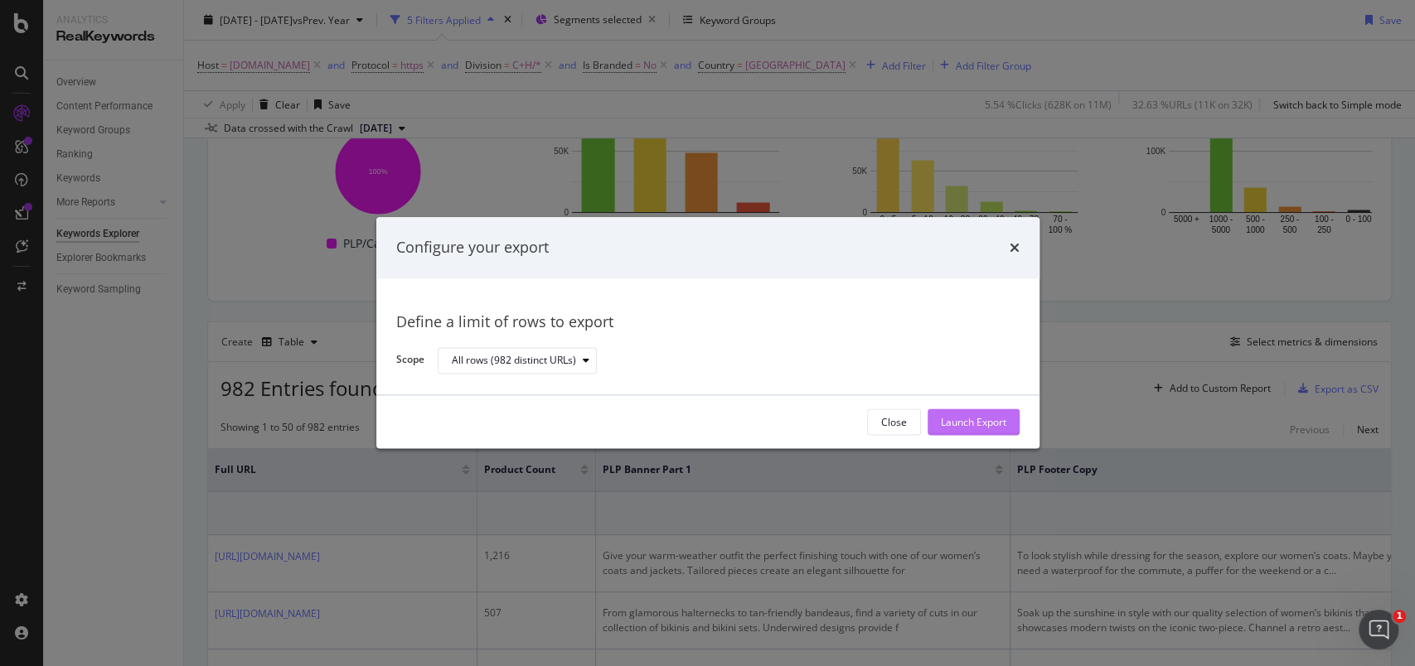
click at [993, 415] on div "Launch Export" at bounding box center [973, 422] width 65 height 14
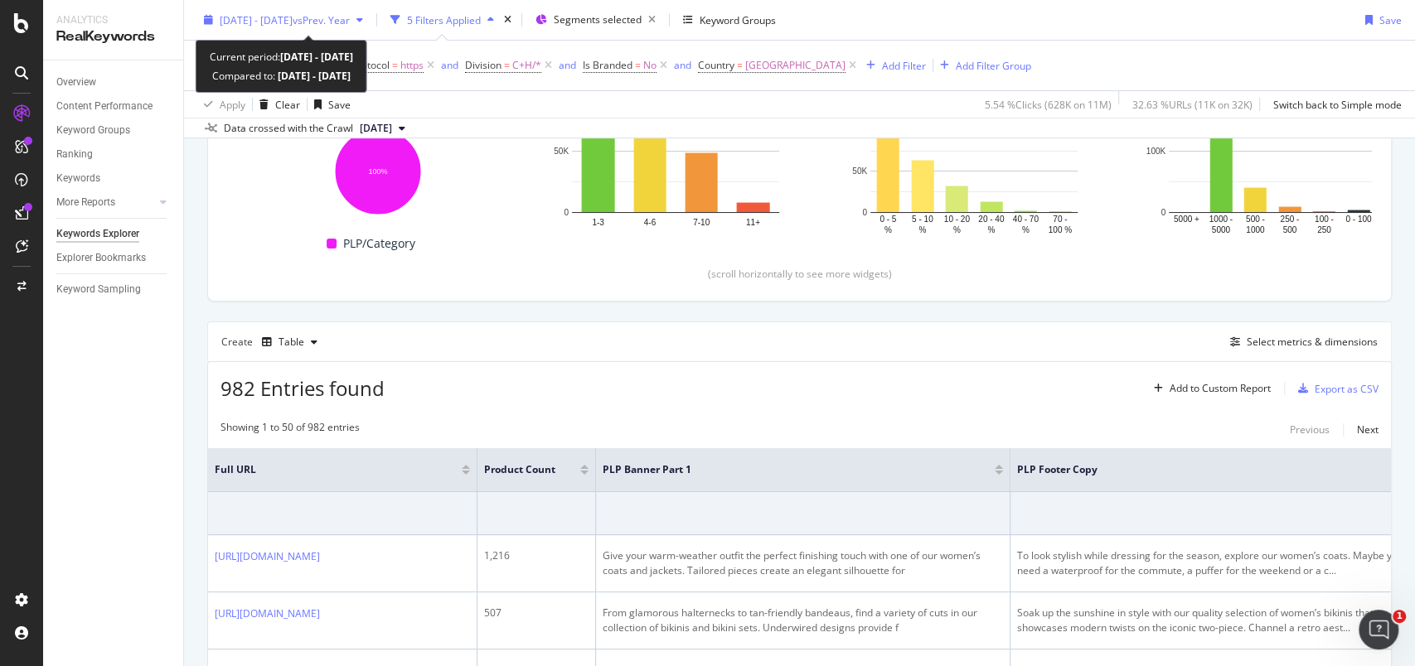
click at [211, 17] on icon "button" at bounding box center [208, 20] width 9 height 10
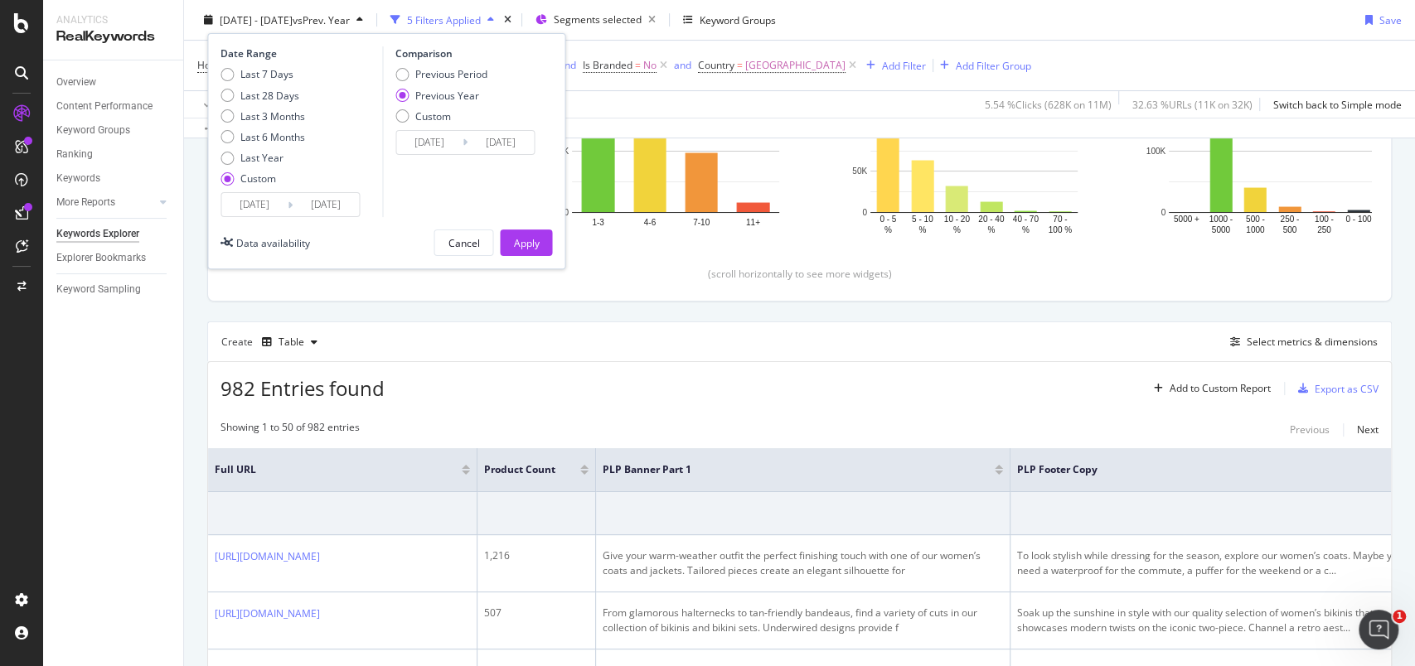
click at [254, 196] on input "[DATE]" at bounding box center [254, 204] width 66 height 23
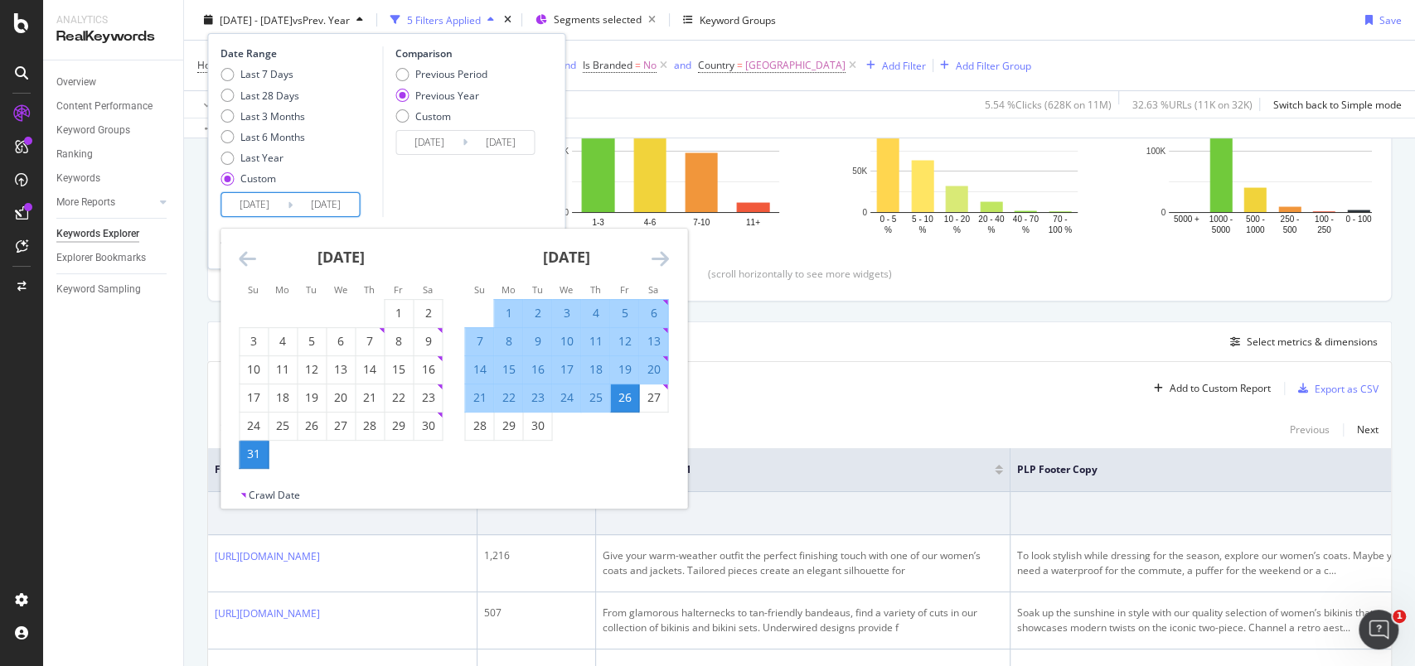
click at [245, 254] on icon "Move backward to switch to the previous month." at bounding box center [247, 259] width 17 height 20
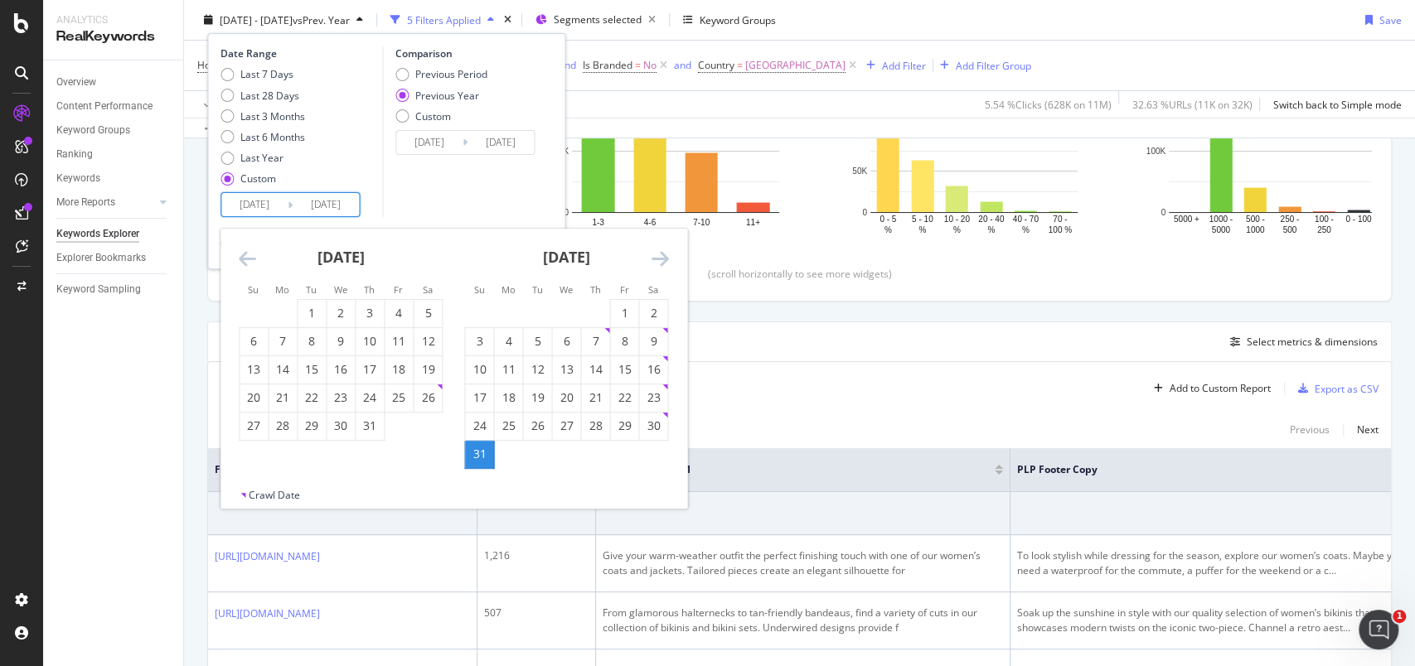
click at [245, 254] on icon "Move backward to switch to the previous month." at bounding box center [247, 259] width 17 height 20
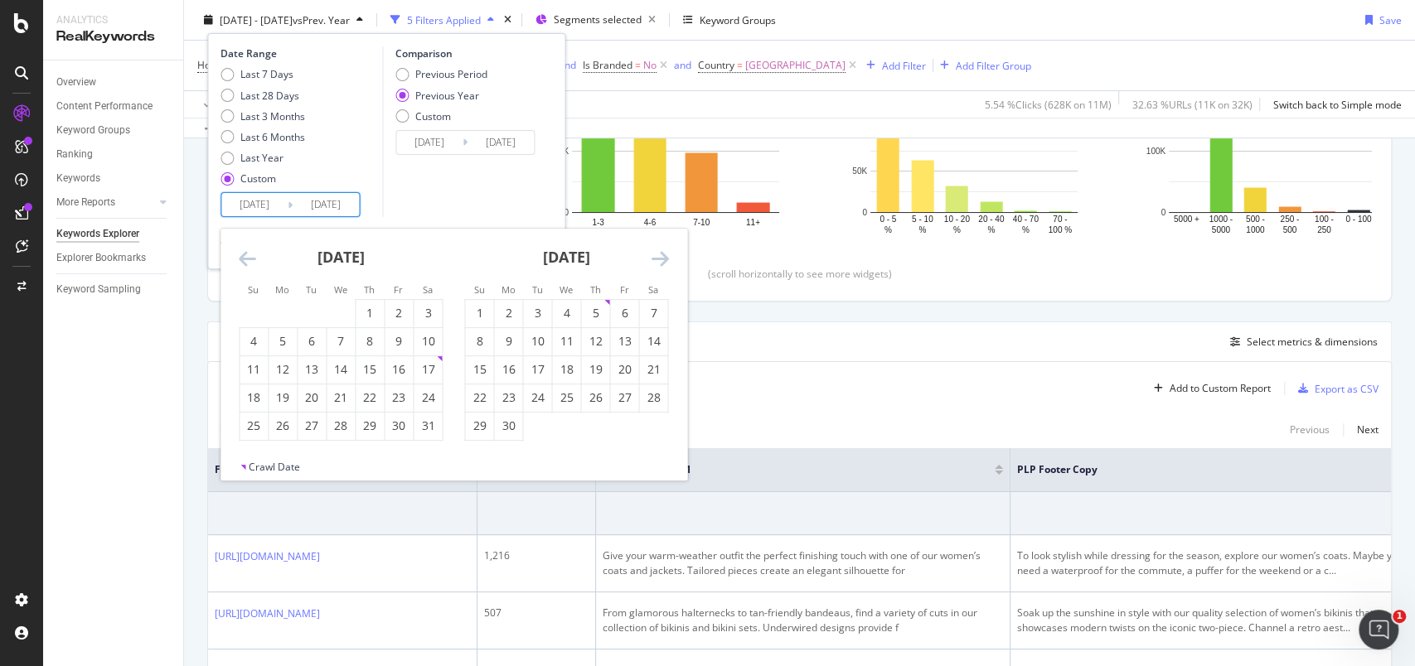
click at [245, 254] on icon "Move backward to switch to the previous month." at bounding box center [247, 259] width 17 height 20
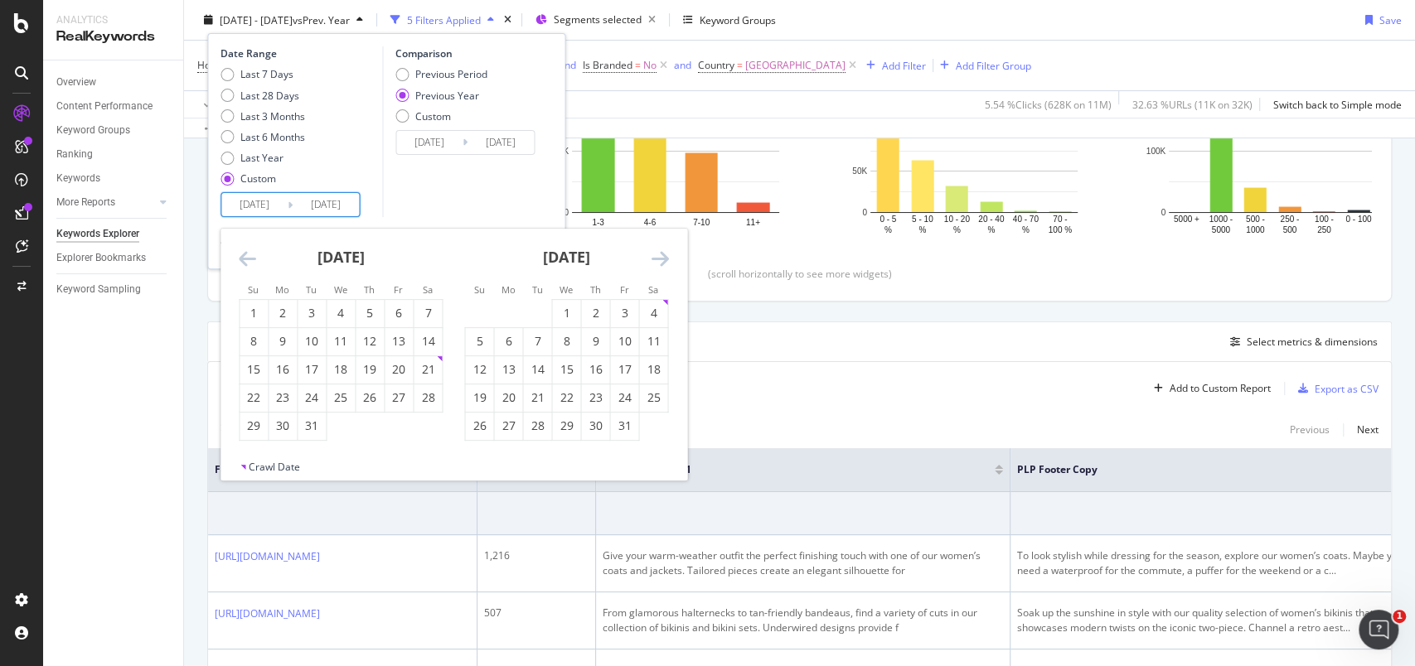
click at [245, 254] on icon "Move backward to switch to the previous month." at bounding box center [247, 259] width 17 height 20
click at [257, 305] on div "1" at bounding box center [253, 313] width 28 height 17
type input "[DATE]"
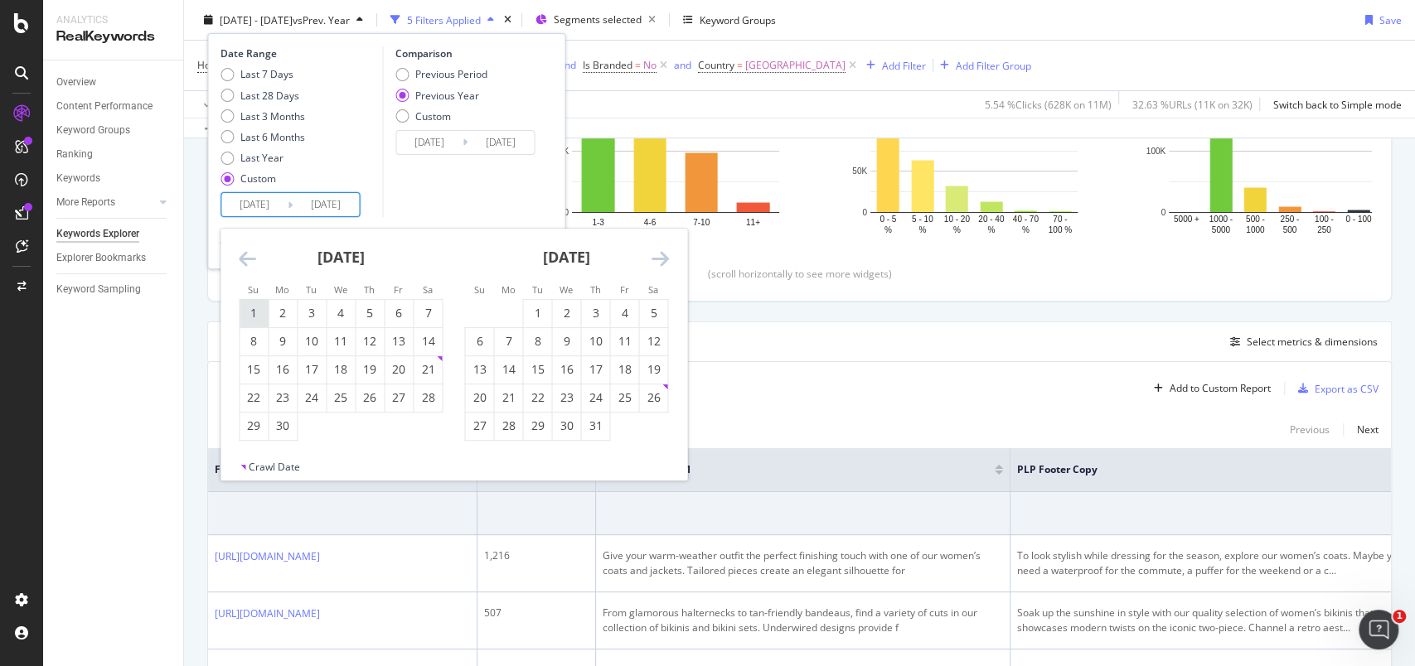
type input "[DATE]"
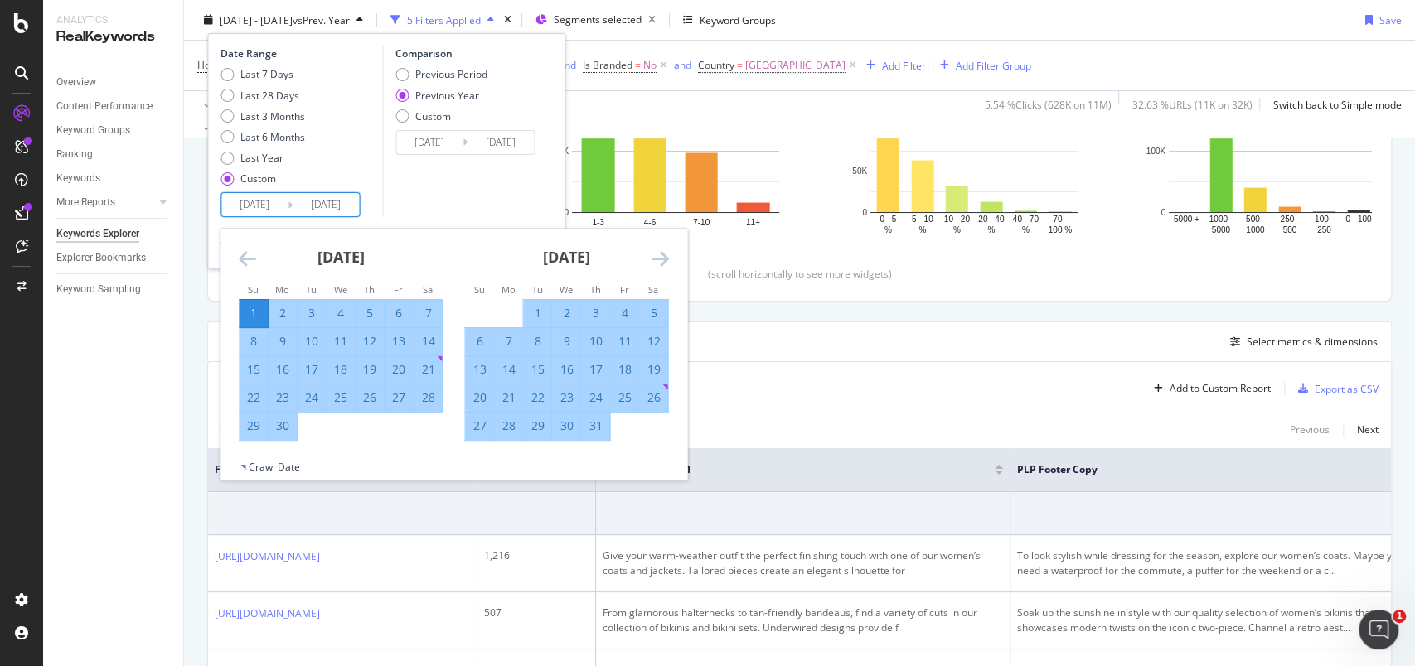
click at [401, 403] on div "27" at bounding box center [399, 397] width 28 height 17
type input "[DATE]"
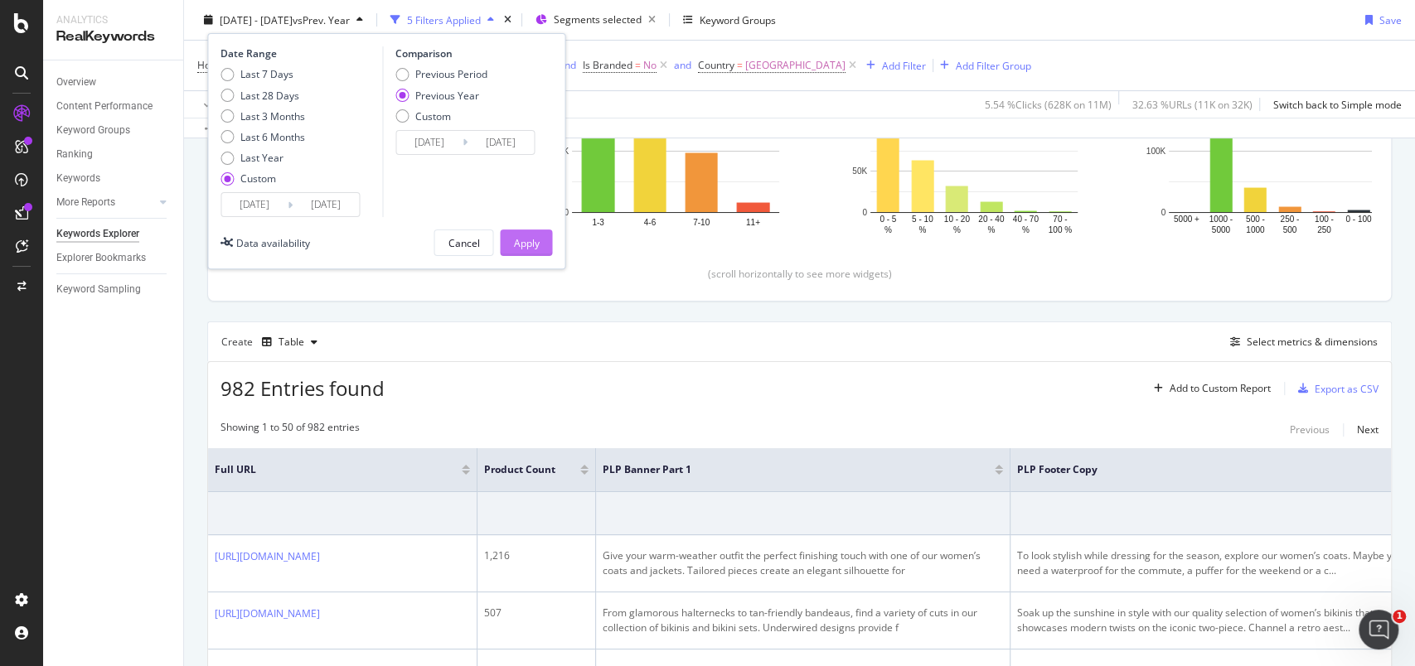
click at [534, 247] on div "Apply" at bounding box center [526, 242] width 26 height 14
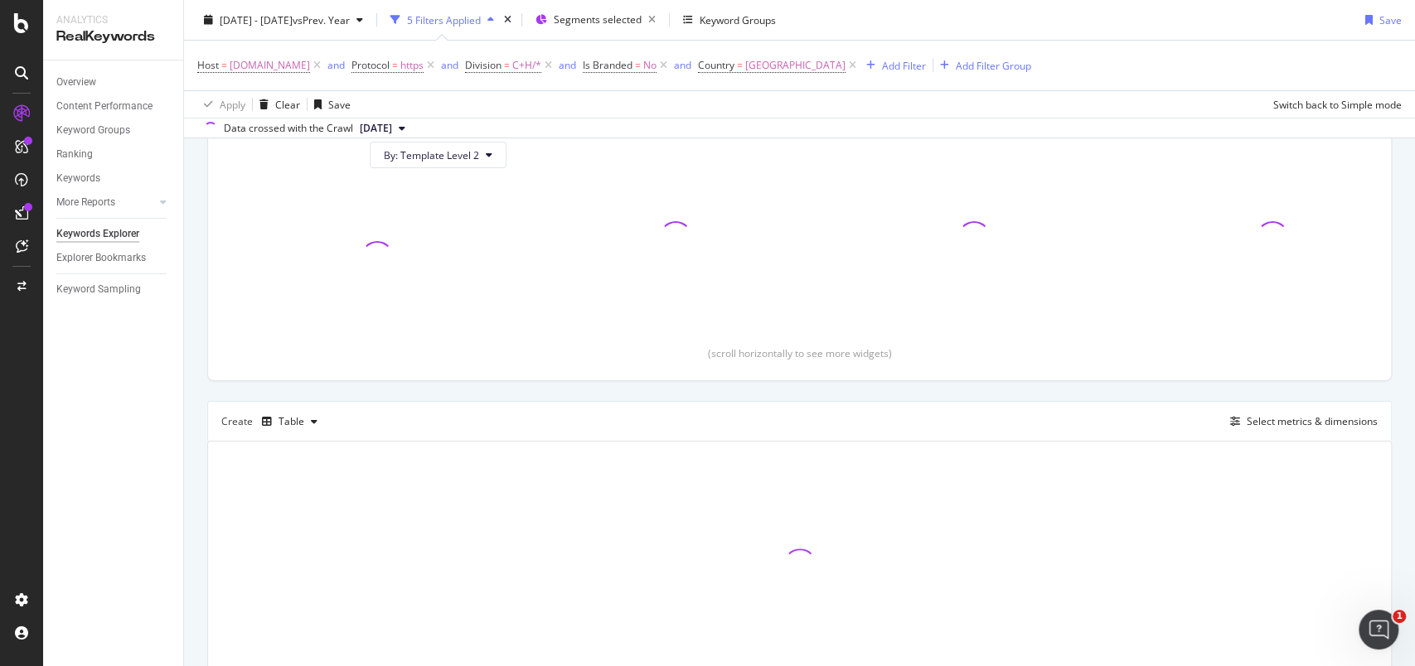
scroll to position [272, 0]
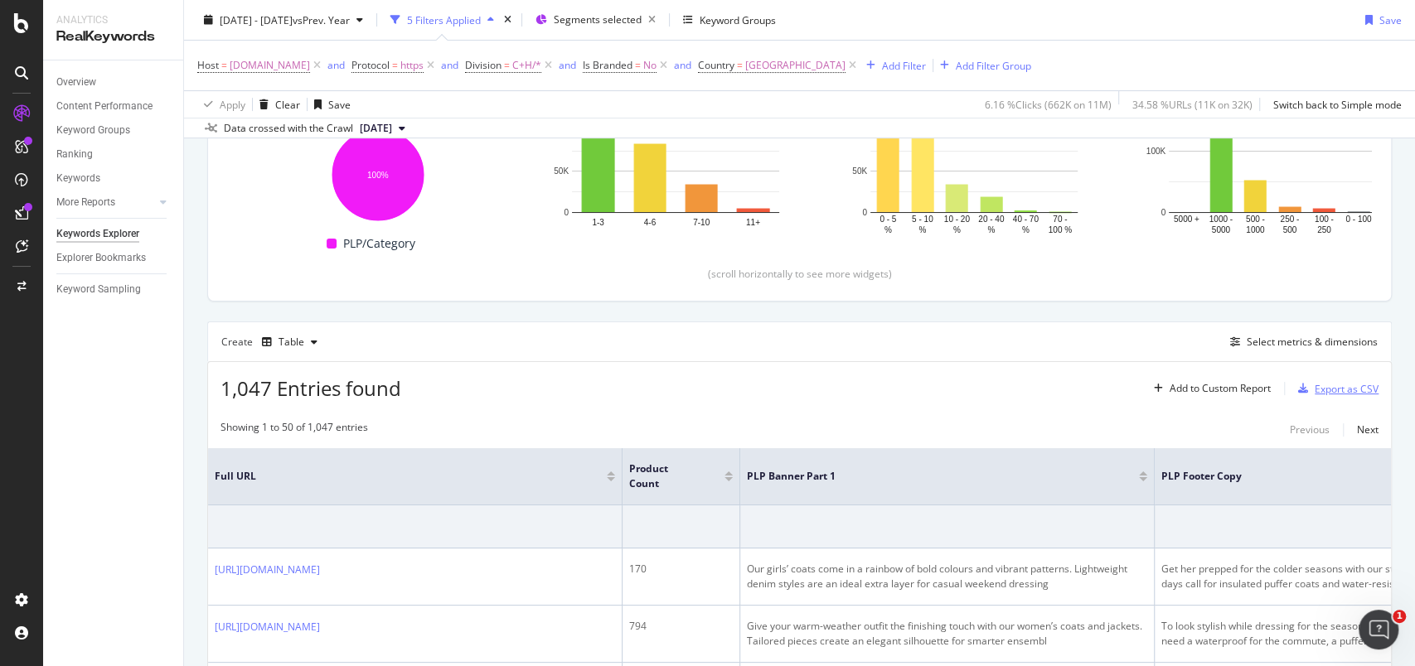
click at [1314, 389] on div "Export as CSV" at bounding box center [1346, 389] width 64 height 14
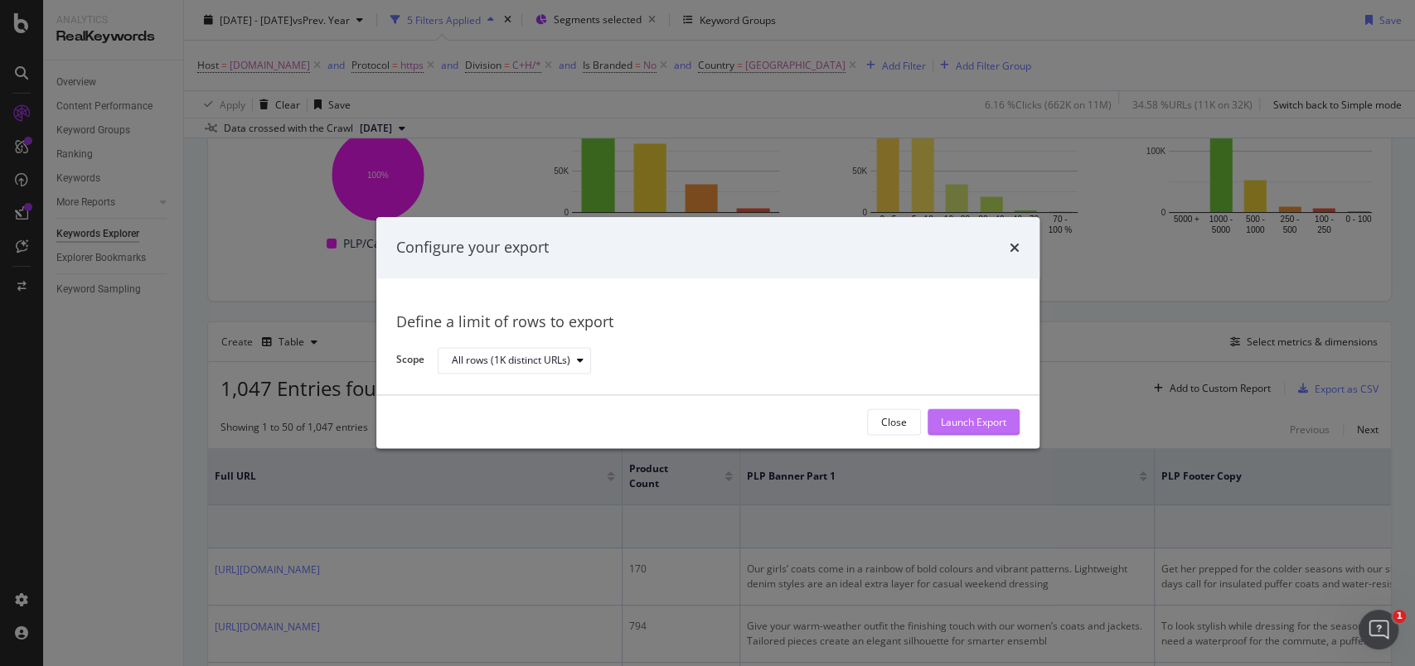
click at [989, 427] on div "Launch Export" at bounding box center [973, 422] width 65 height 14
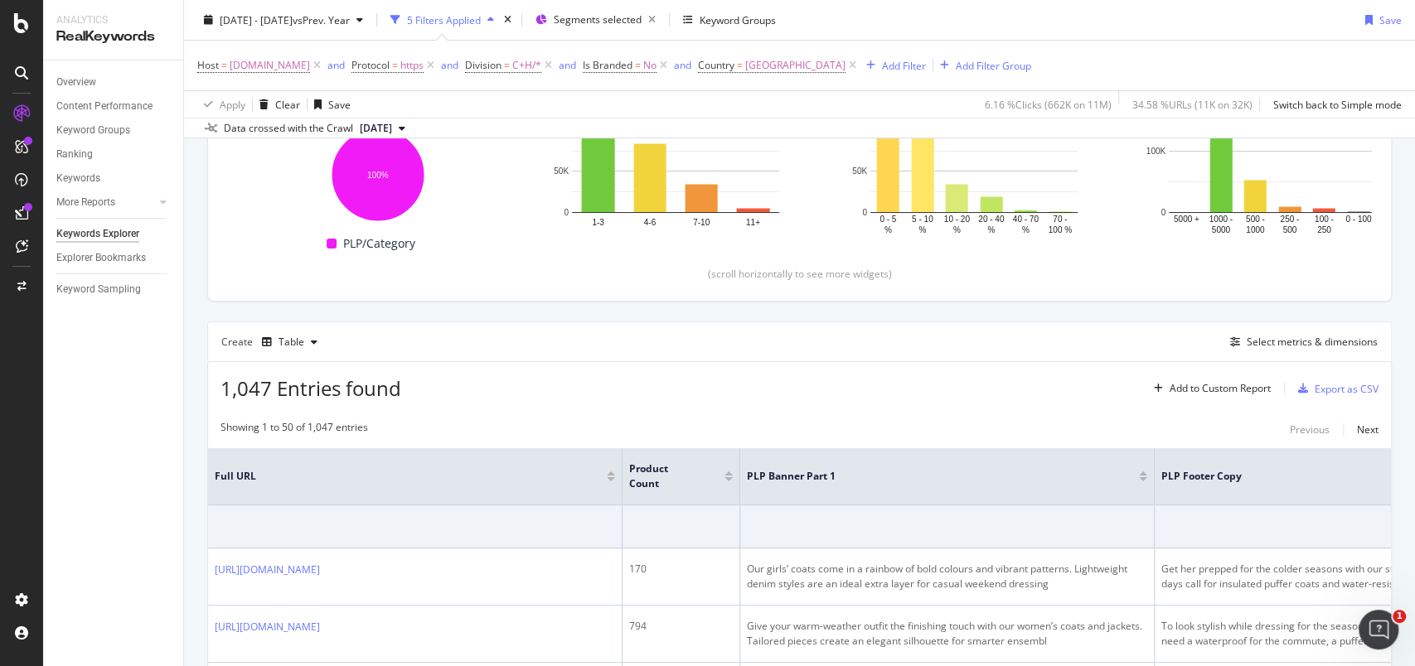
click at [1305, 52] on div "Host = [DOMAIN_NAME] and Protocol = https and Division = C+H/* and Is Branded =…" at bounding box center [799, 66] width 1204 height 50
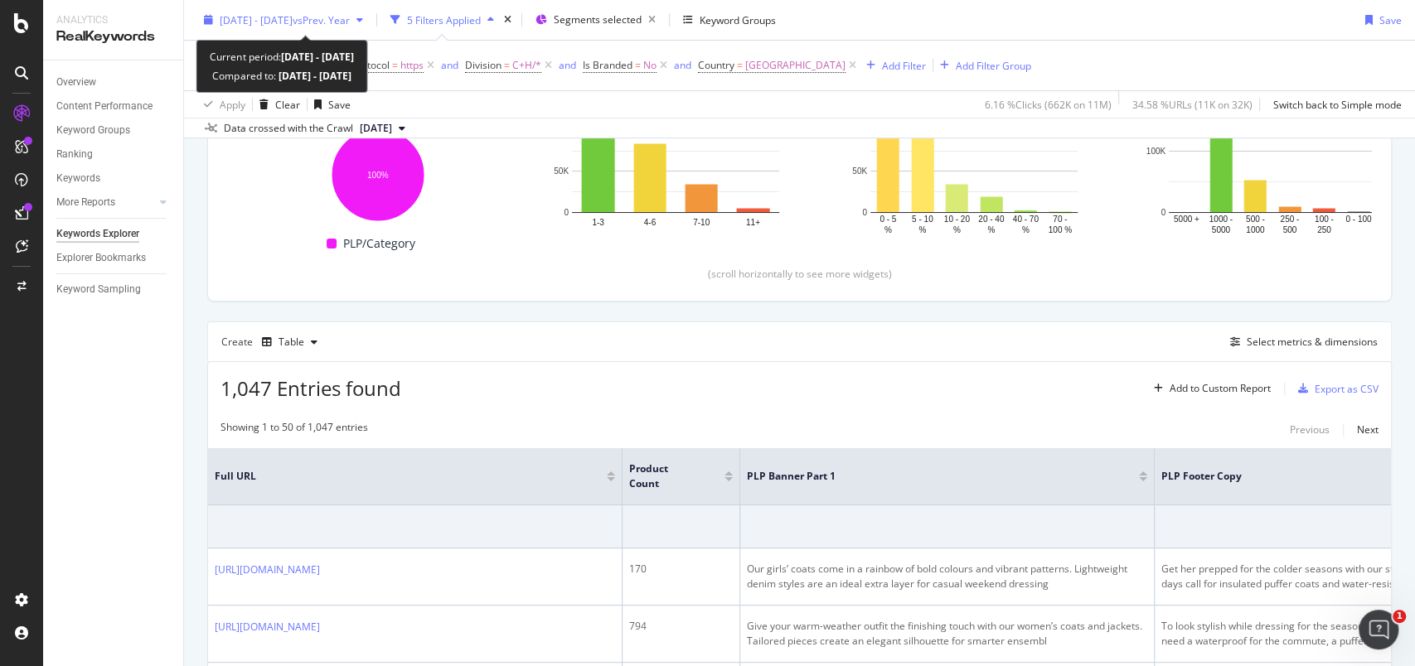
click at [206, 23] on icon "button" at bounding box center [208, 20] width 9 height 10
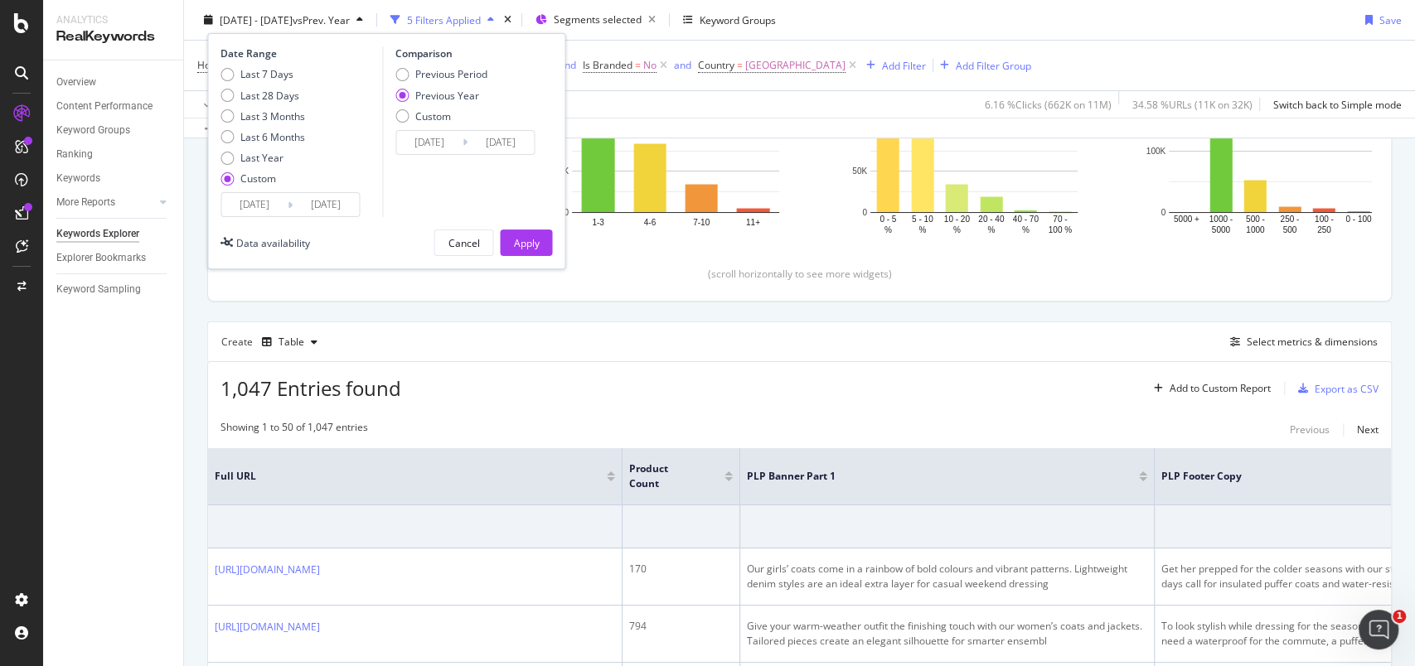
click at [243, 199] on input "[DATE]" at bounding box center [254, 204] width 66 height 23
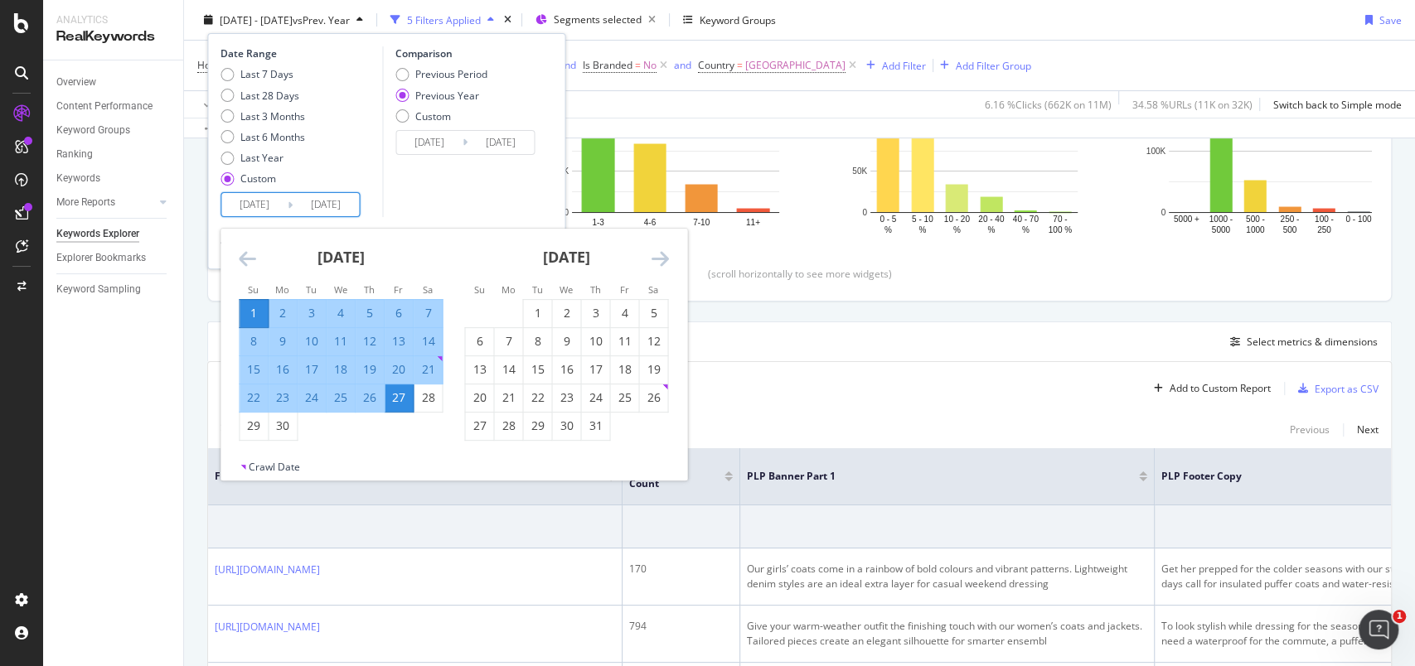
click at [661, 261] on icon "Move forward to switch to the next month." at bounding box center [659, 259] width 17 height 20
click at [662, 261] on icon "Move forward to switch to the next month." at bounding box center [659, 259] width 17 height 20
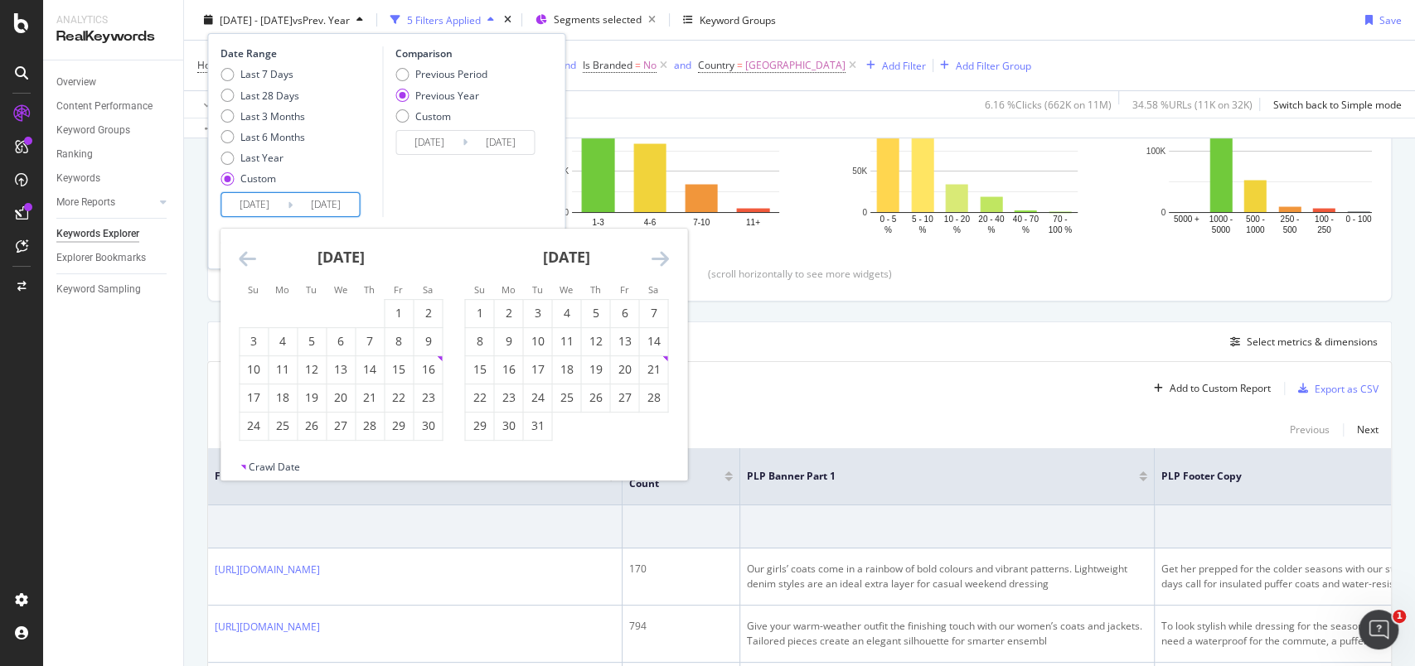
click at [662, 261] on icon "Move forward to switch to the next month." at bounding box center [659, 259] width 17 height 20
click at [661, 261] on icon "Move forward to switch to the next month." at bounding box center [659, 259] width 17 height 20
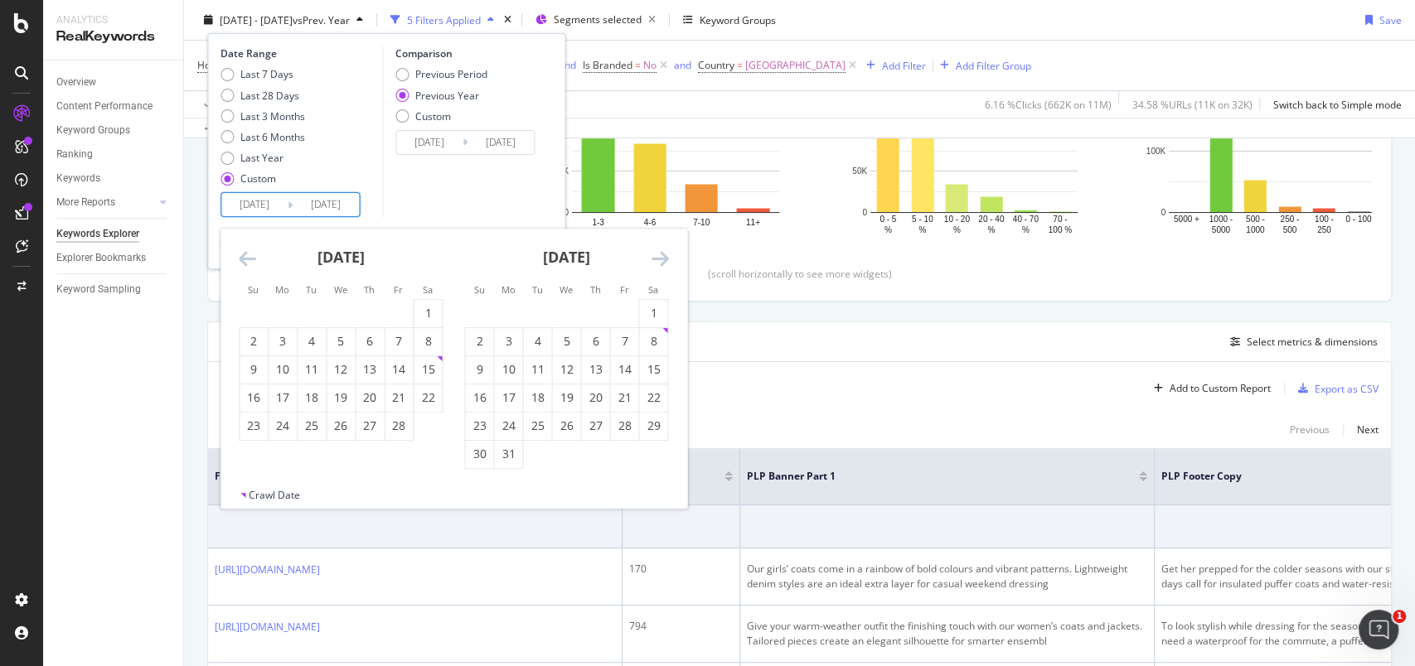
click at [660, 261] on icon "Move forward to switch to the next month." at bounding box center [659, 259] width 17 height 20
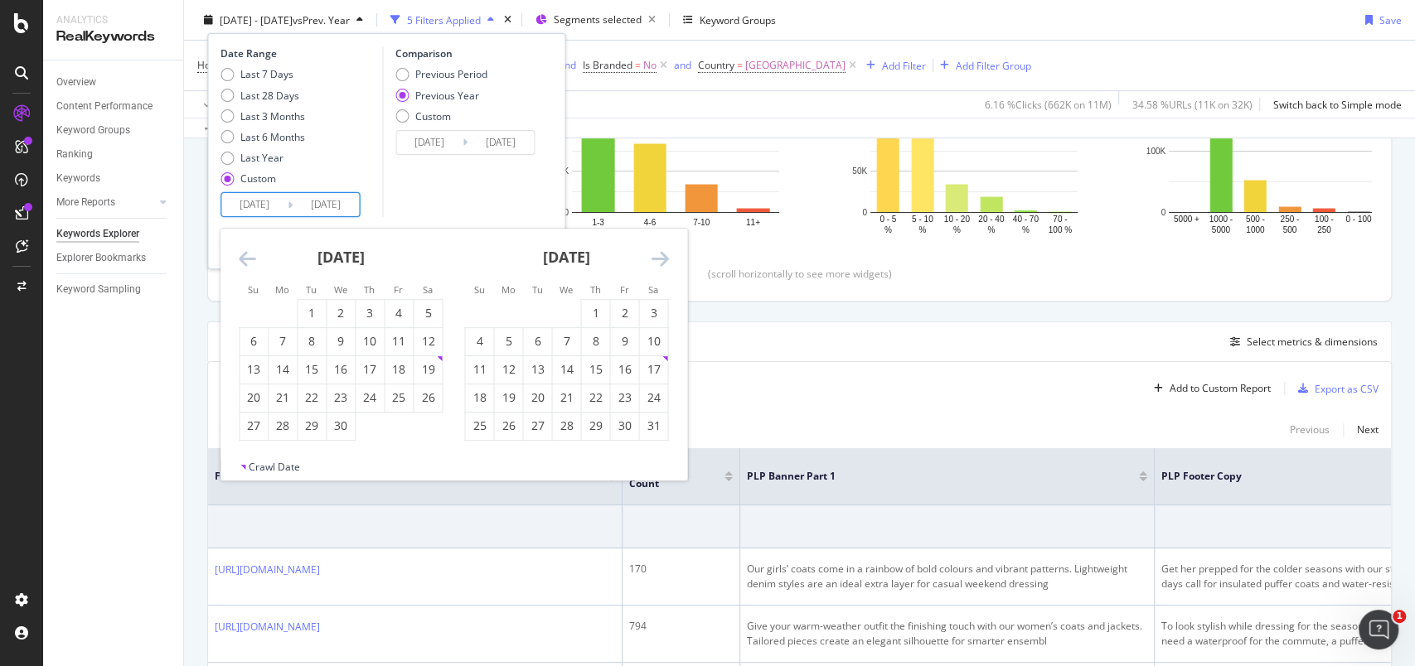
click at [660, 261] on icon "Move forward to switch to the next month." at bounding box center [659, 259] width 17 height 20
click at [659, 261] on icon "Move forward to switch to the next month." at bounding box center [659, 259] width 17 height 20
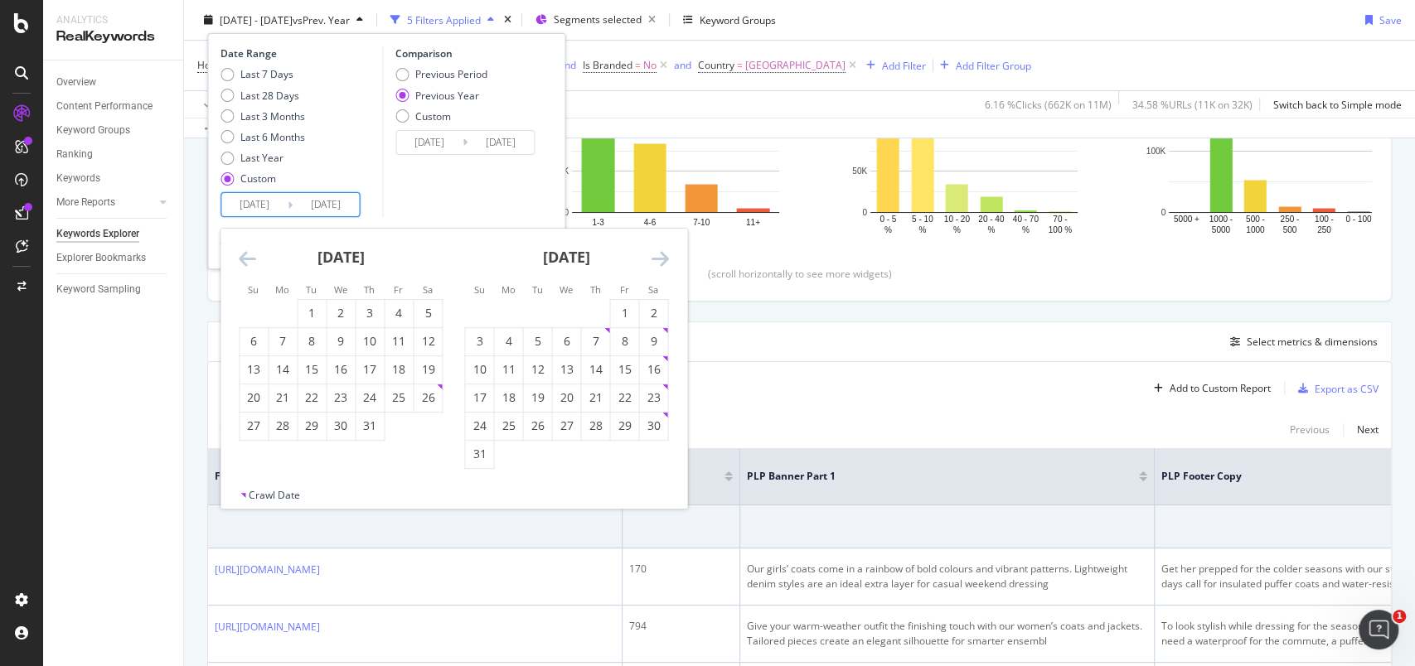
click at [659, 261] on icon "Move forward to switch to the next month." at bounding box center [659, 259] width 17 height 20
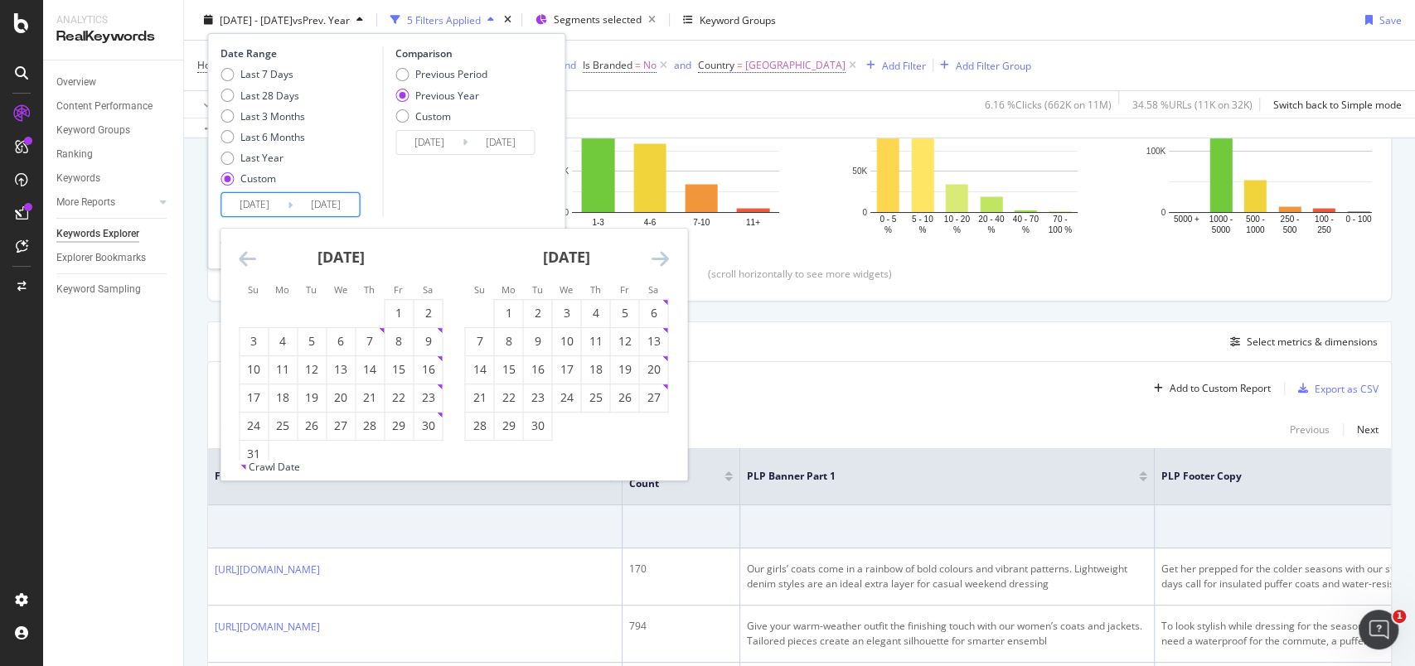
click at [659, 261] on icon "Move forward to switch to the next month." at bounding box center [659, 259] width 17 height 20
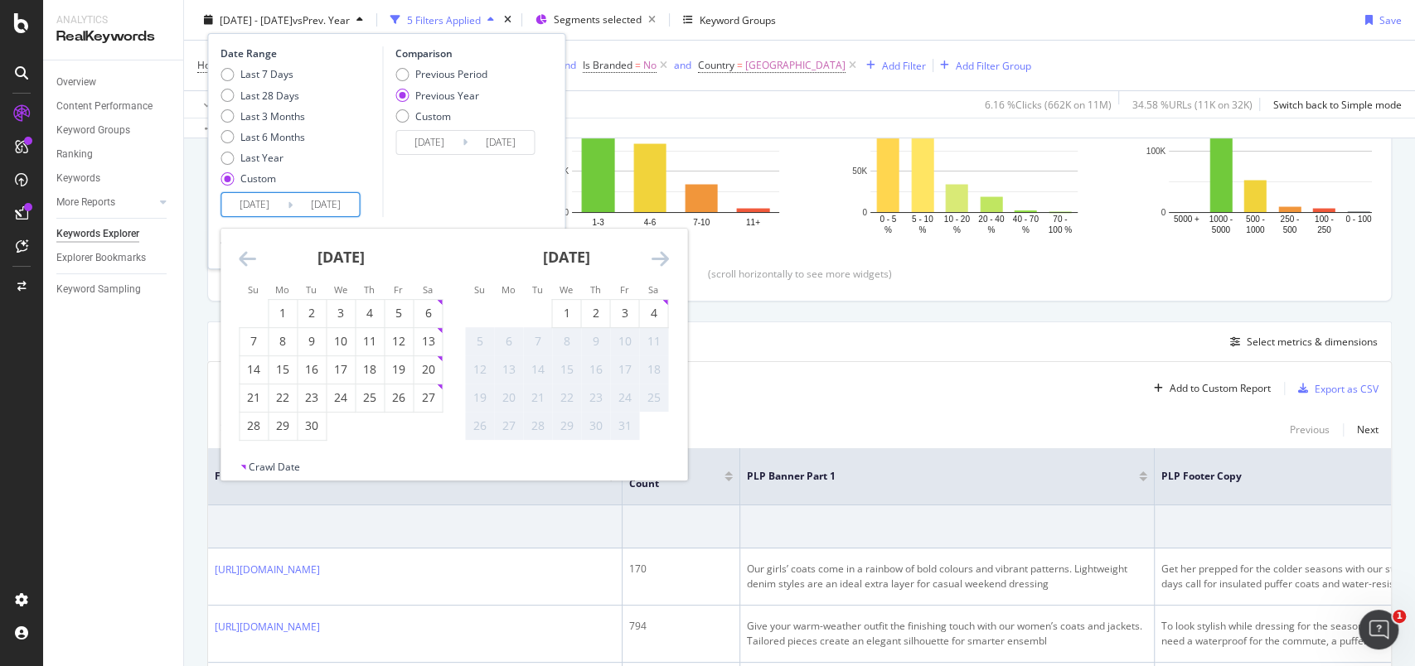
click at [659, 261] on icon "Move forward to switch to the next month." at bounding box center [659, 259] width 17 height 20
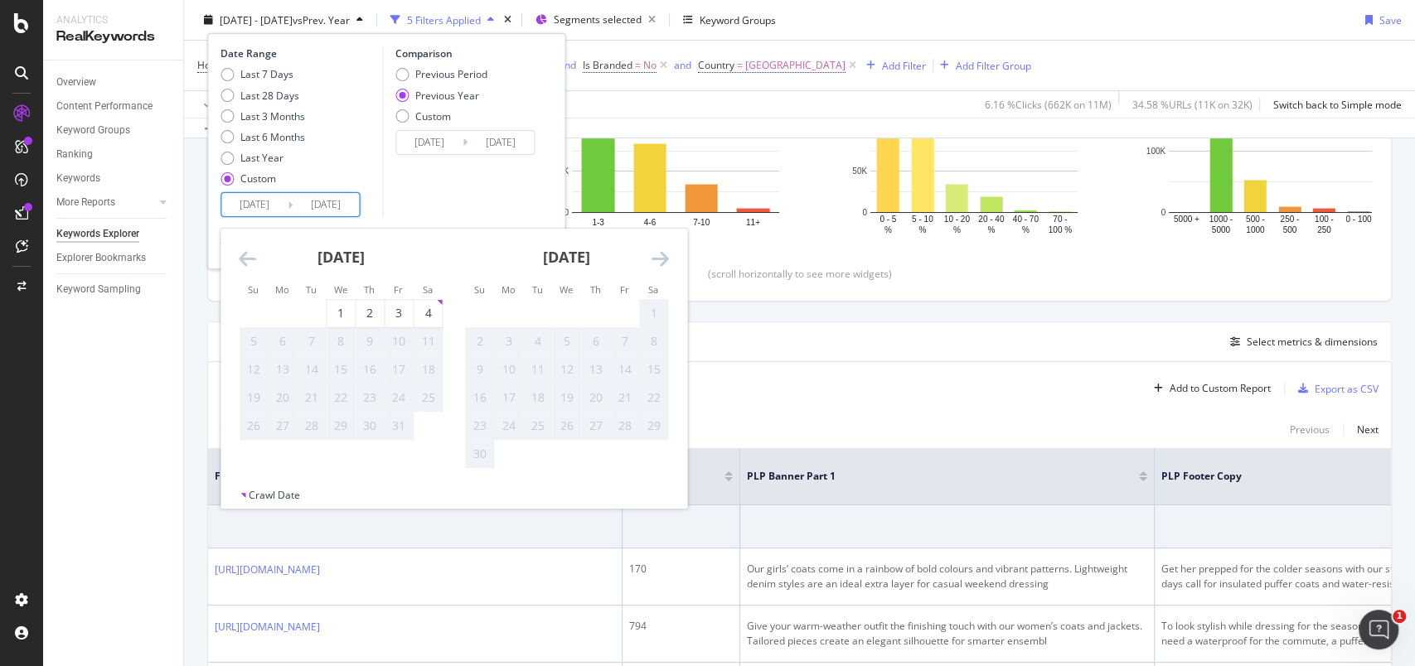
click at [252, 256] on icon "Move backward to switch to the previous month." at bounding box center [247, 259] width 17 height 20
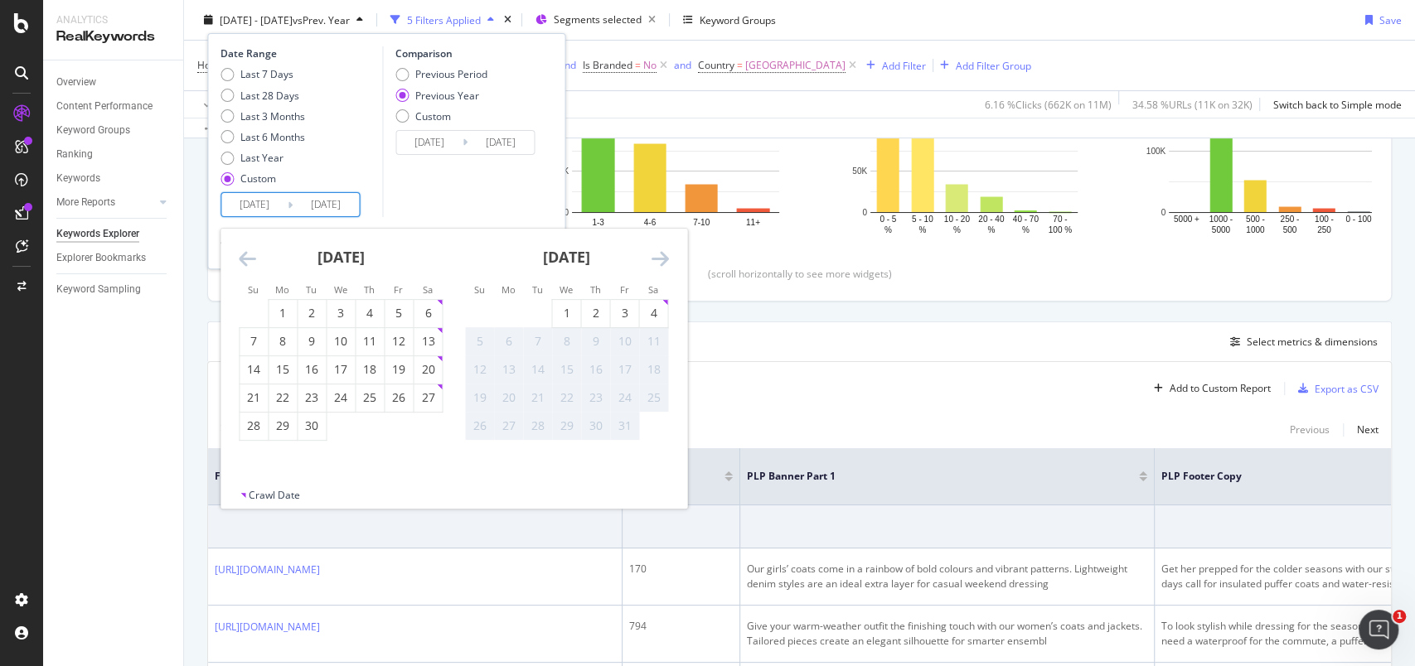
click at [249, 262] on icon "Move backward to switch to the previous month." at bounding box center [247, 259] width 17 height 20
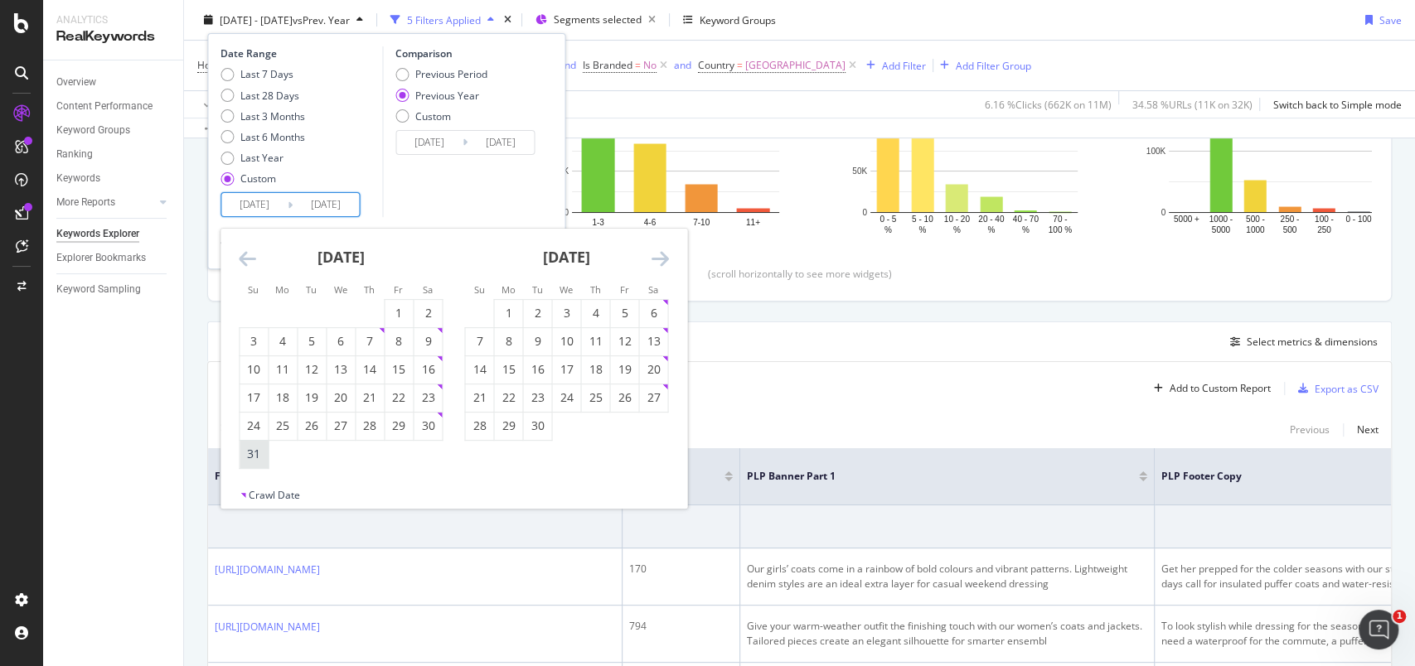
click at [256, 453] on div "31" at bounding box center [253, 454] width 28 height 17
type input "[DATE]"
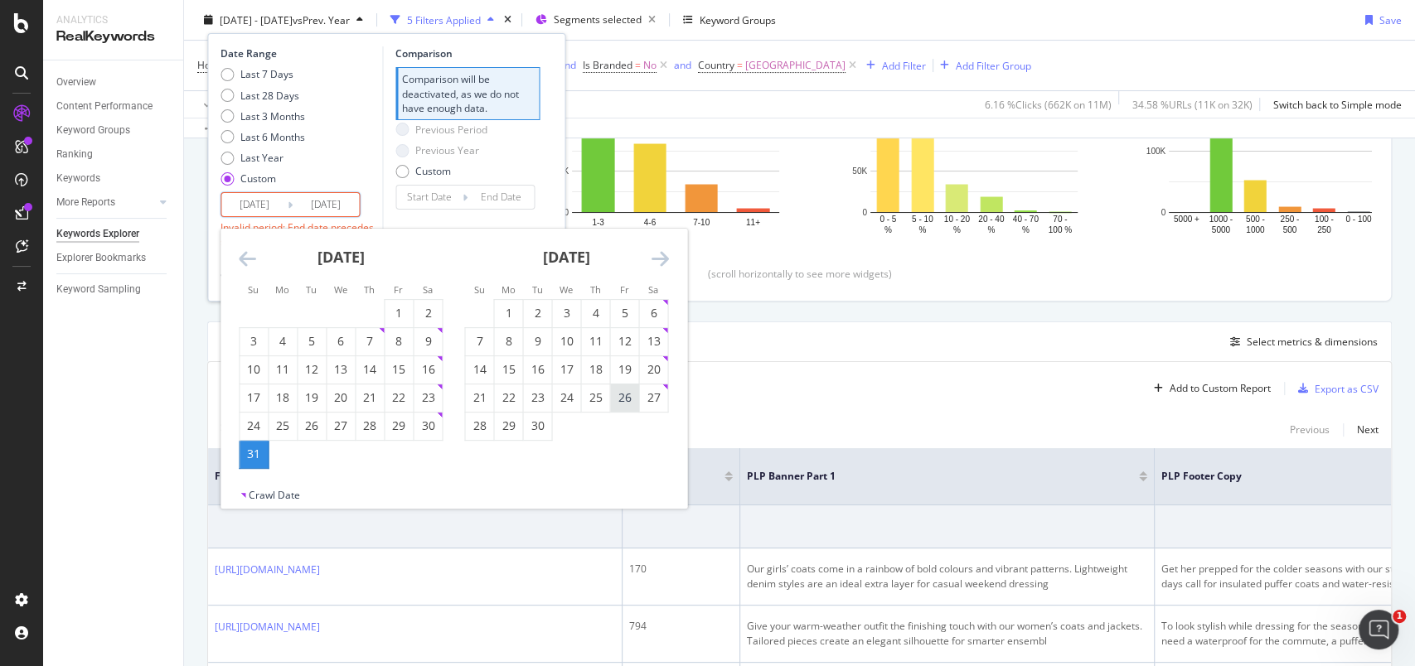
click at [625, 399] on div "26" at bounding box center [624, 397] width 28 height 17
type input "[DATE]"
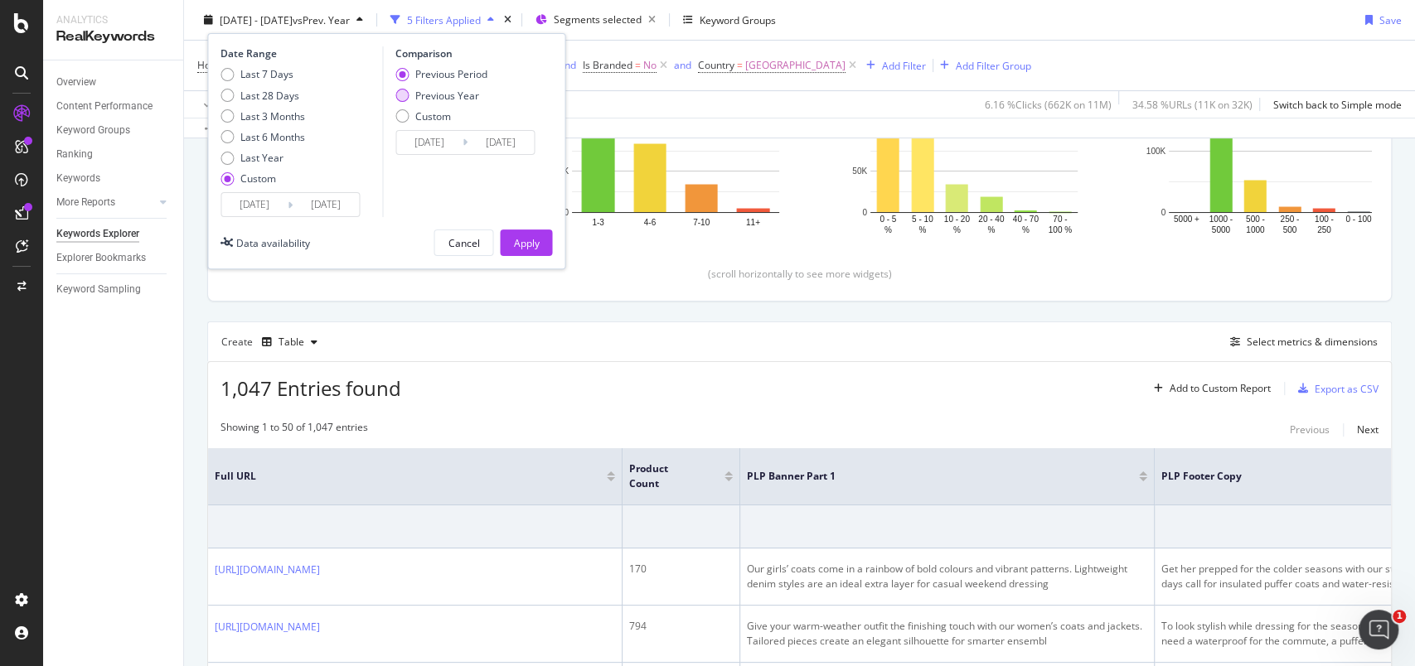
click at [474, 88] on div "Previous Year" at bounding box center [447, 95] width 64 height 14
type input "[DATE]"
click at [520, 239] on div "Apply" at bounding box center [526, 242] width 26 height 14
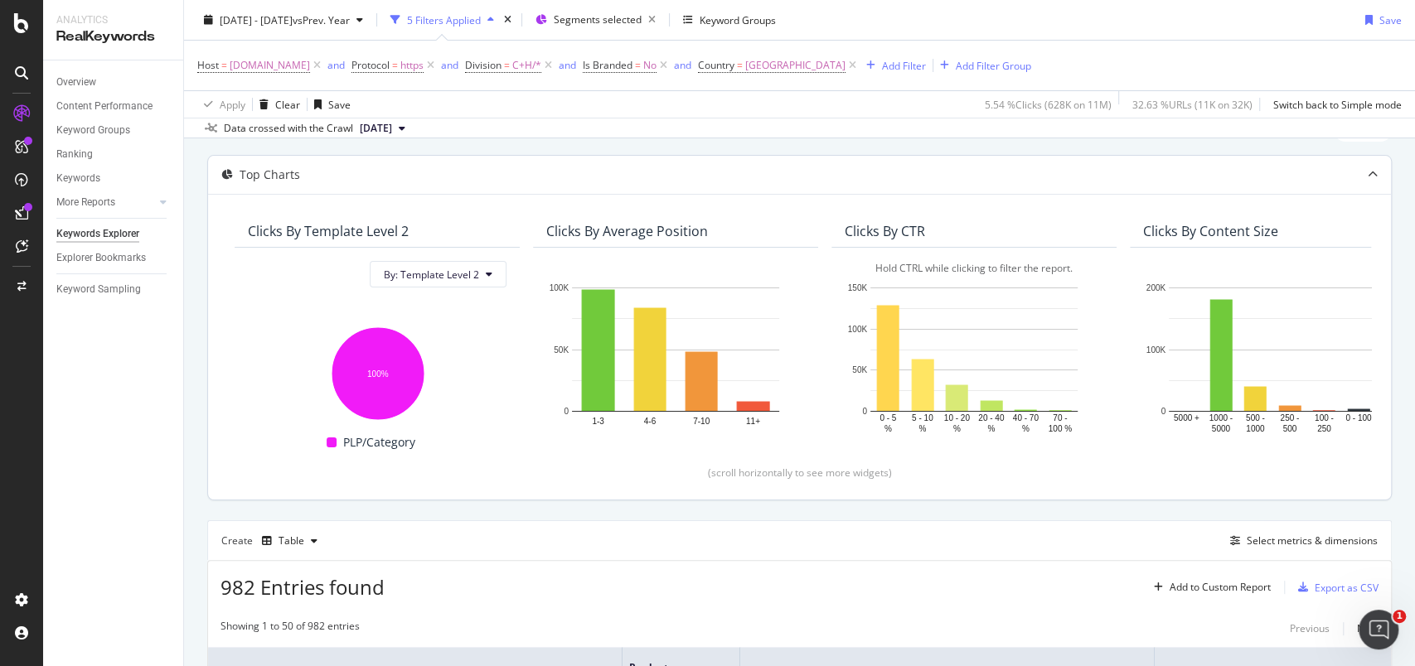
scroll to position [331, 0]
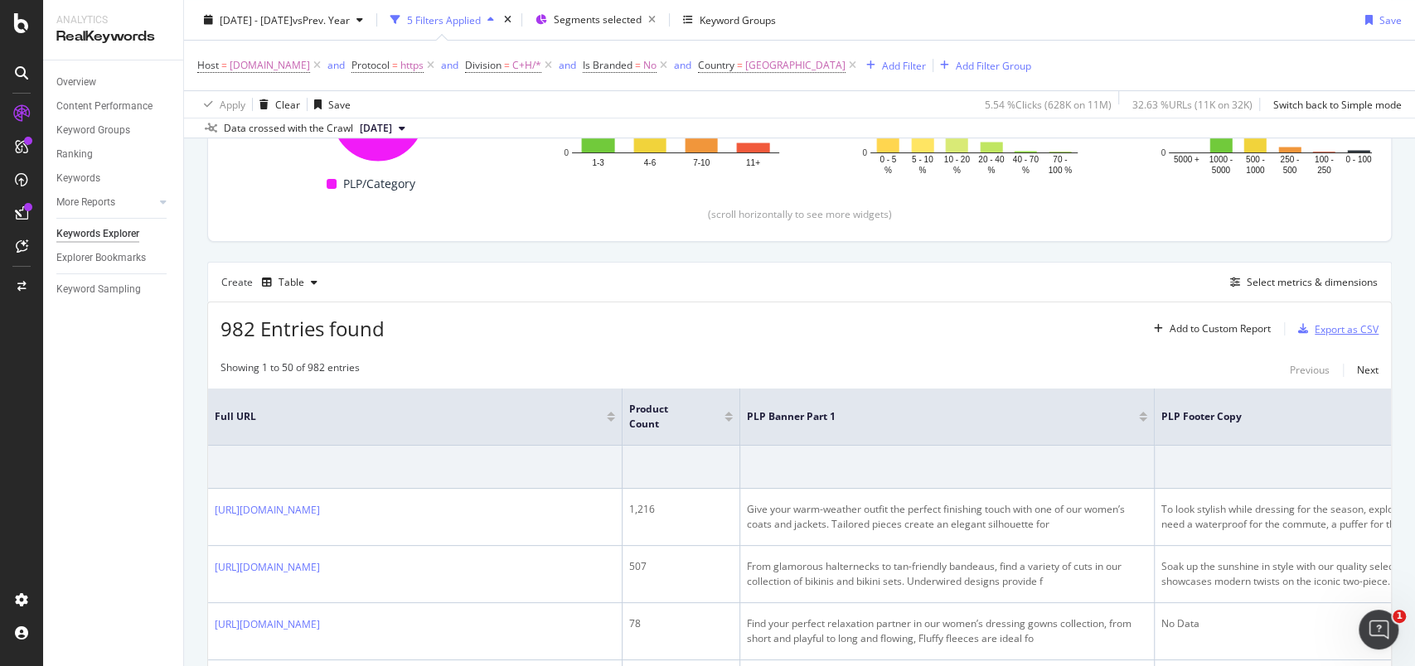
click at [1313, 320] on div "Export as CSV" at bounding box center [1334, 329] width 87 height 25
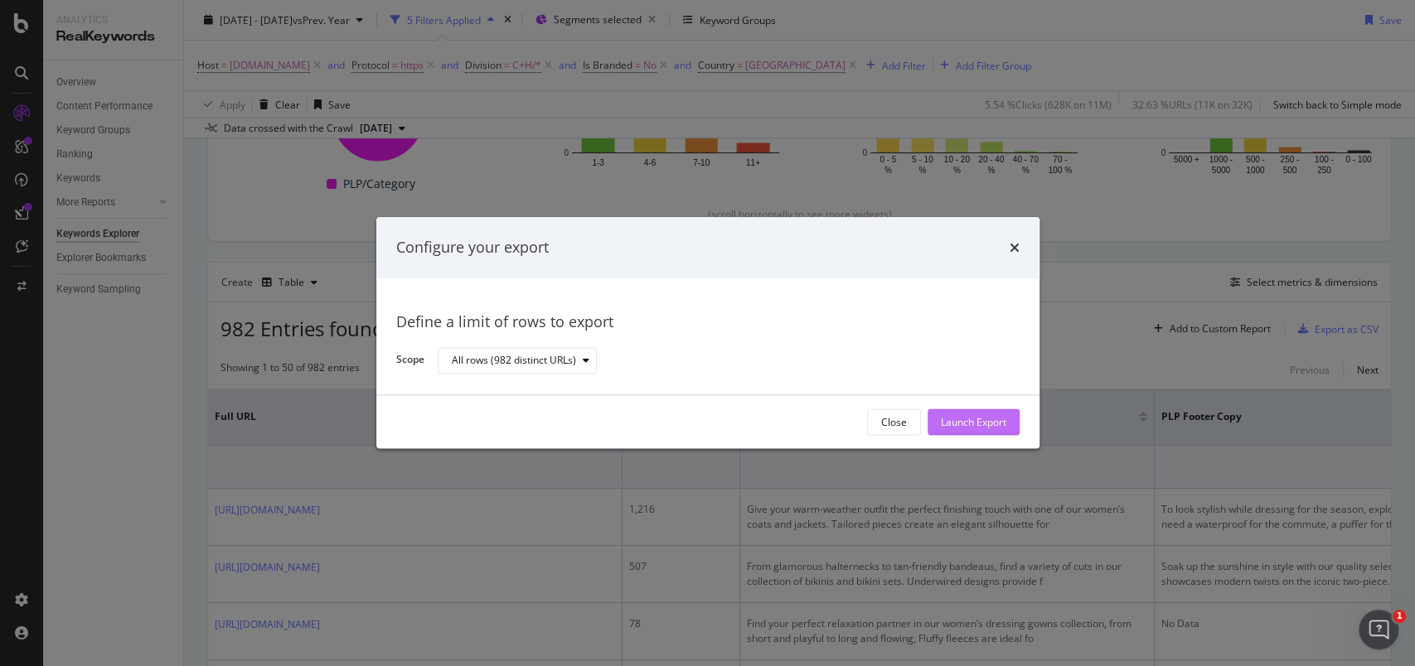
click at [958, 418] on div "Launch Export" at bounding box center [973, 422] width 65 height 14
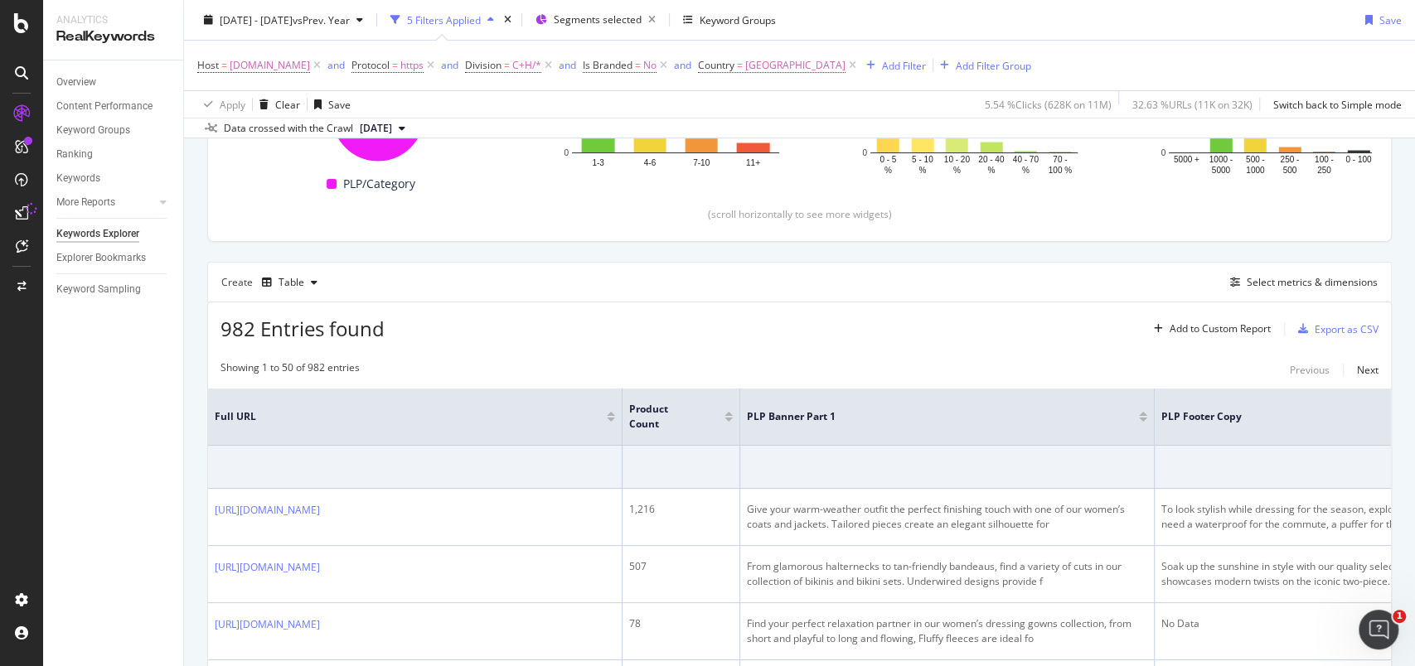
click at [106, 477] on div "Overview Content Performance Keyword Groups Ranking Keywords More Reports Count…" at bounding box center [113, 363] width 140 height 606
